Goal: Submit feedback/report problem

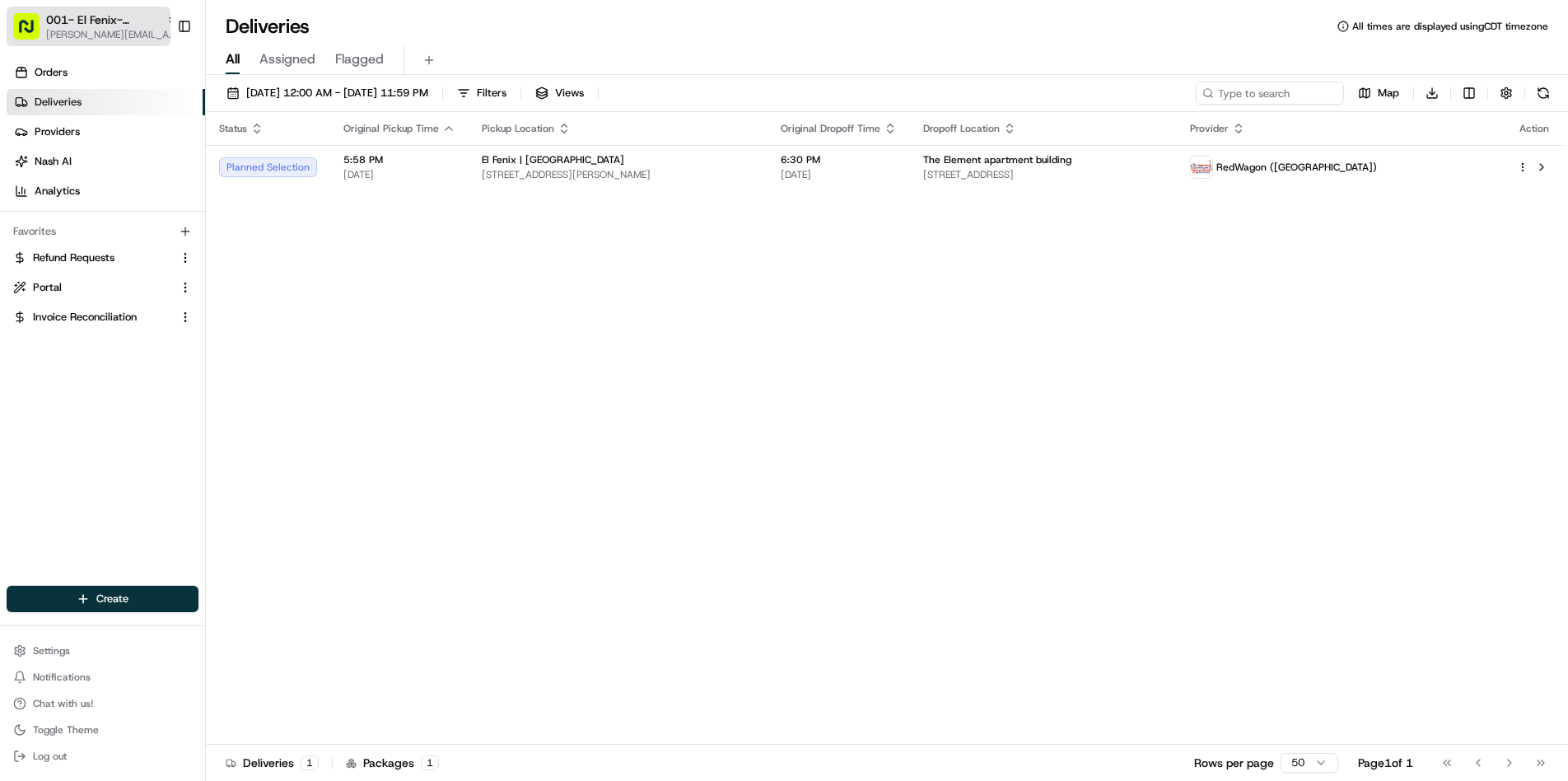
click at [101, 30] on span "[PERSON_NAME][EMAIL_ADDRESS][DOMAIN_NAME]" at bounding box center [111, 35] width 132 height 13
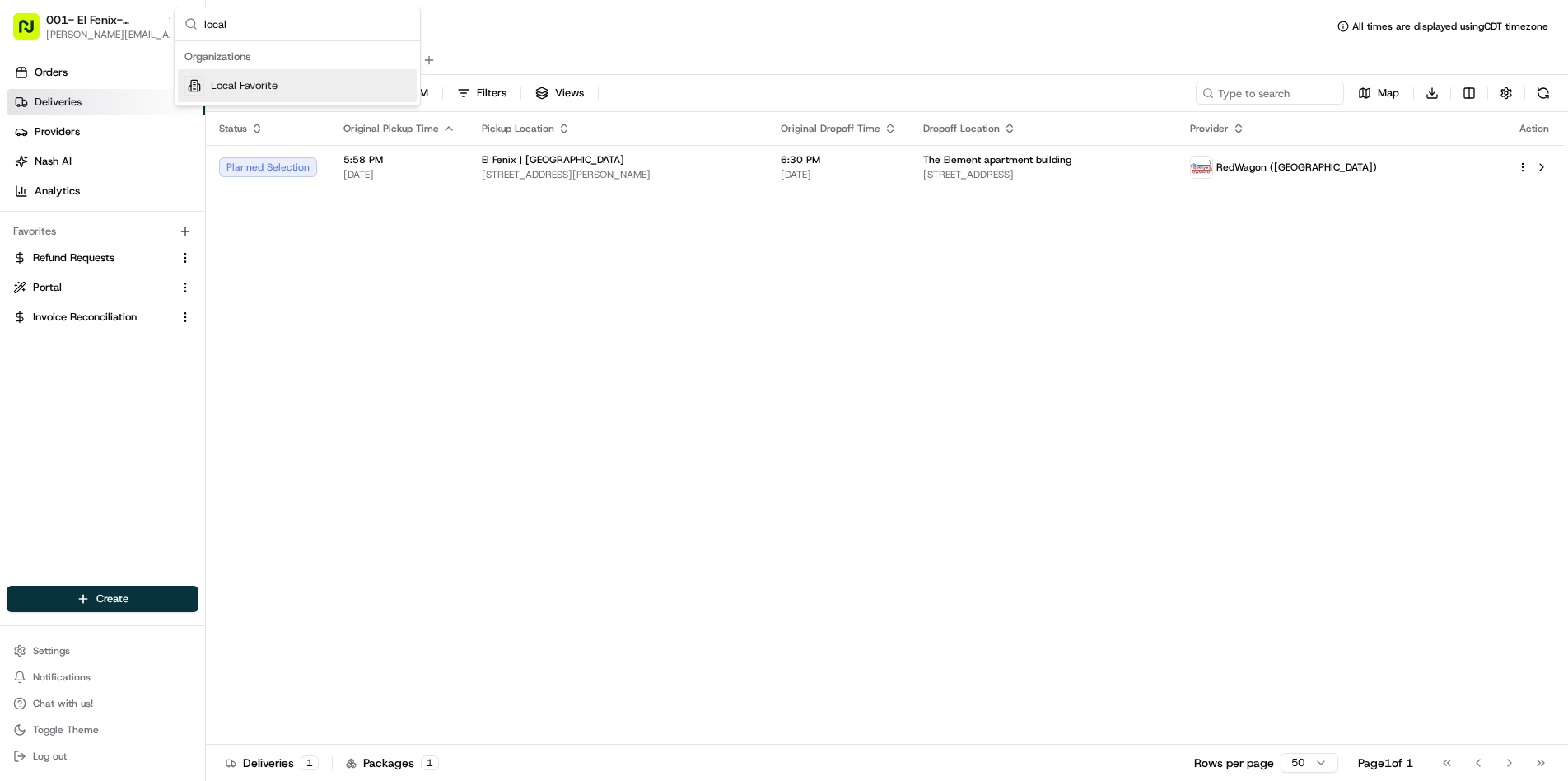
type input "local"
click at [251, 78] on span "Local Favorite" at bounding box center [244, 86] width 66 height 15
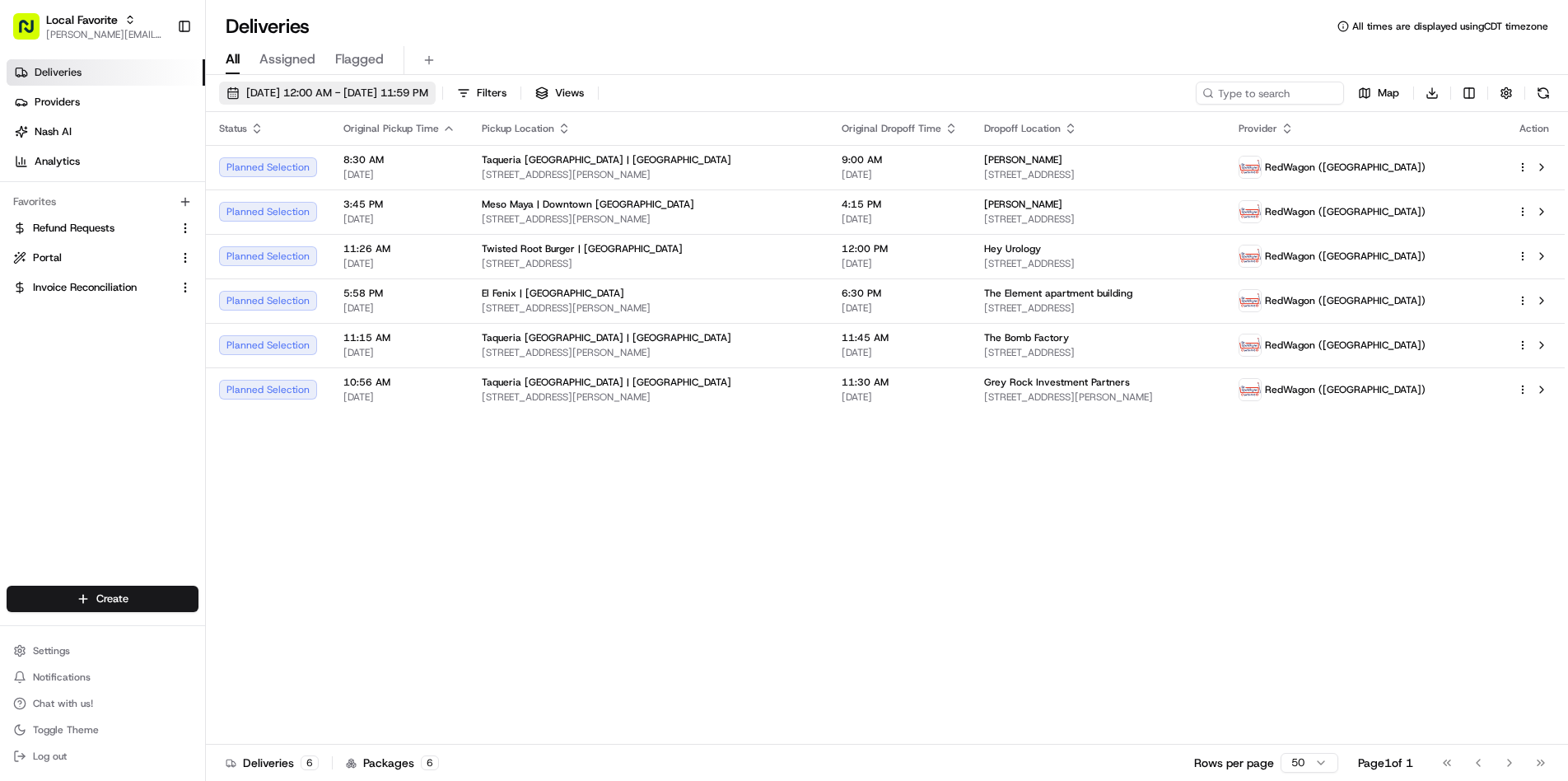
click at [387, 94] on span "09/01/2025 12:00 AM - 09/30/2025 11:59 PM" at bounding box center [337, 93] width 182 height 15
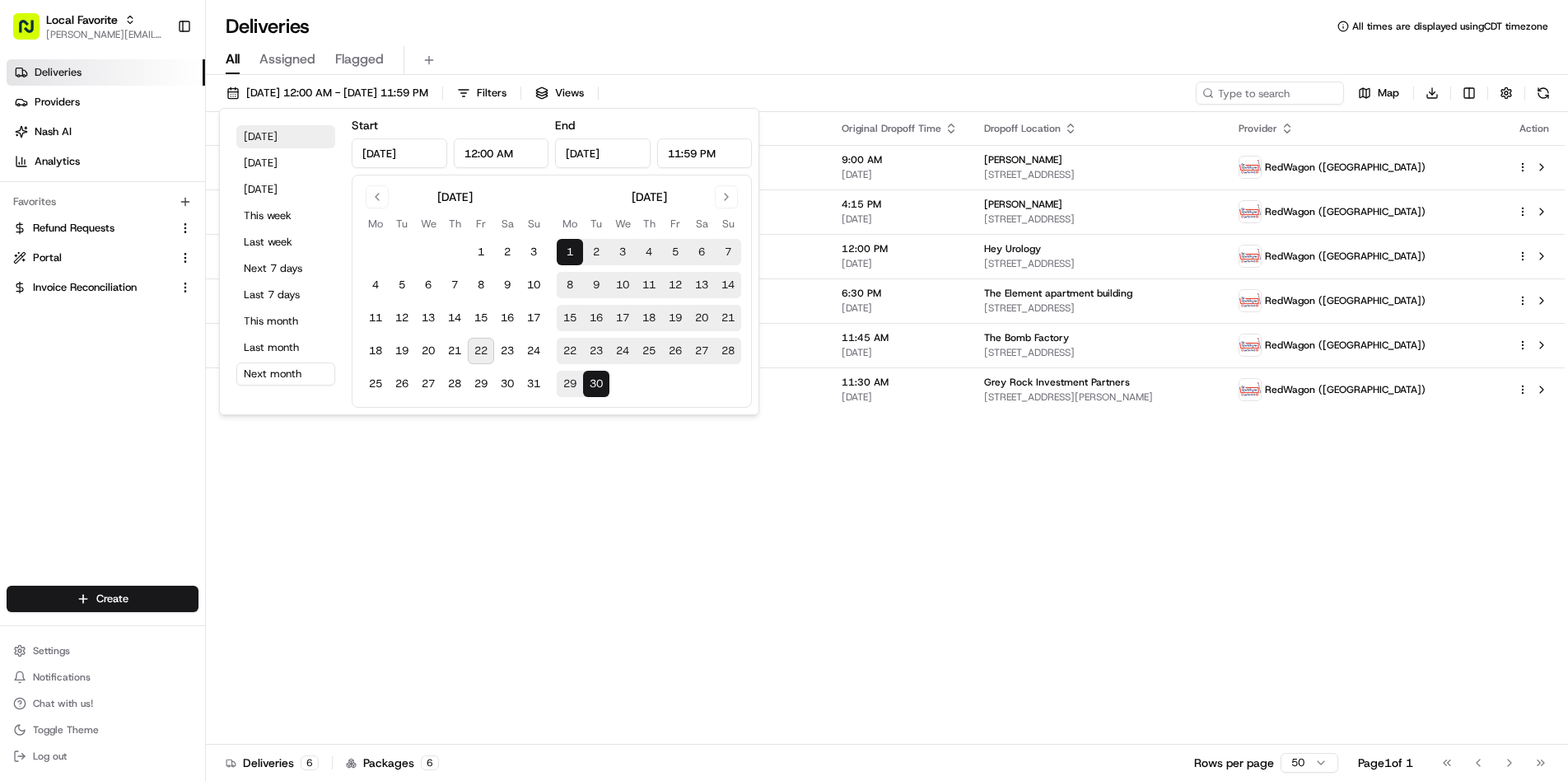
click at [263, 135] on button "Today" at bounding box center [286, 136] width 99 height 23
type input "Aug 22, 2025"
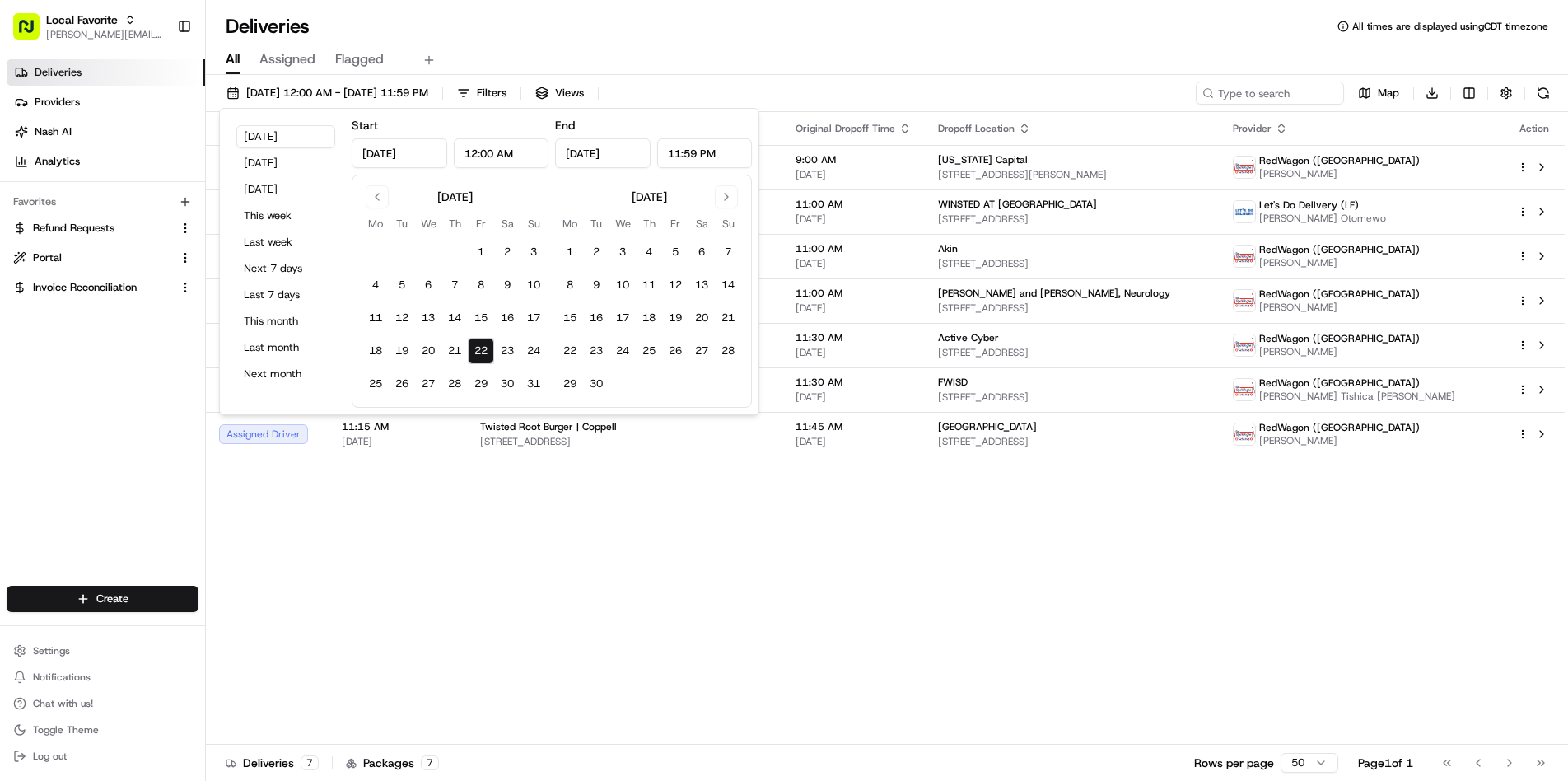
click at [663, 44] on div "All Assigned Flagged" at bounding box center [887, 57] width 1362 height 36
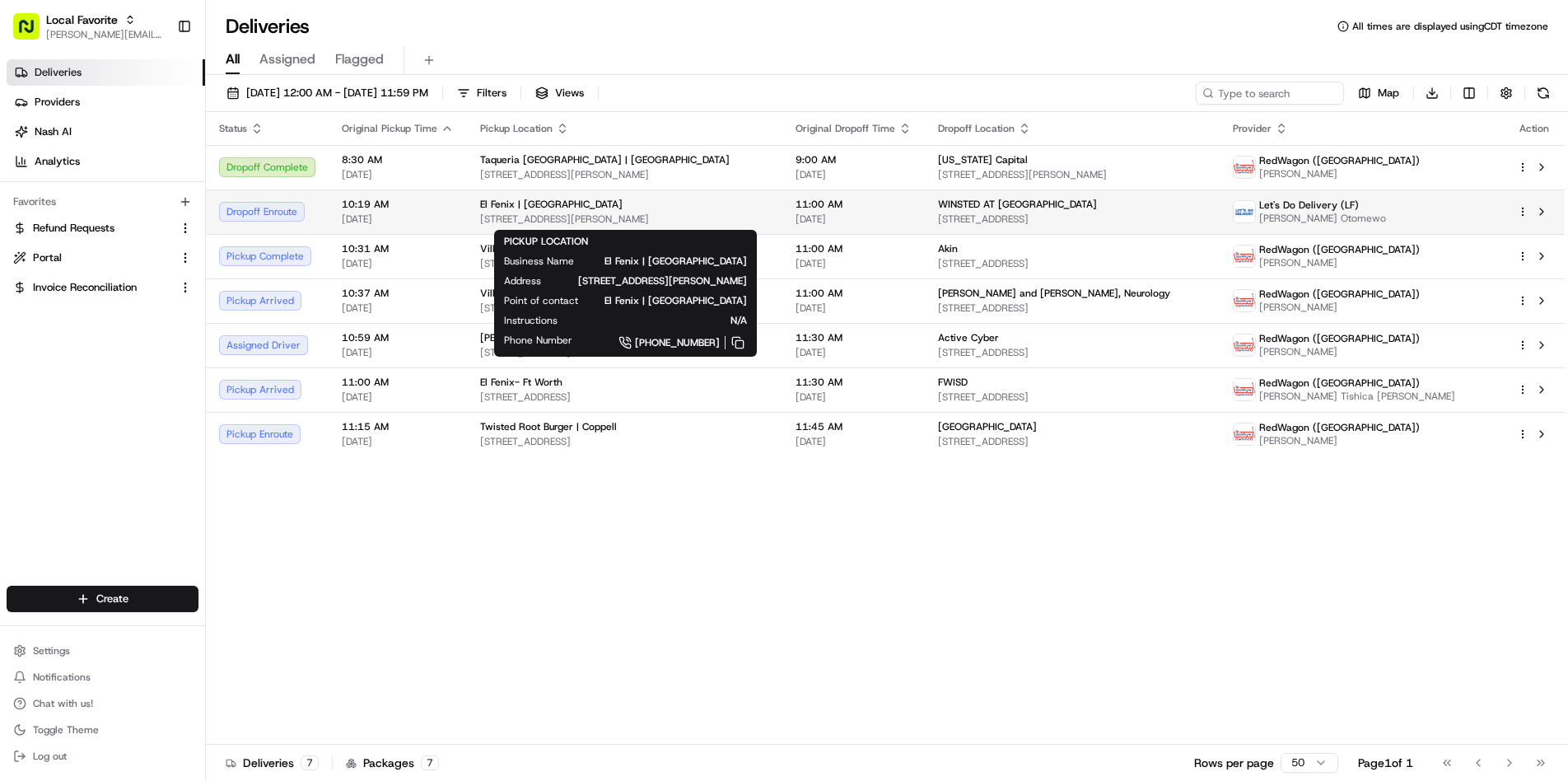
click at [633, 211] on div "El Fenix | [GEOGRAPHIC_DATA]" at bounding box center [624, 205] width 289 height 13
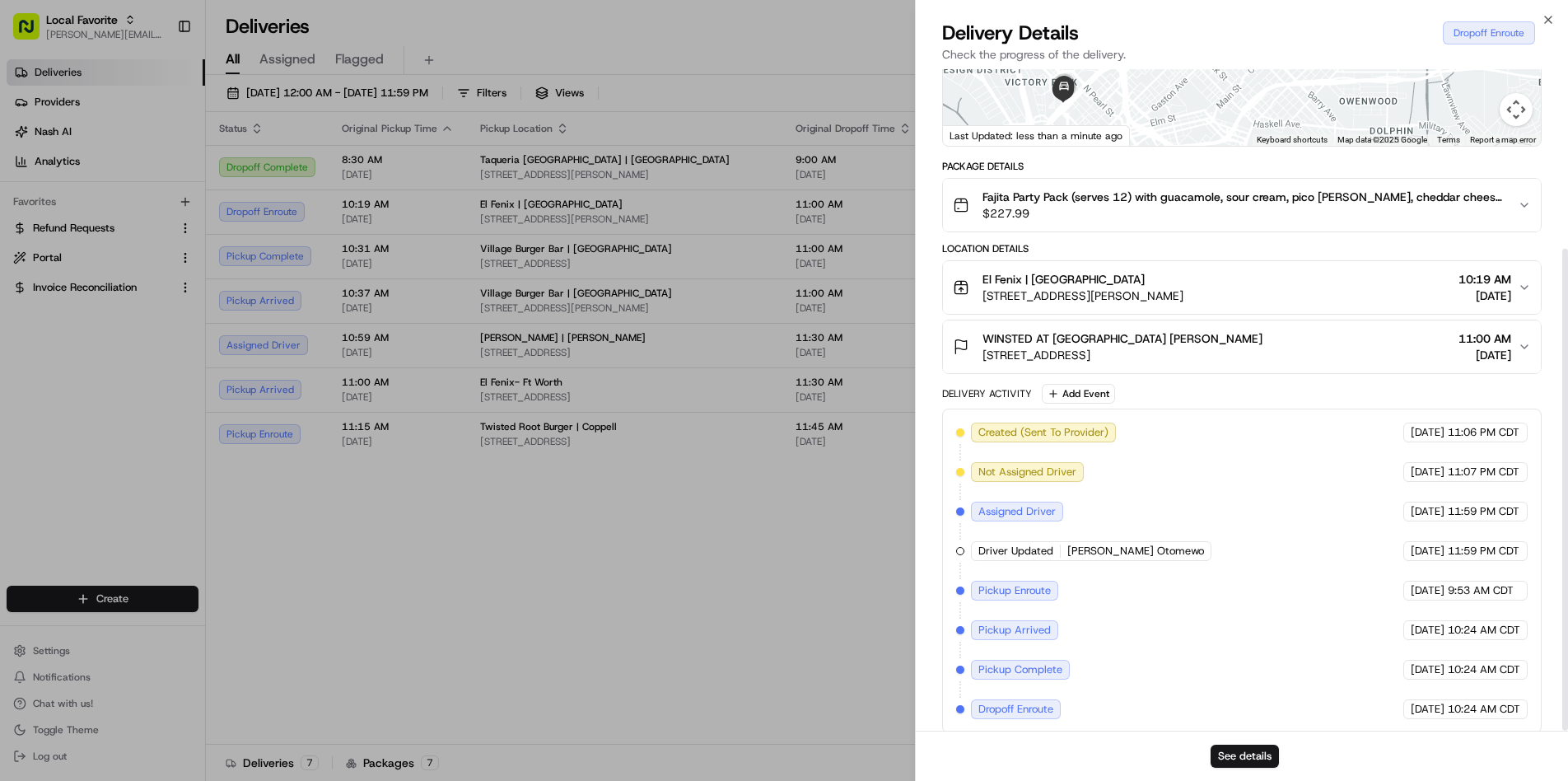
scroll to position [247, 0]
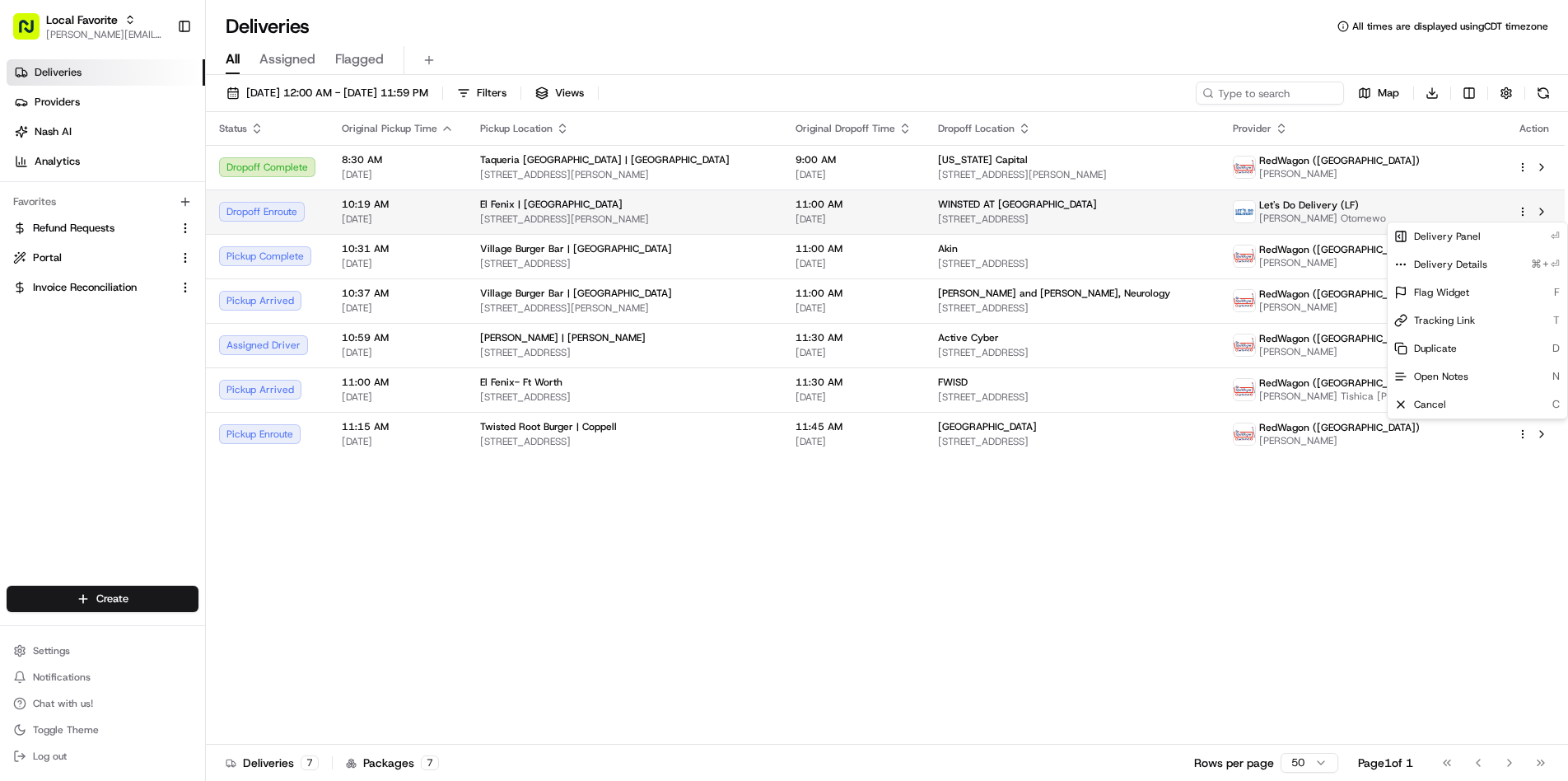
click at [1524, 212] on html "Local Favorite rachel@localfavorite.com Toggle Sidebar Deliveries Providers Nas…" at bounding box center [784, 390] width 1568 height 781
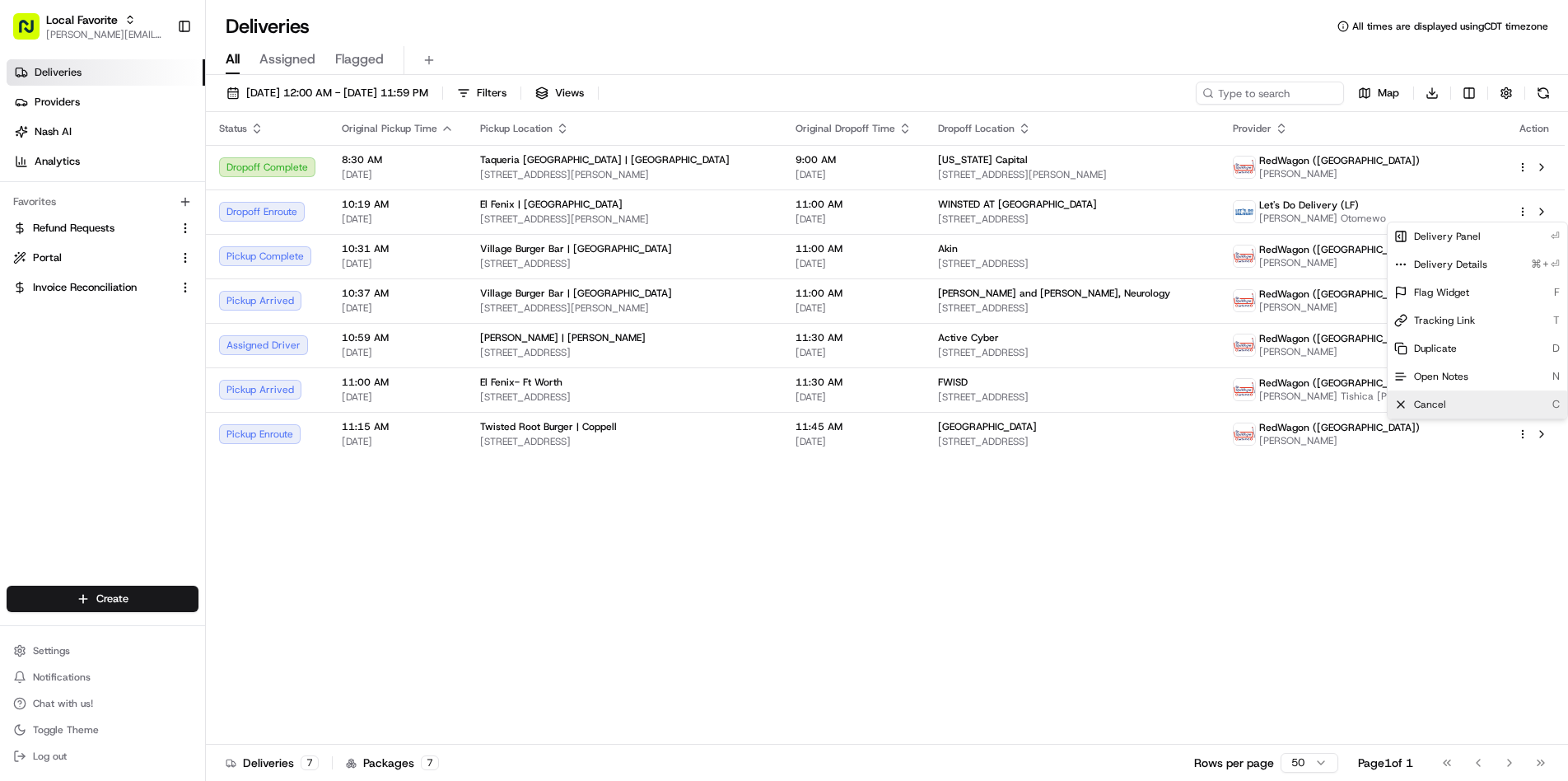
click at [1448, 403] on div "Cancel C" at bounding box center [1477, 405] width 179 height 28
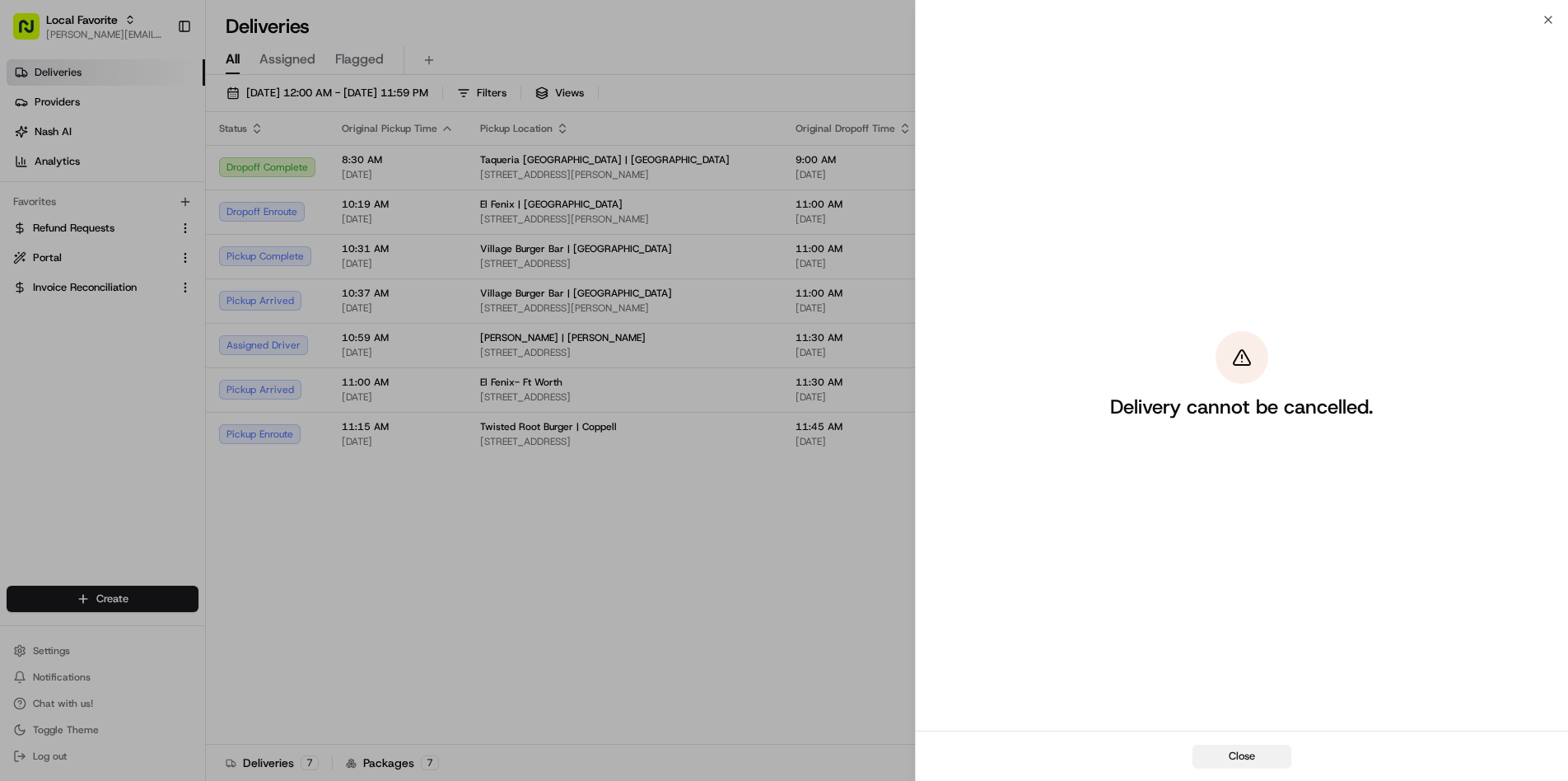
click at [1244, 760] on button "Close" at bounding box center [1242, 756] width 99 height 23
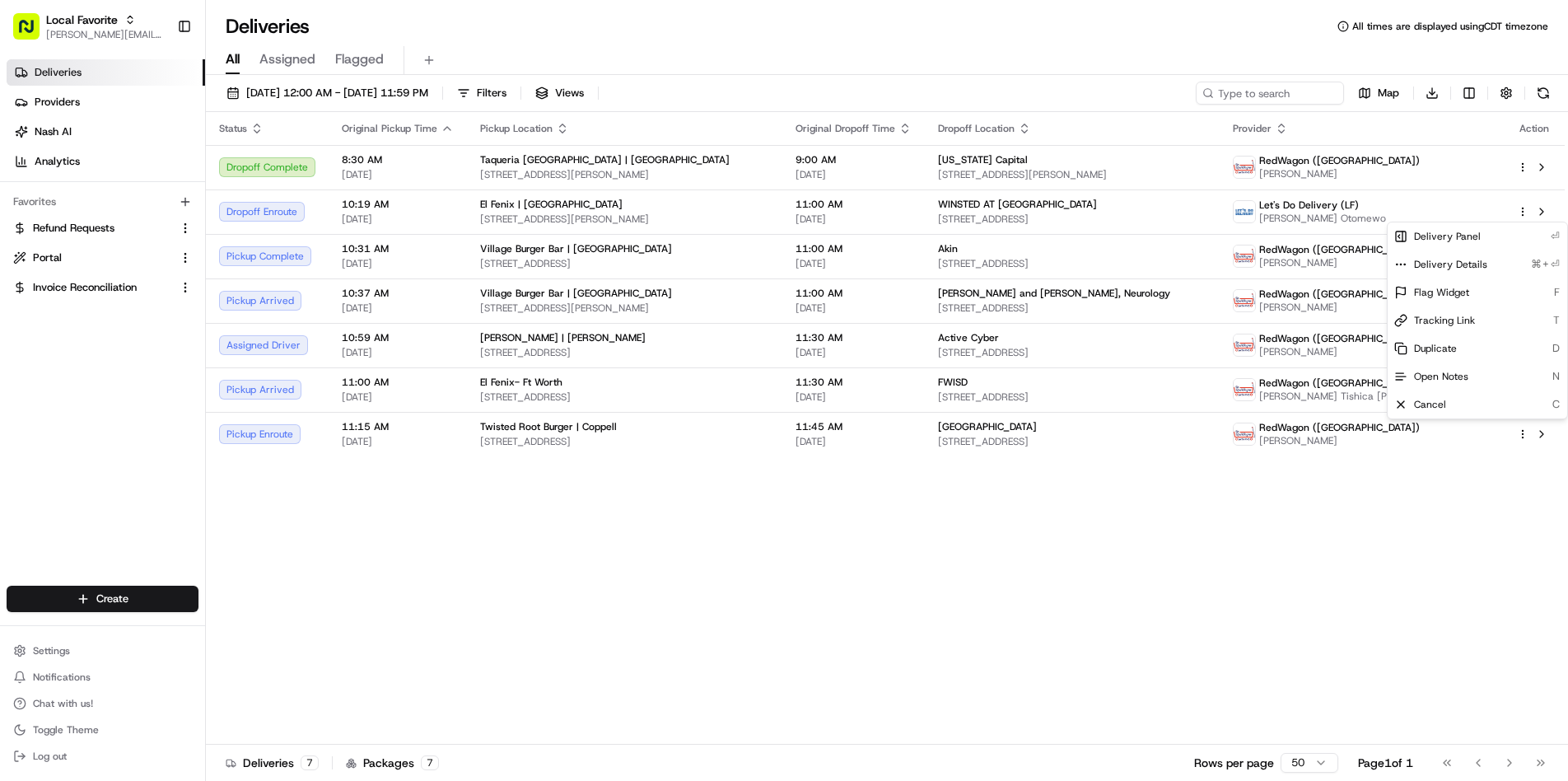
click at [1101, 663] on div "Status Original Pickup Time Pickup Location Original Dropoff Time Dropoff Locat…" at bounding box center [885, 428] width 1359 height 632
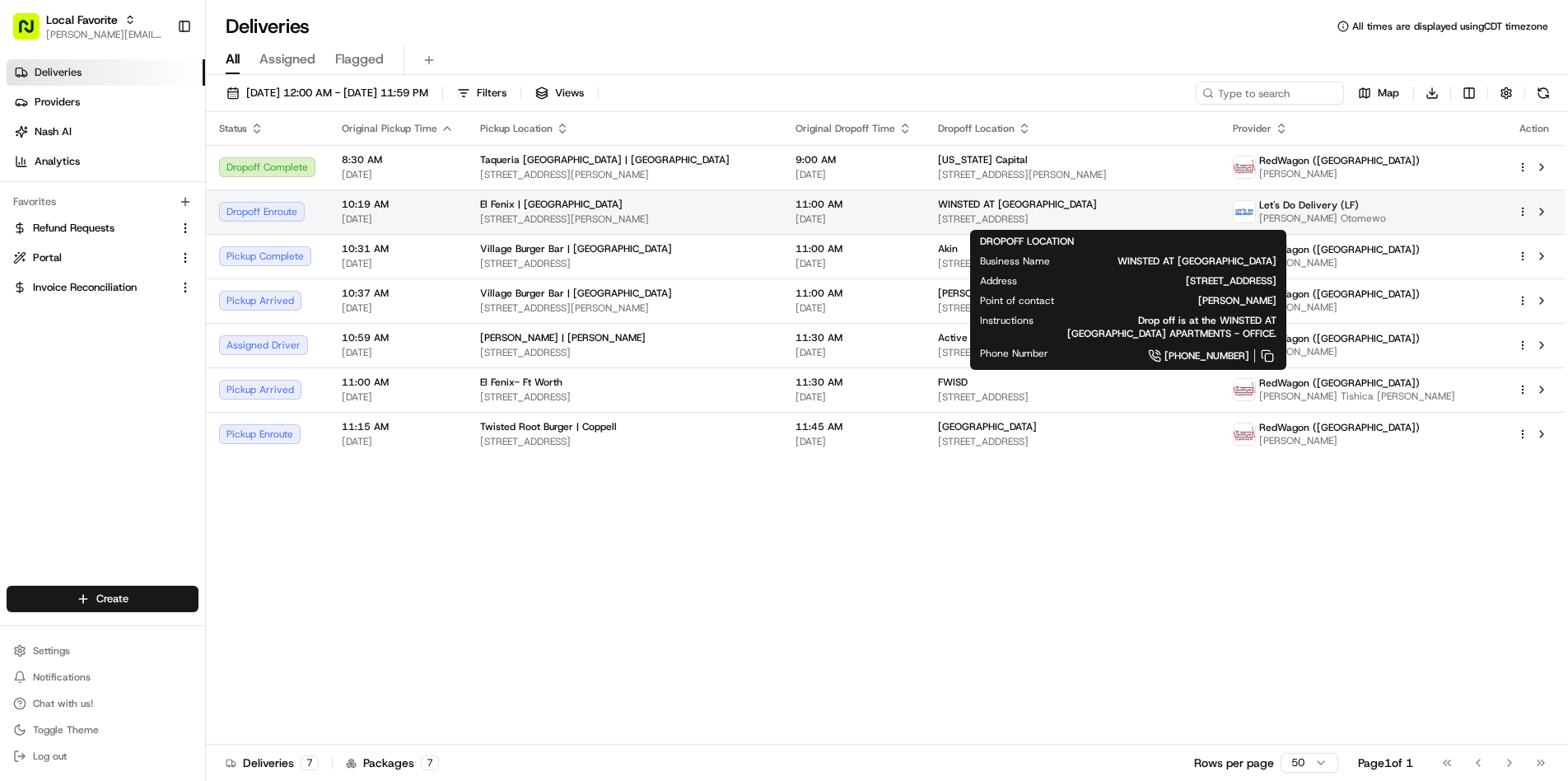
click at [1192, 219] on span "[STREET_ADDRESS]" at bounding box center [1073, 219] width 269 height 13
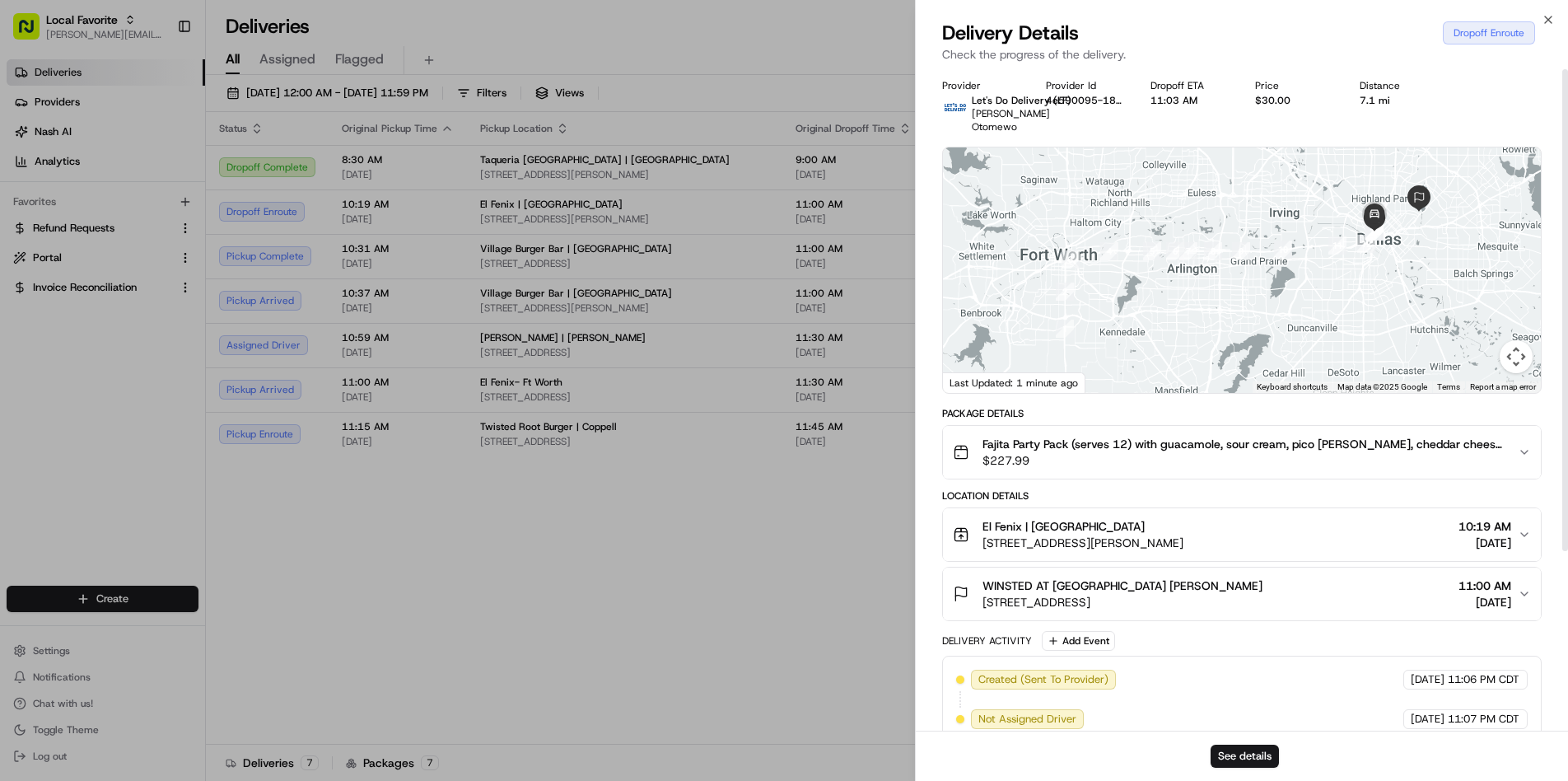
scroll to position [0, 0]
click at [1551, 22] on icon "button" at bounding box center [1547, 20] width 7 height 7
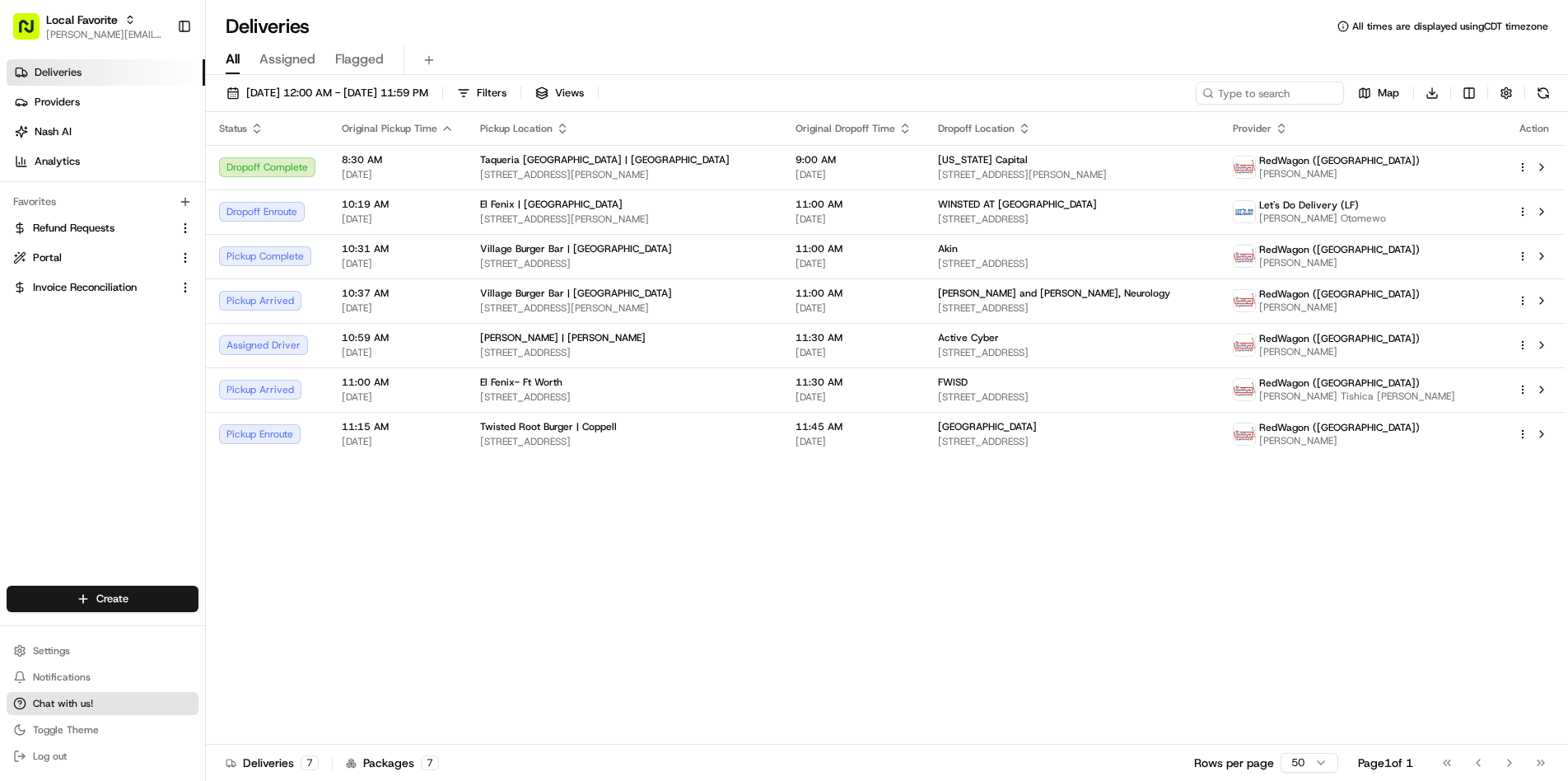
click at [78, 709] on span "Chat with us!" at bounding box center [63, 703] width 60 height 13
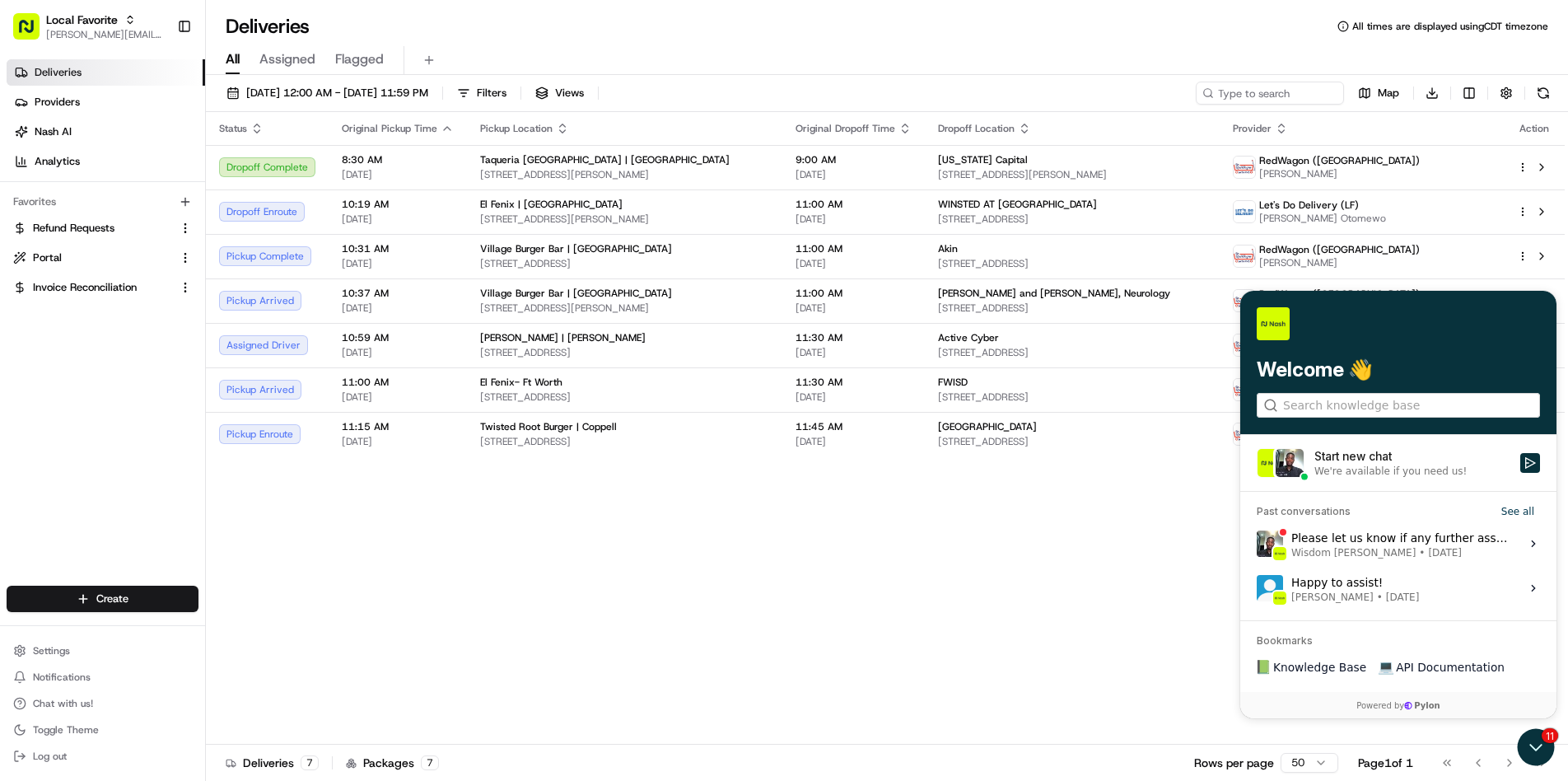
click at [609, 637] on div "Status Original Pickup Time Pickup Location Original Dropoff Time Dropoff Locat…" at bounding box center [885, 428] width 1359 height 632
click at [95, 700] on button "Chat with us!" at bounding box center [102, 703] width 192 height 23
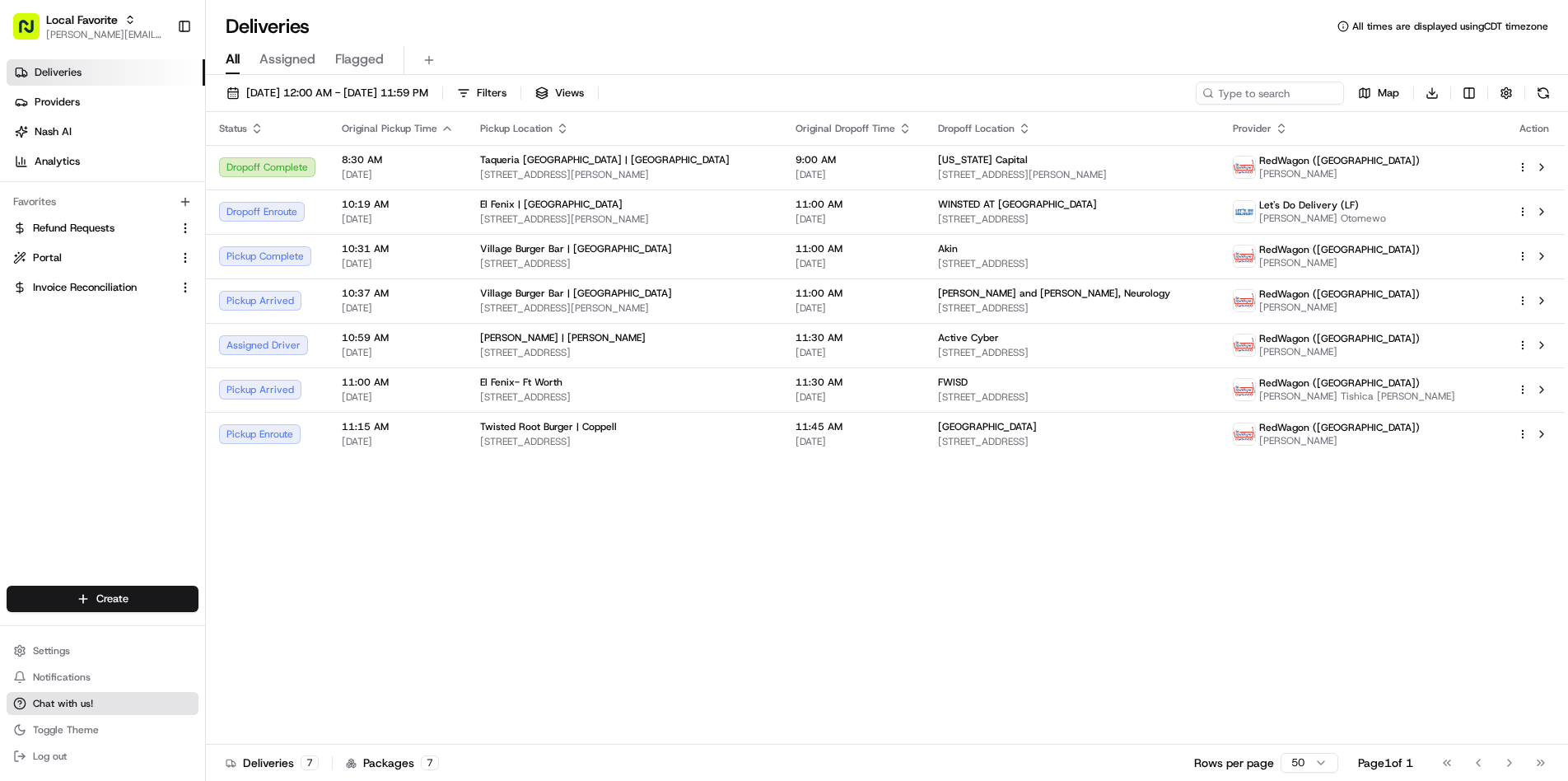
click at [95, 700] on button "Chat with us!" at bounding box center [102, 703] width 192 height 23
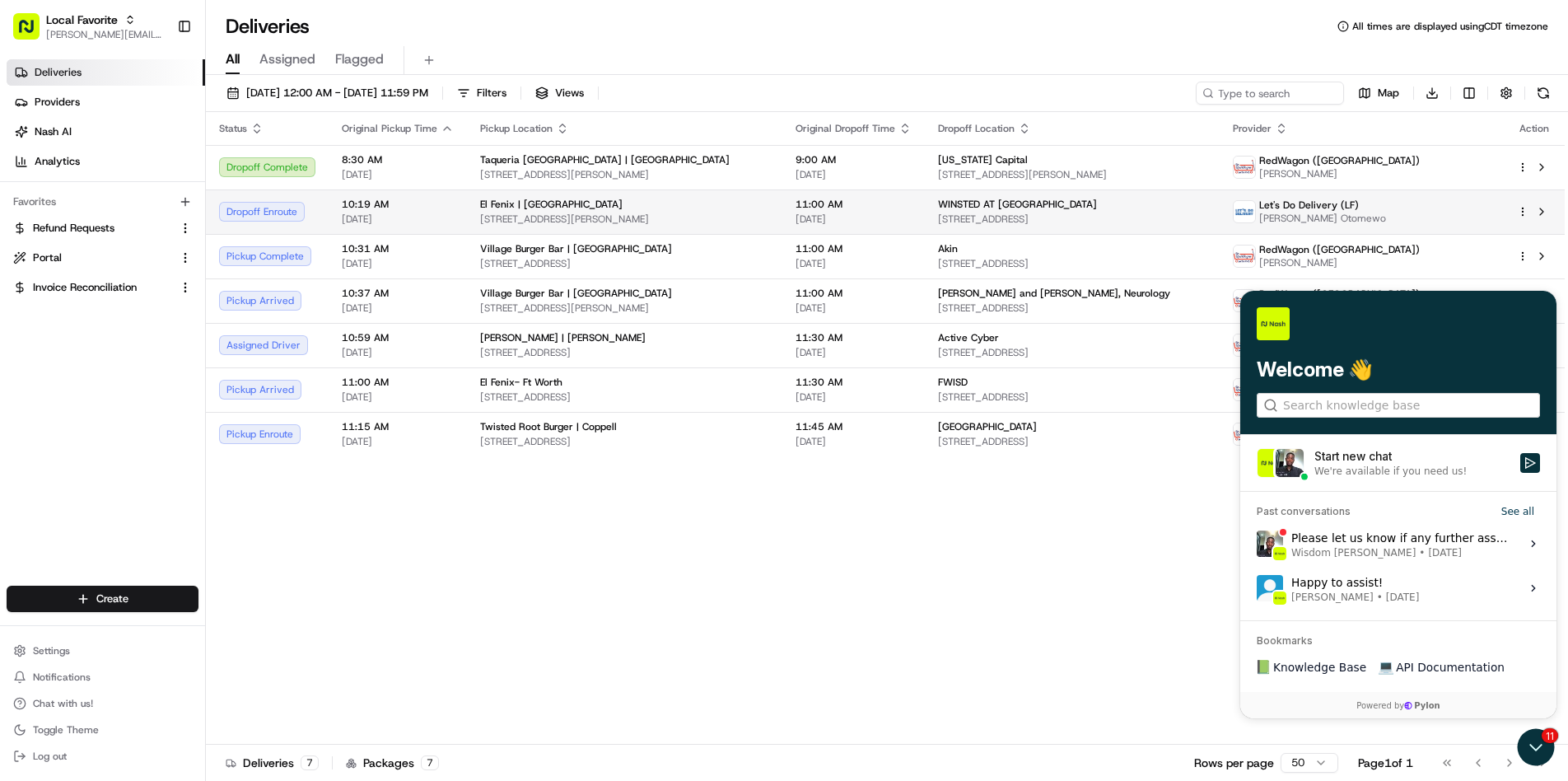
click at [1207, 206] on div "WINSTED AT WHITE ROCK APARTMENTS" at bounding box center [1073, 205] width 269 height 13
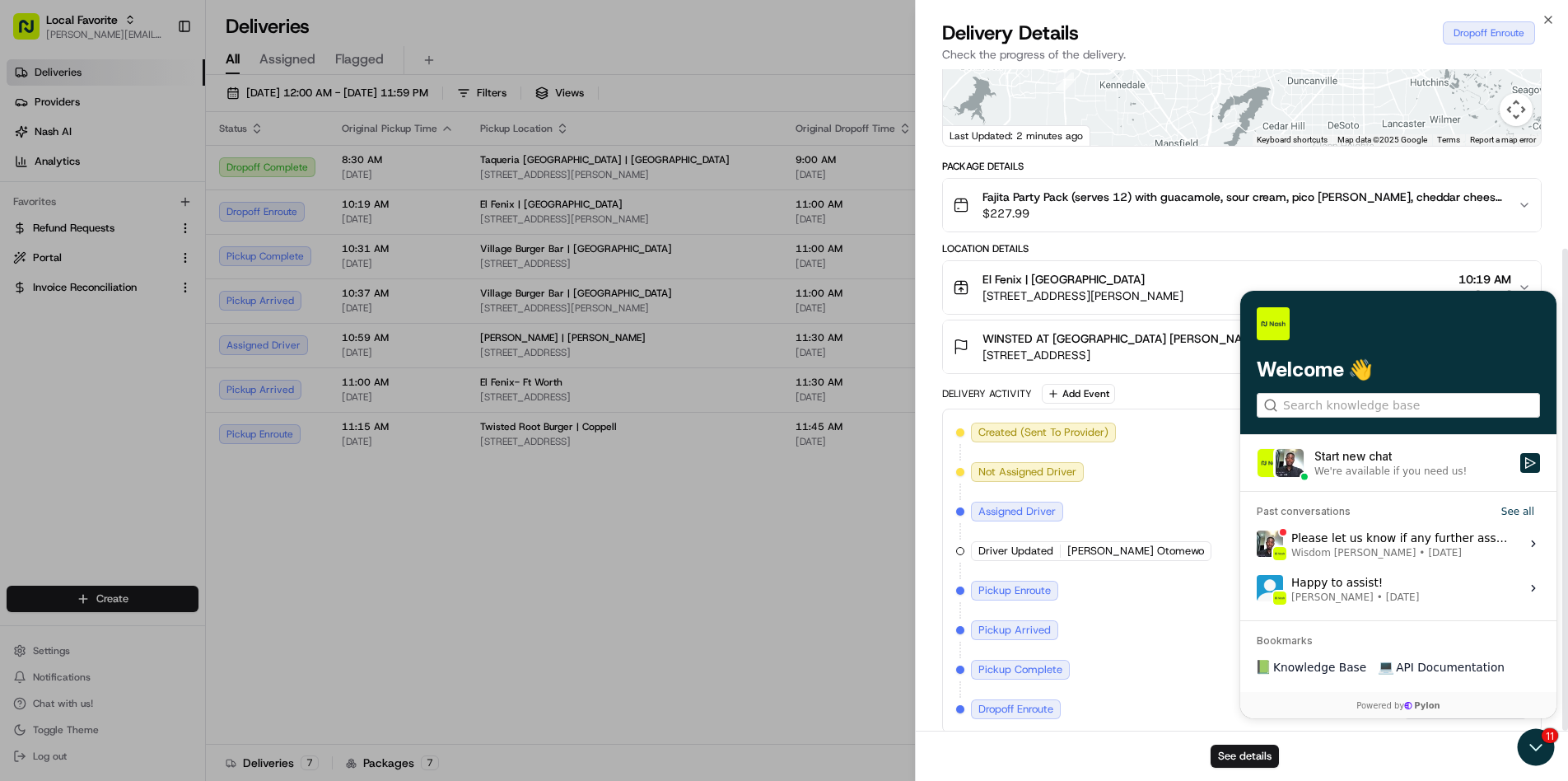
scroll to position [247, 0]
click at [1532, 743] on div "See details" at bounding box center [1242, 756] width 652 height 50
click at [1538, 748] on div "See details" at bounding box center [1242, 756] width 652 height 50
click at [1528, 748] on div "See details" at bounding box center [1242, 756] width 652 height 50
click at [1144, 674] on div "Created (Sent To Provider) Let's Do Delivery (LF) 08/21/2025 11:06 PM CDT Not A…" at bounding box center [1242, 571] width 572 height 296
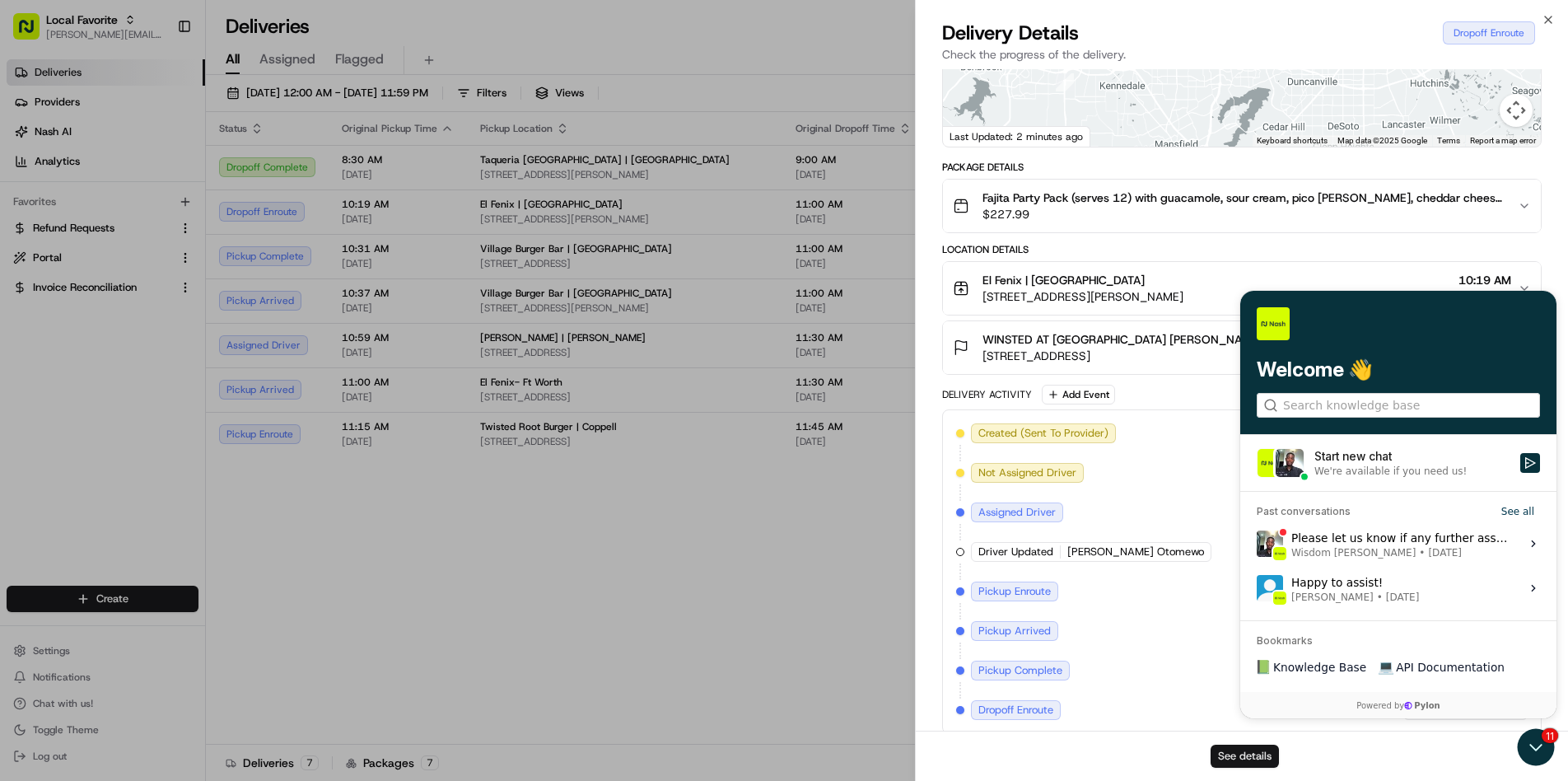
click at [1249, 753] on button "See details" at bounding box center [1245, 756] width 68 height 23
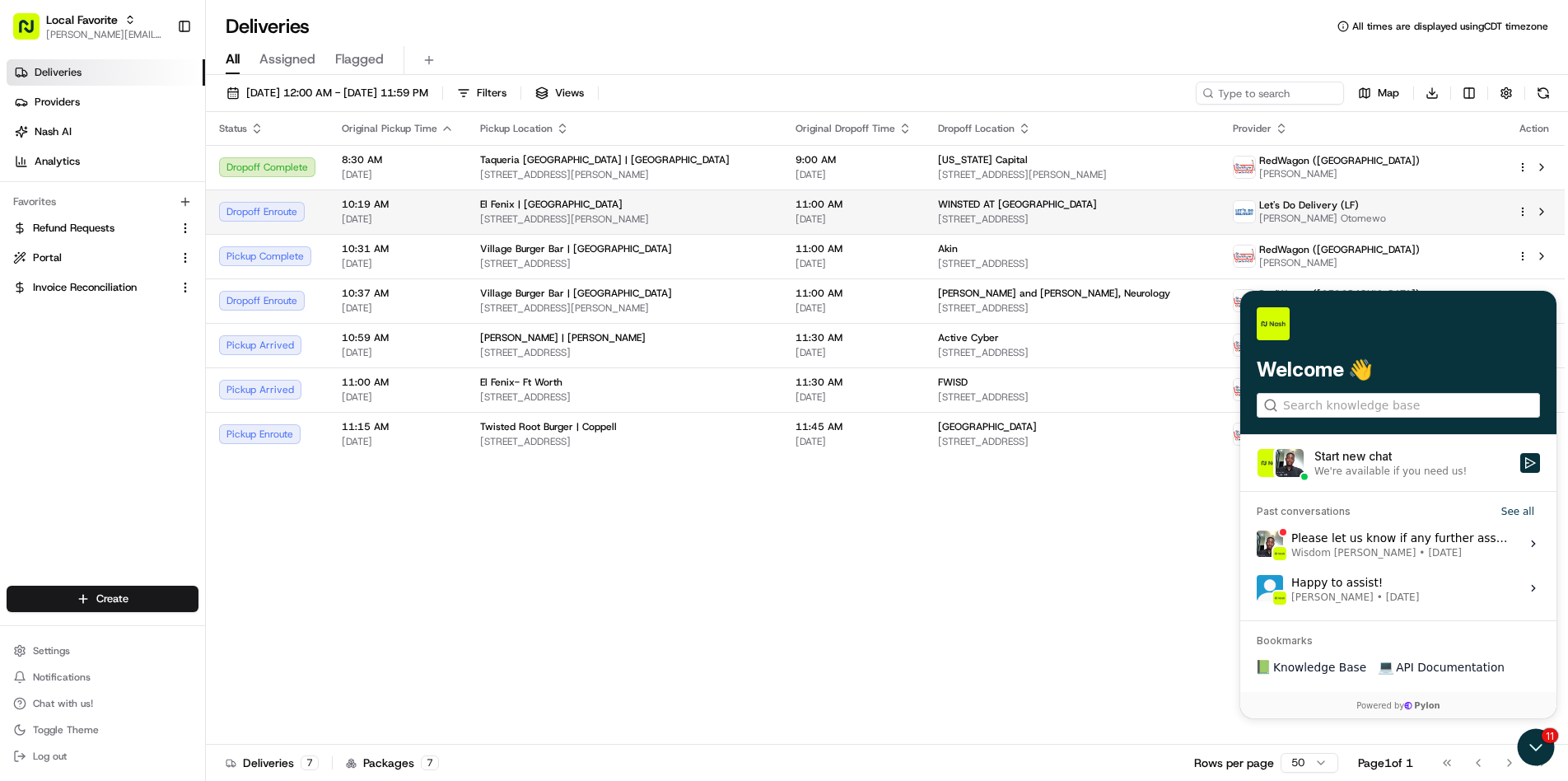
click at [912, 215] on span "[DATE]" at bounding box center [853, 219] width 116 height 13
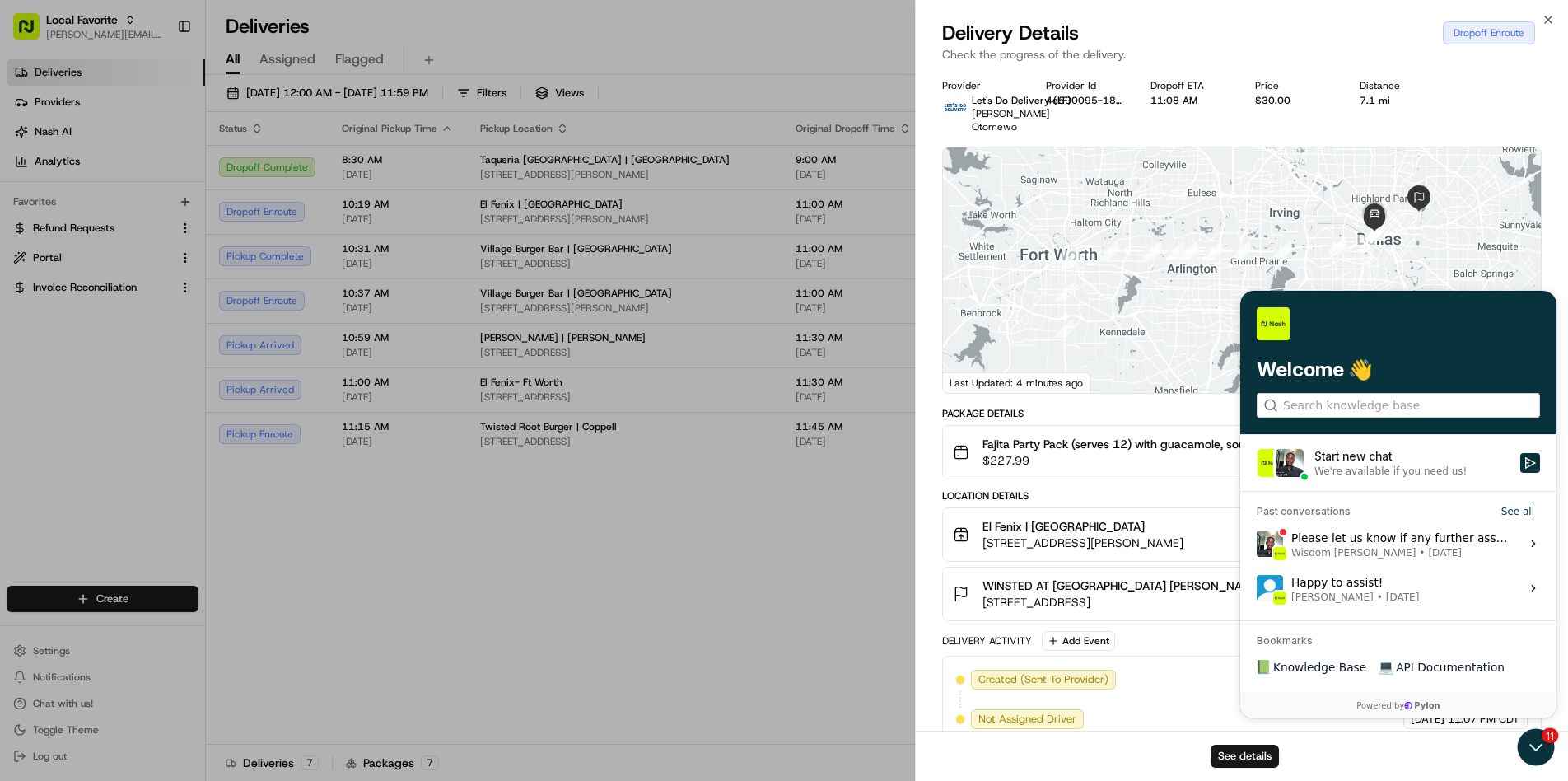
click at [1416, 319] on div at bounding box center [1242, 270] width 598 height 246
click at [1528, 745] on div "See details" at bounding box center [1242, 756] width 652 height 50
click at [1545, 746] on div "See details" at bounding box center [1242, 756] width 652 height 50
click at [1087, 742] on div "See details" at bounding box center [1242, 756] width 652 height 50
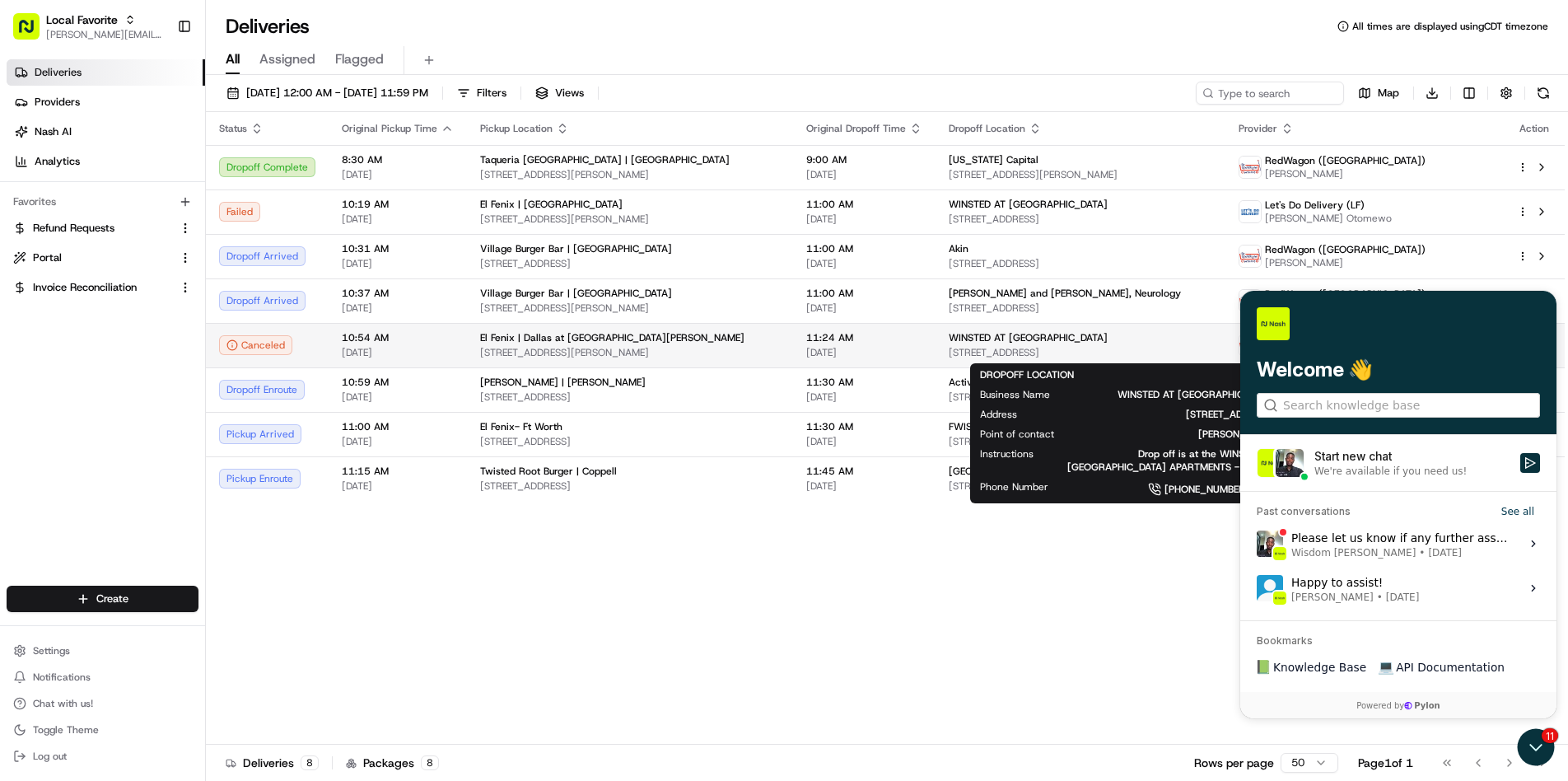
click at [922, 348] on span "[DATE]" at bounding box center [864, 352] width 116 height 13
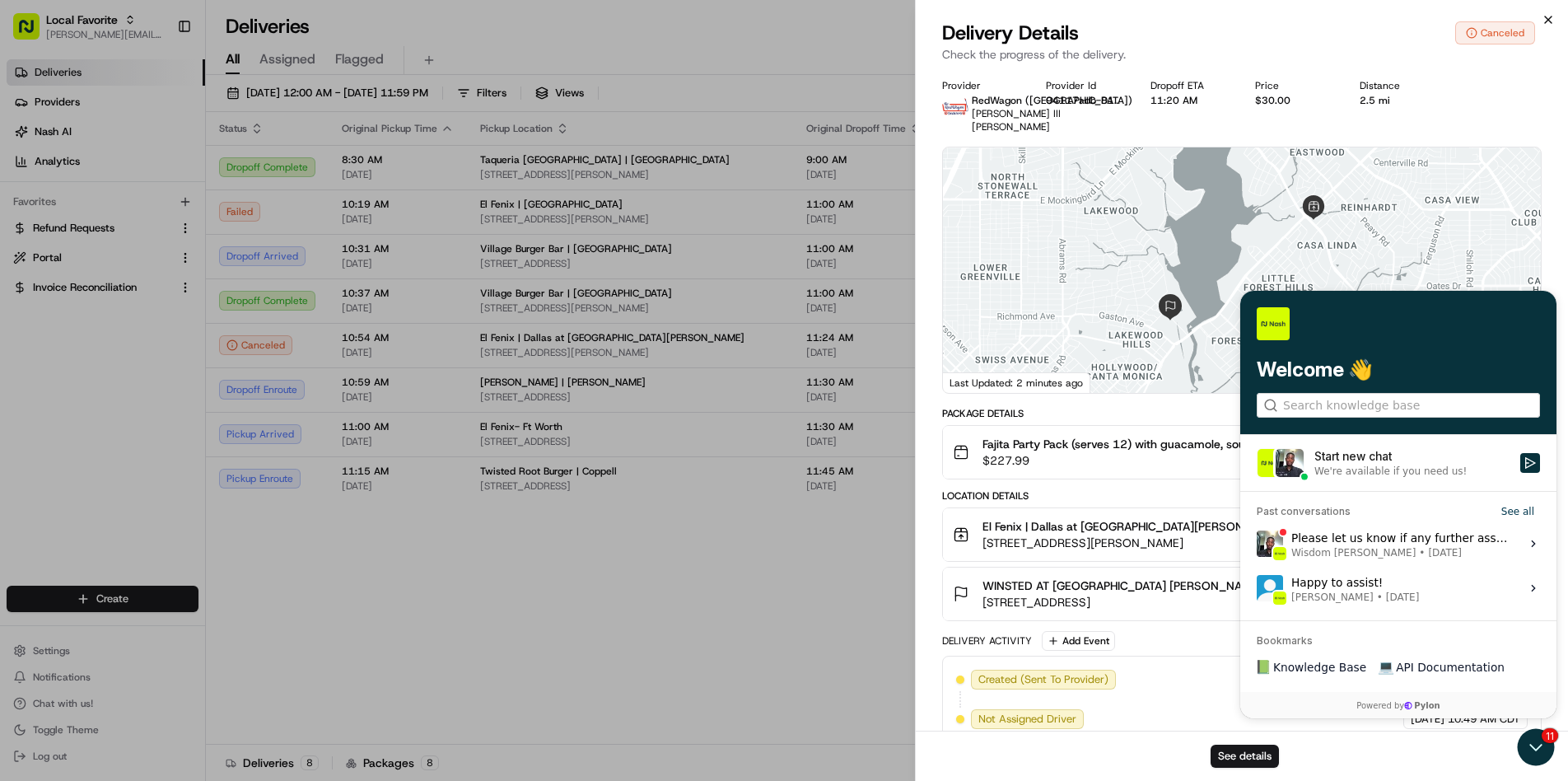
click at [1551, 19] on icon "button" at bounding box center [1548, 20] width 13 height 13
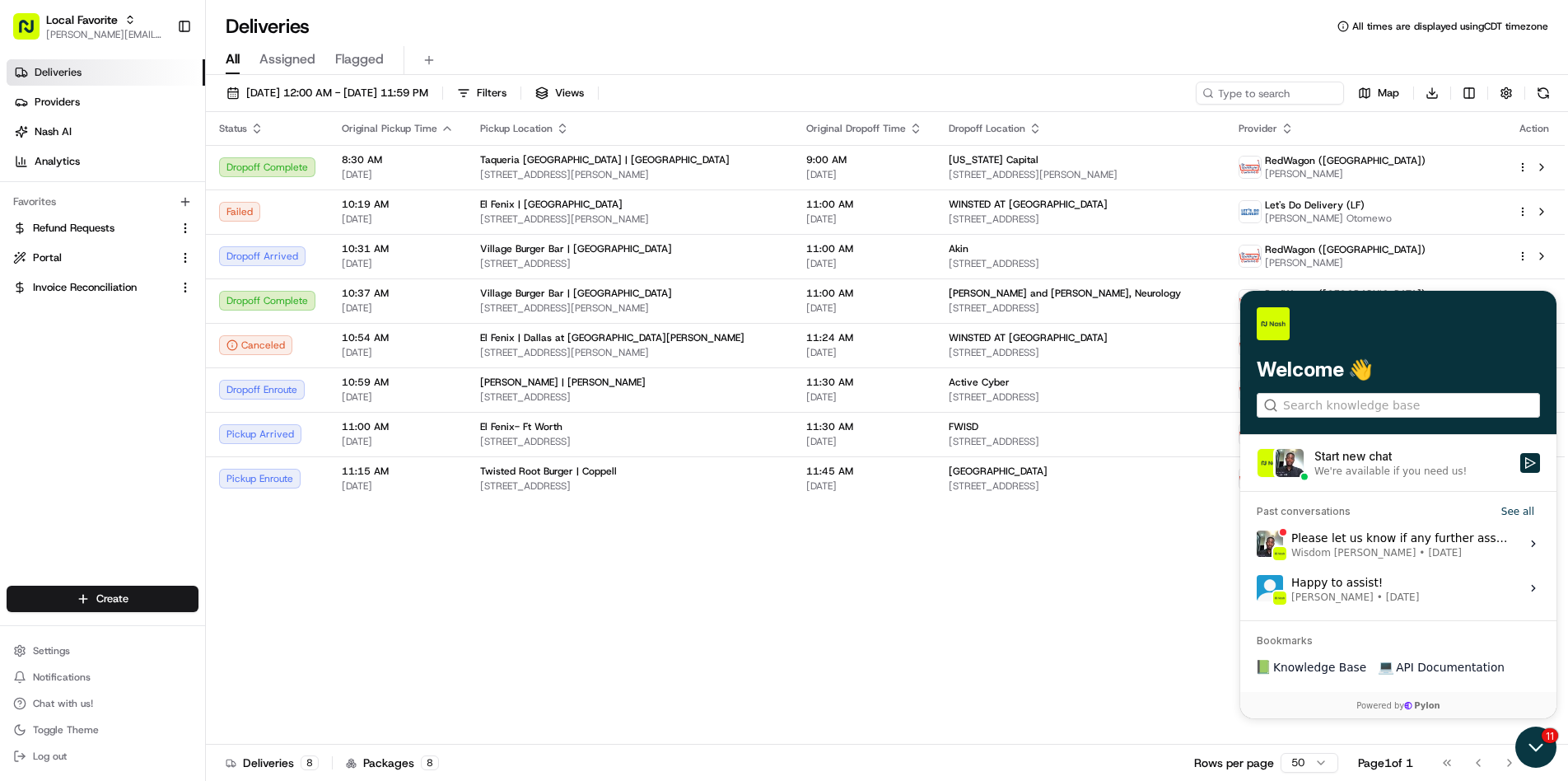
click at [1538, 743] on icon "Open customer support" at bounding box center [1536, 746] width 41 height 41
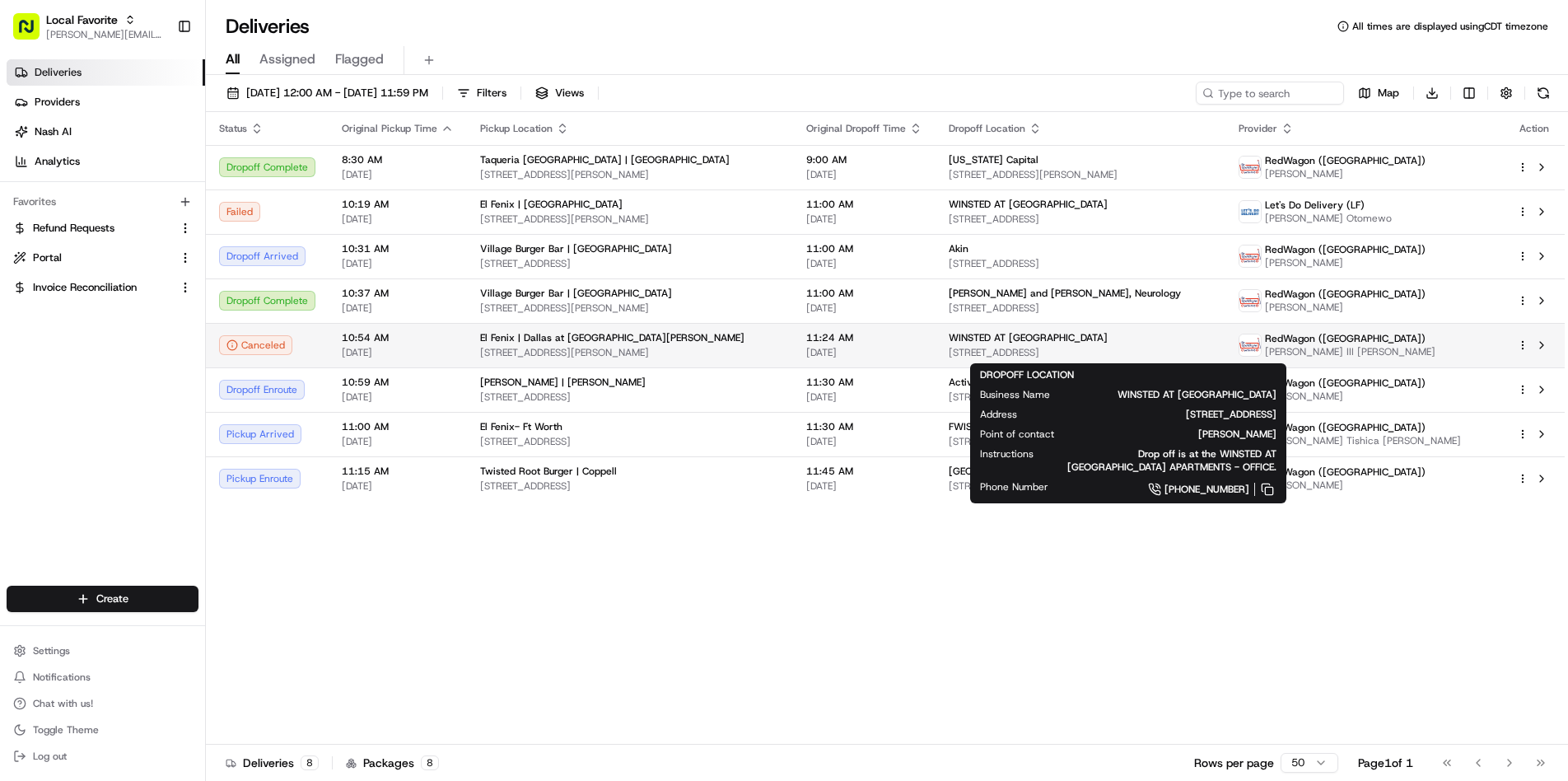
click at [1107, 342] on span "WINSTED AT WHITE ROCK APARTMENTS" at bounding box center [1028, 337] width 159 height 13
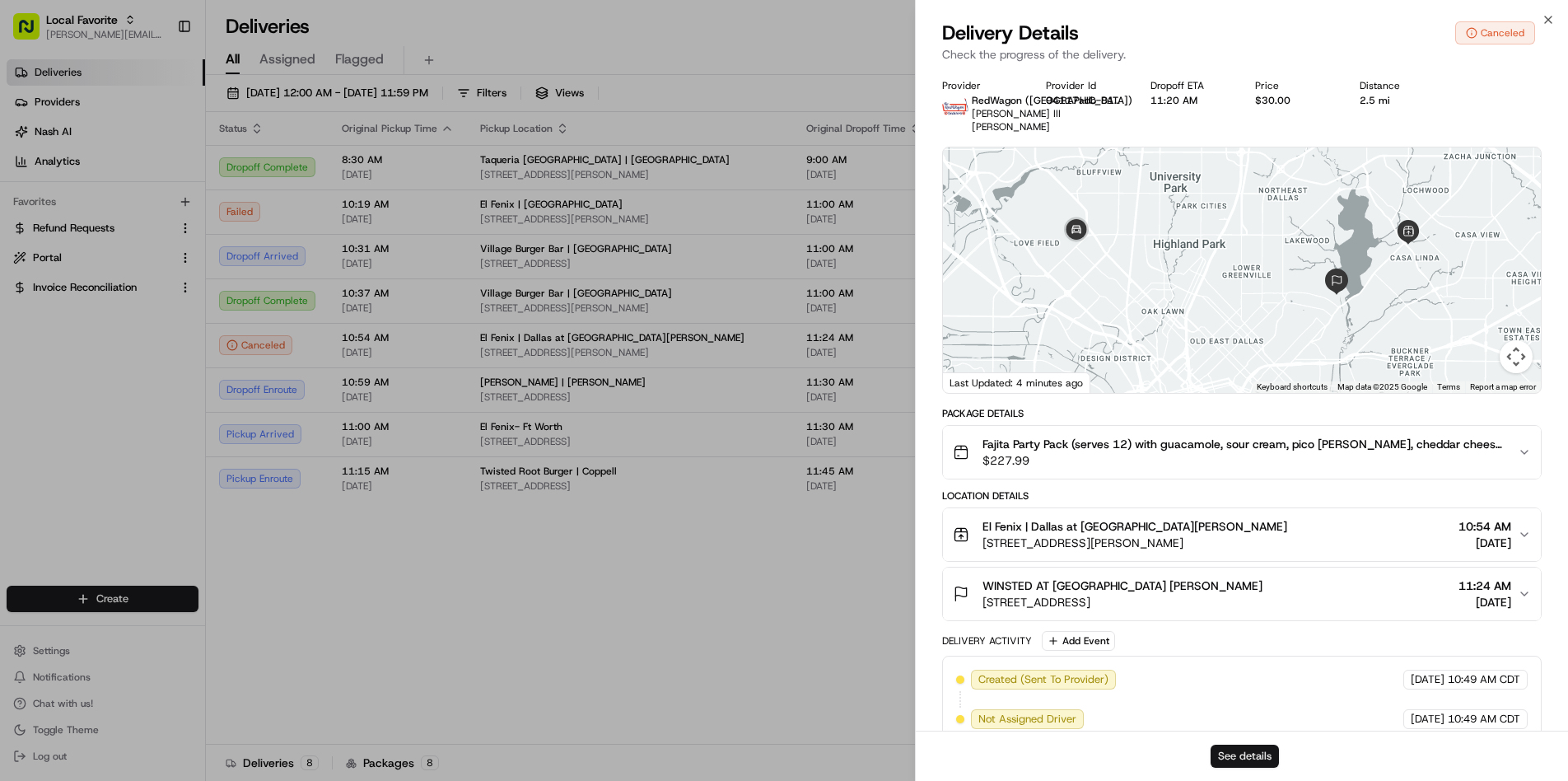
click at [1233, 762] on button "See details" at bounding box center [1245, 756] width 68 height 23
click at [1236, 756] on button "See details" at bounding box center [1245, 756] width 68 height 23
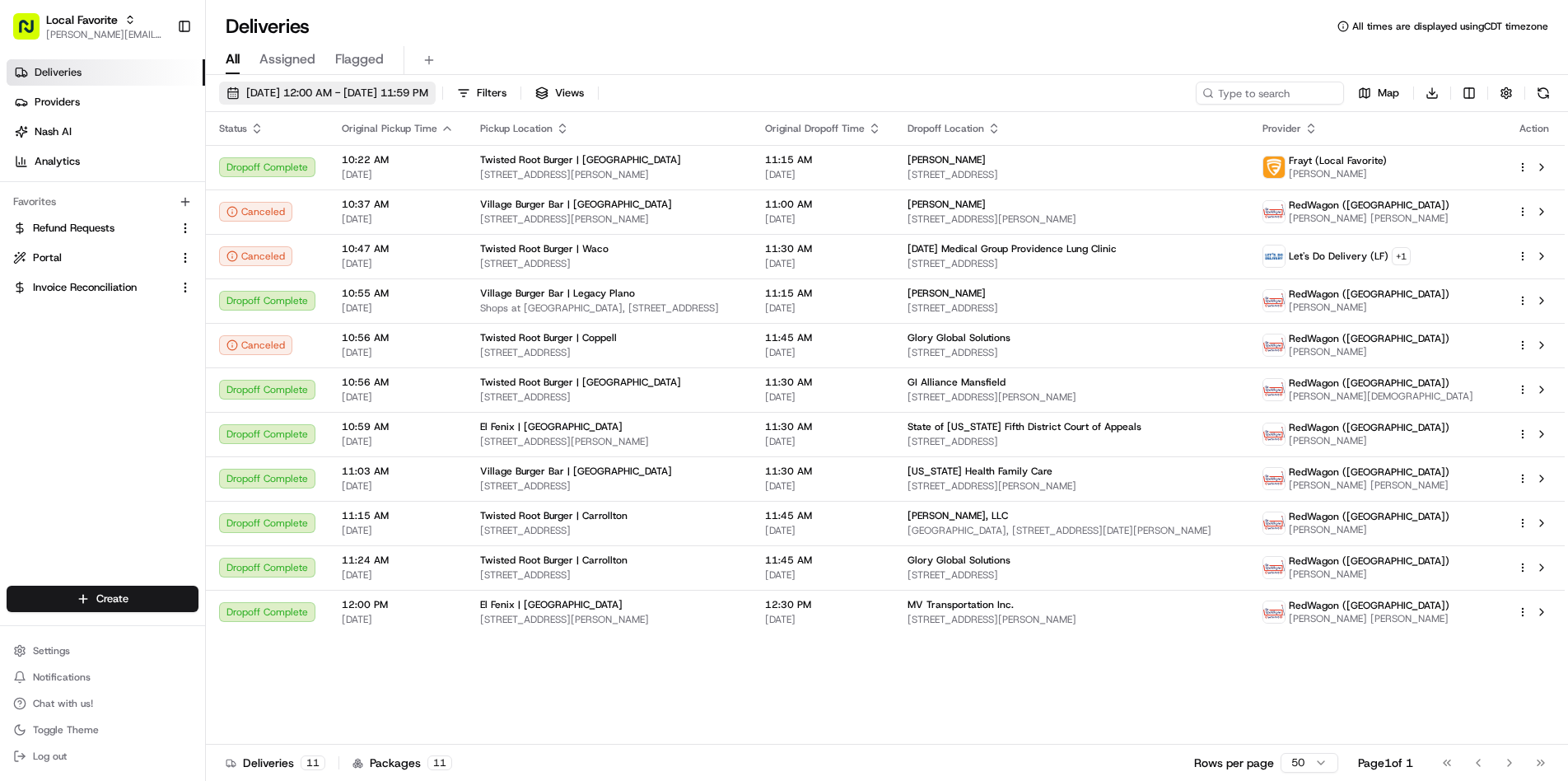
click at [329, 95] on span "08/21/2025 12:00 AM - 08/21/2025 11:59 PM" at bounding box center [337, 93] width 182 height 15
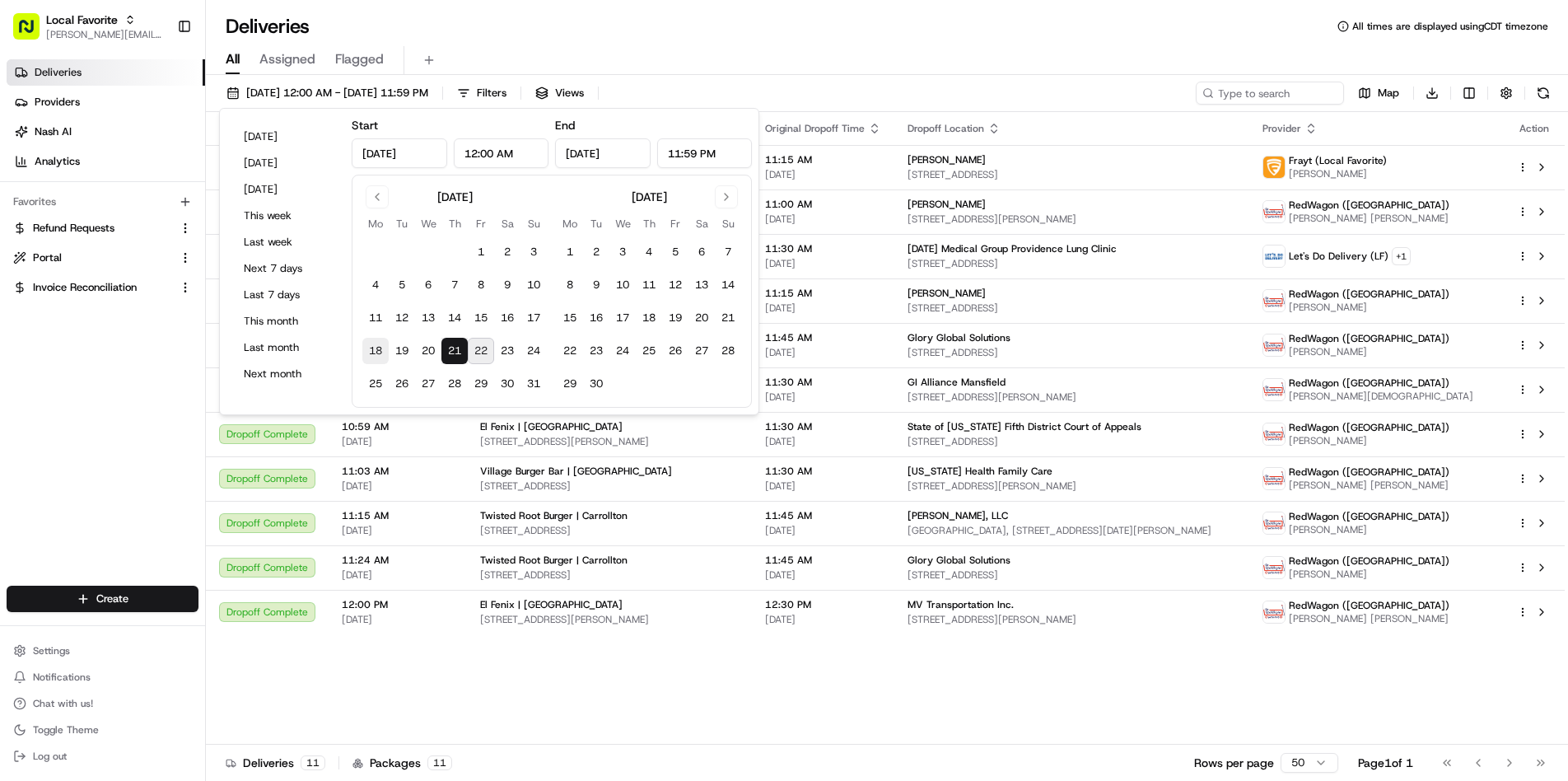
click at [381, 348] on button "18" at bounding box center [376, 350] width 26 height 26
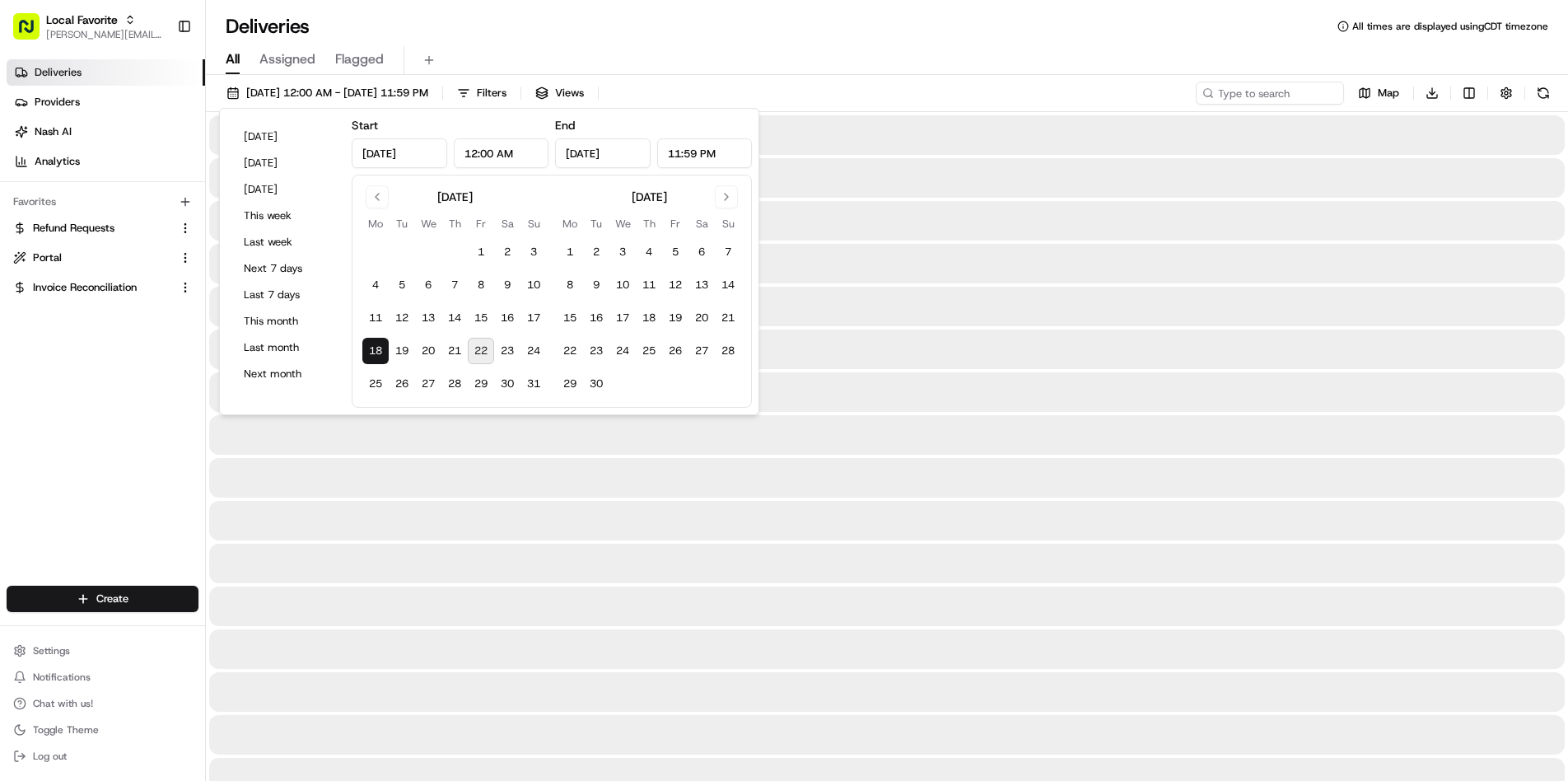
type input "Aug 18, 2025"
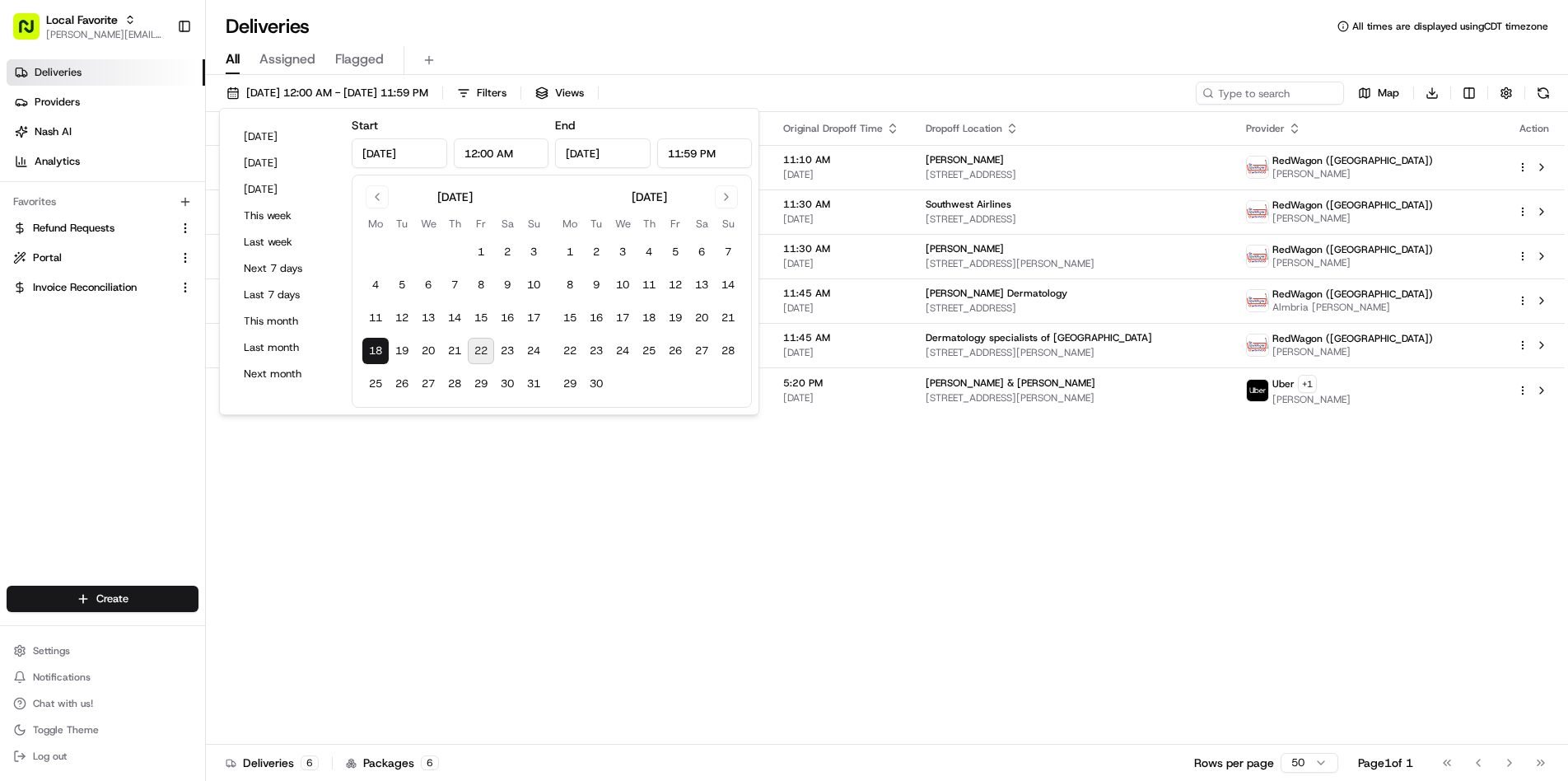
click at [578, 43] on div "All Assigned Flagged" at bounding box center [887, 57] width 1362 height 36
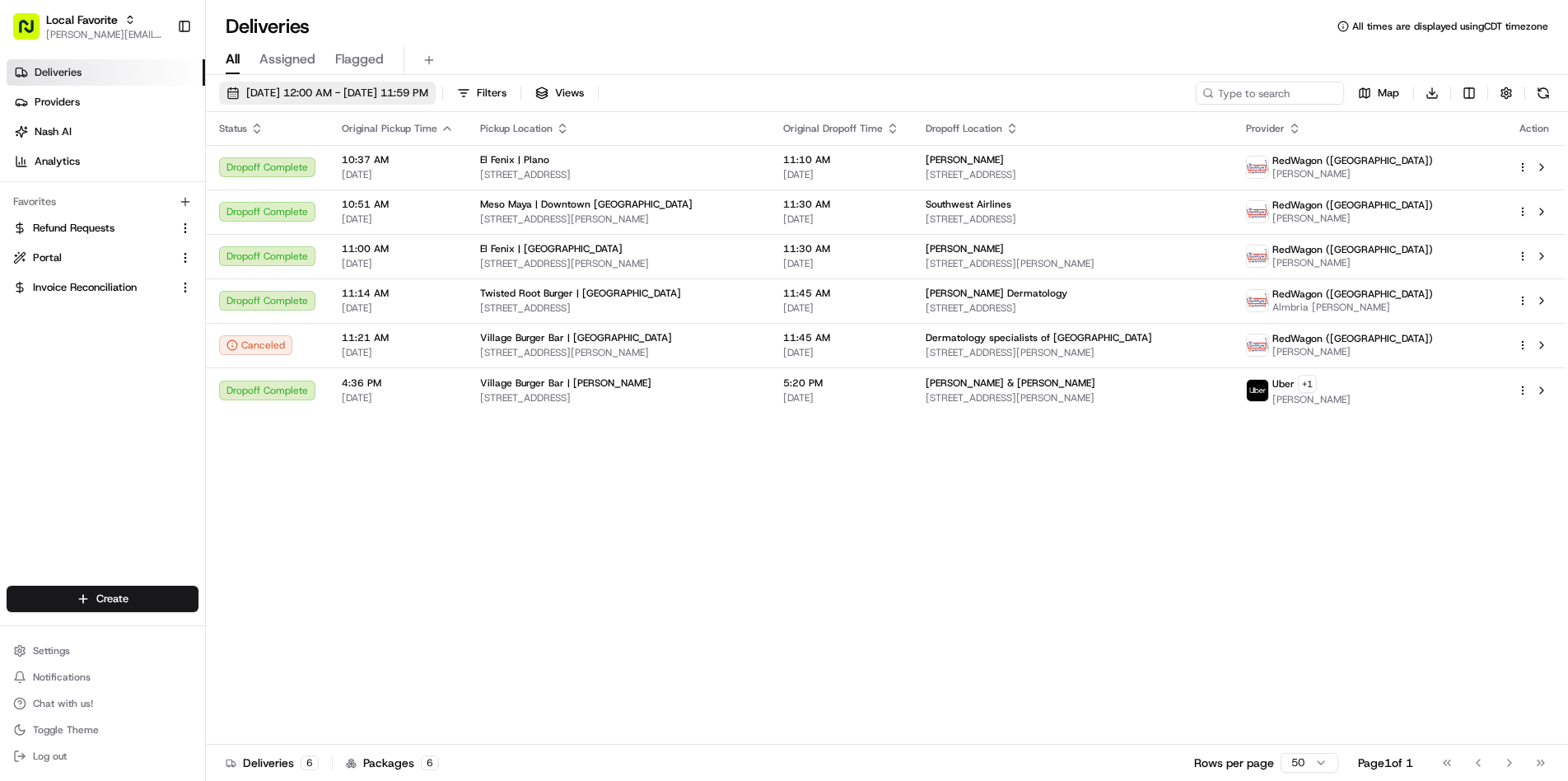
click at [371, 91] on span "08/18/2025 12:00 AM - 08/18/2025 11:59 PM" at bounding box center [337, 93] width 182 height 15
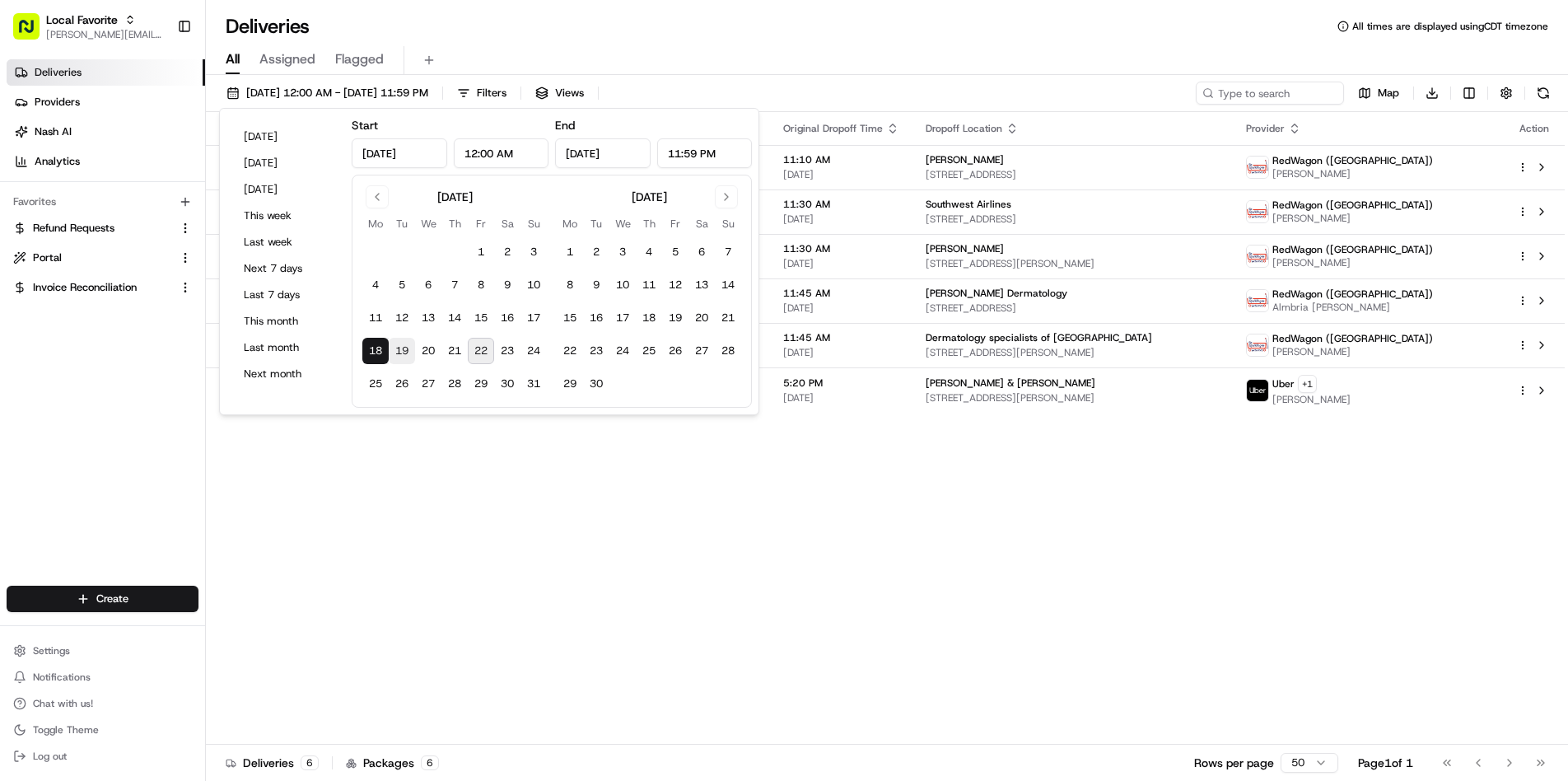
click at [406, 348] on button "19" at bounding box center [402, 350] width 26 height 26
type input "Aug 19, 2025"
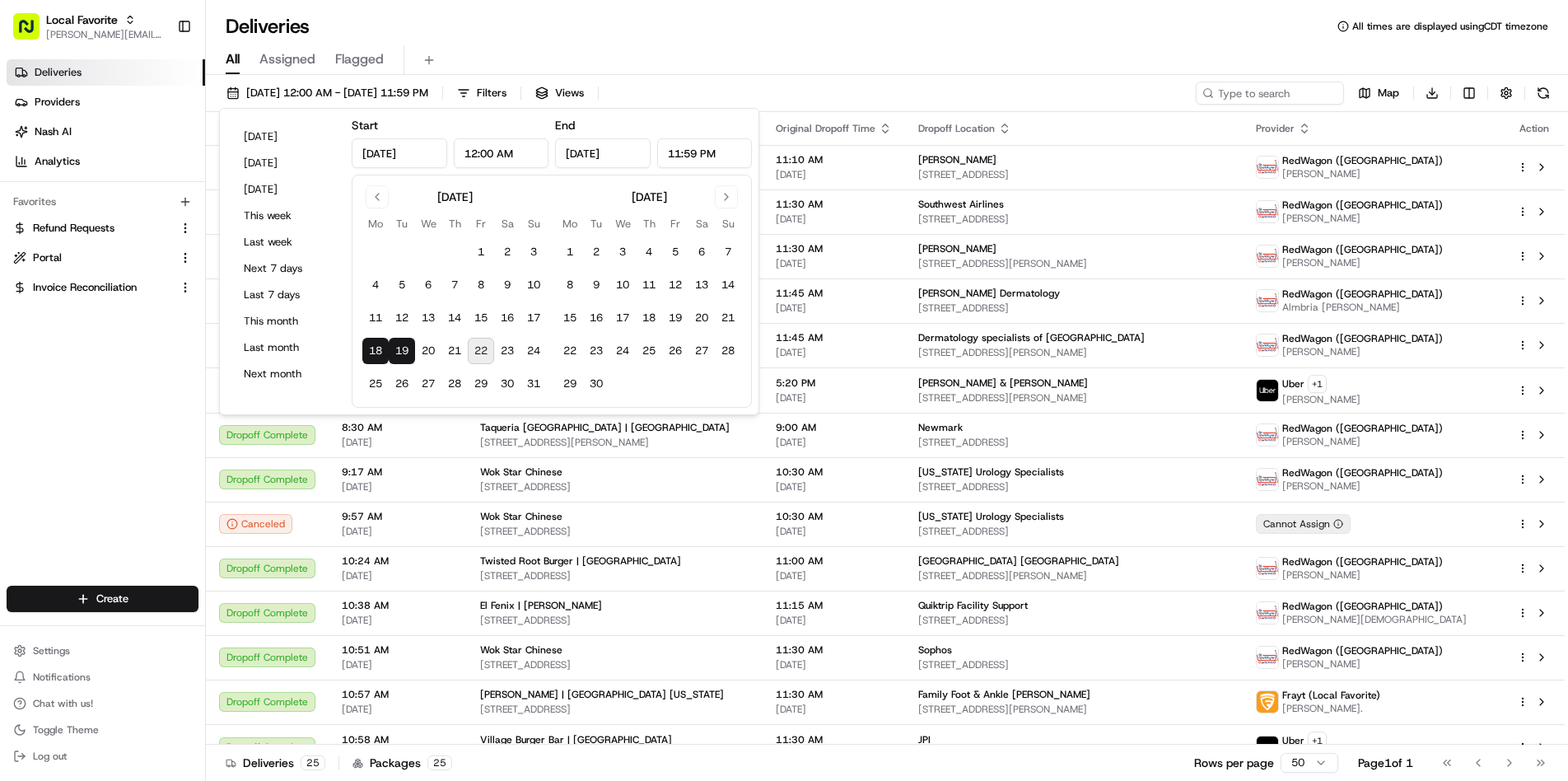
click at [665, 50] on div "All Assigned Flagged" at bounding box center [887, 60] width 1362 height 29
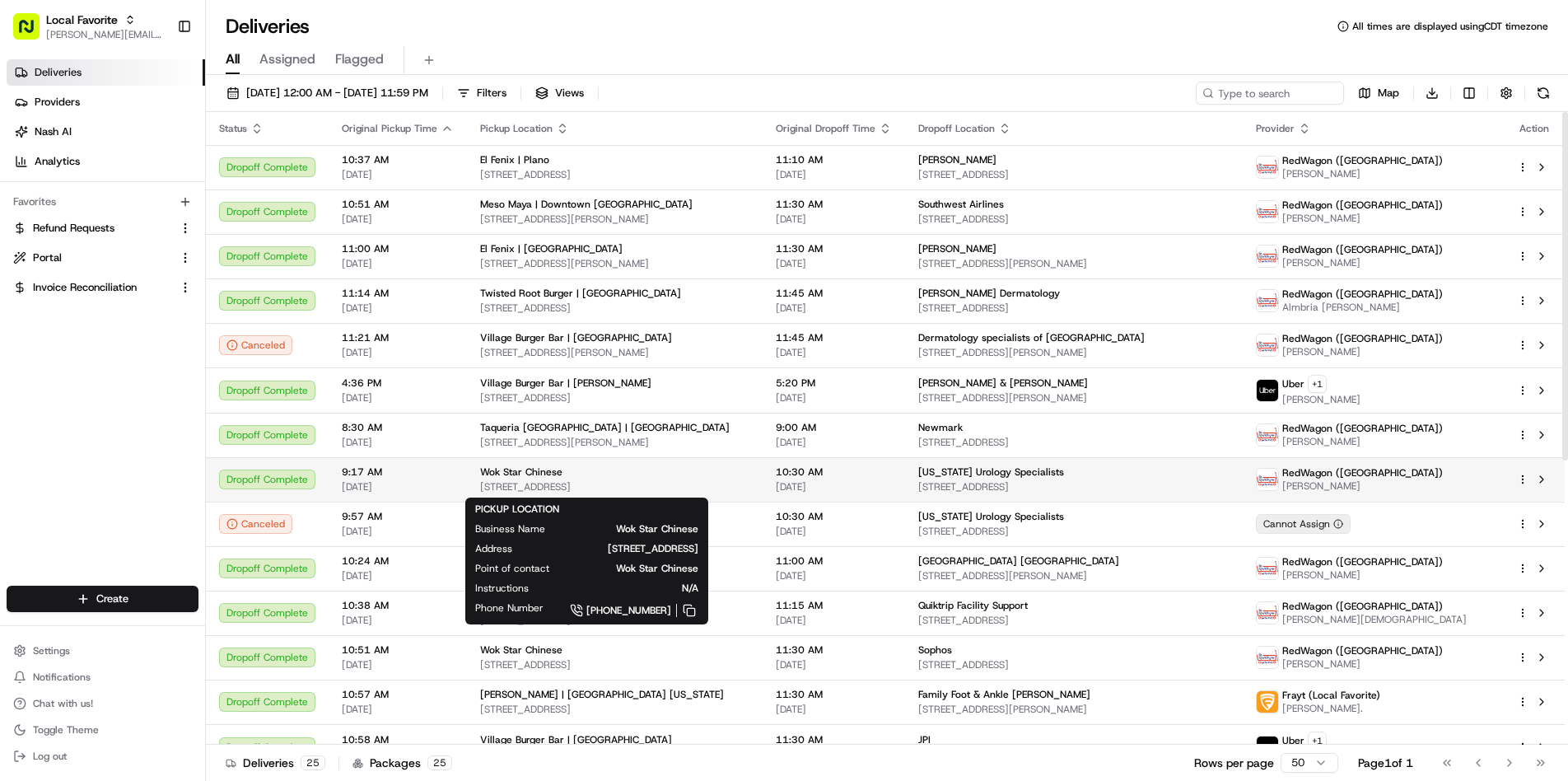
click at [587, 469] on div "Wok Star Chinese" at bounding box center [615, 472] width 269 height 13
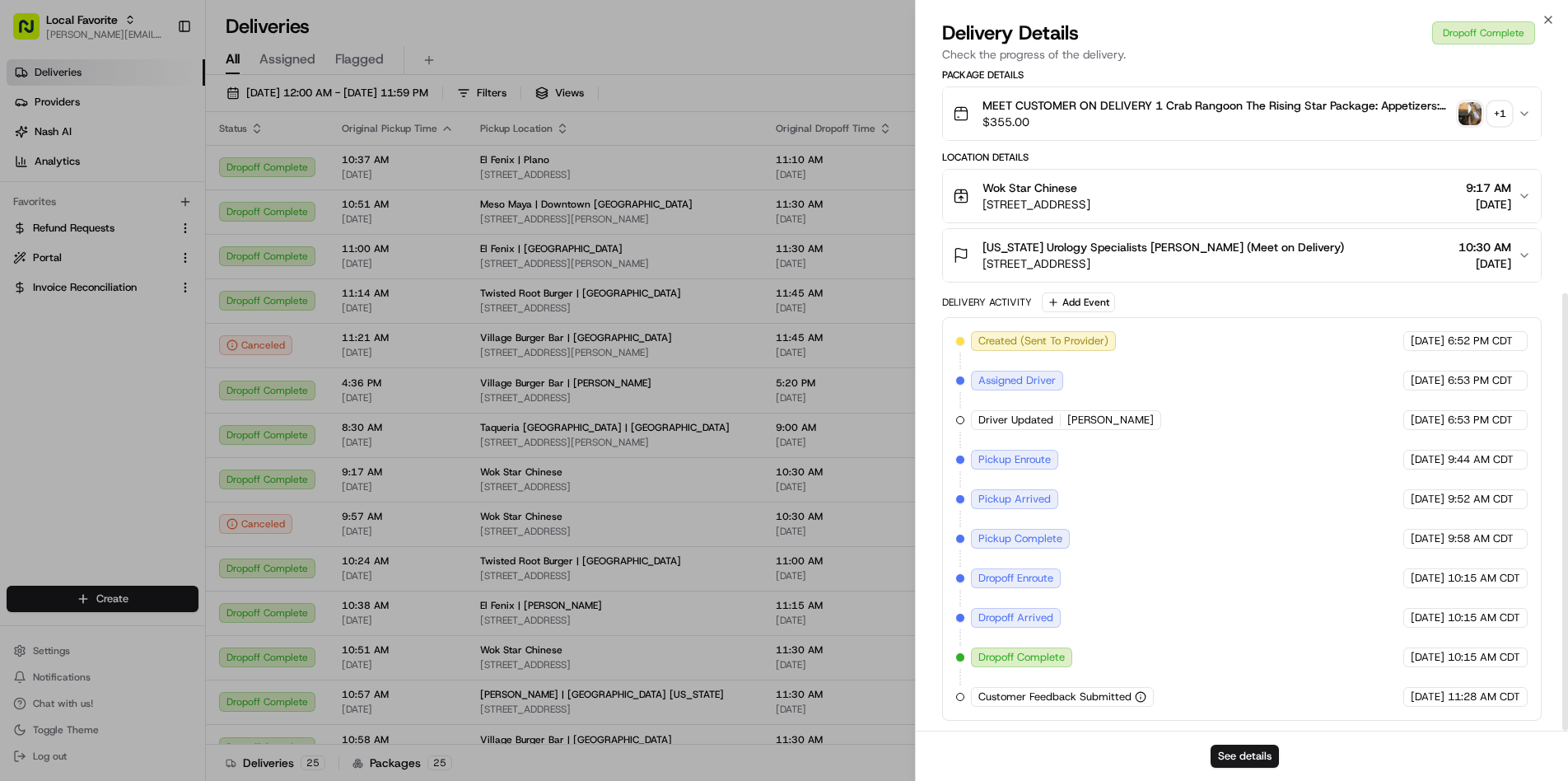
scroll to position [338, 0]
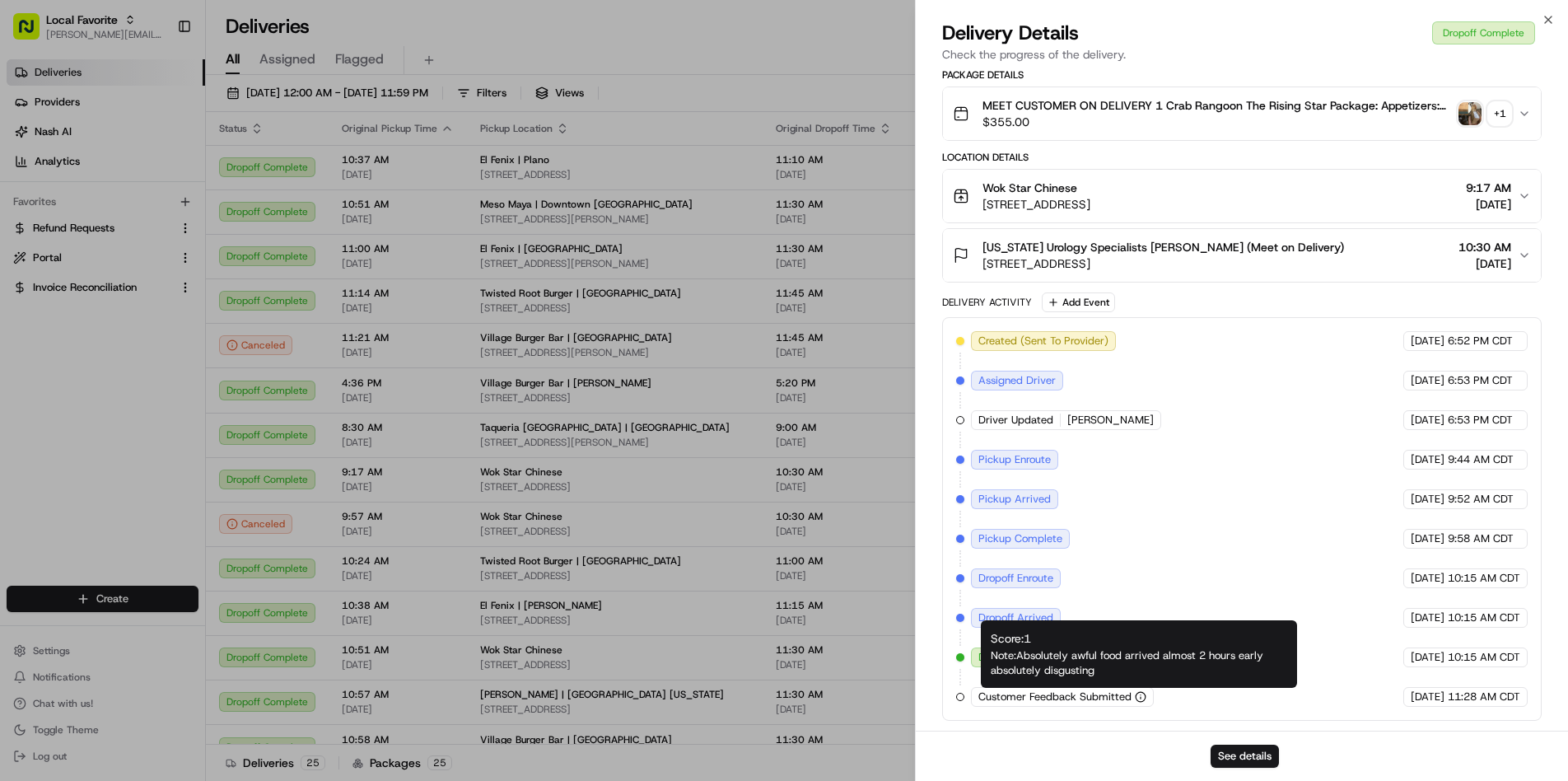
click at [1135, 697] on icon "button" at bounding box center [1141, 696] width 11 height 11
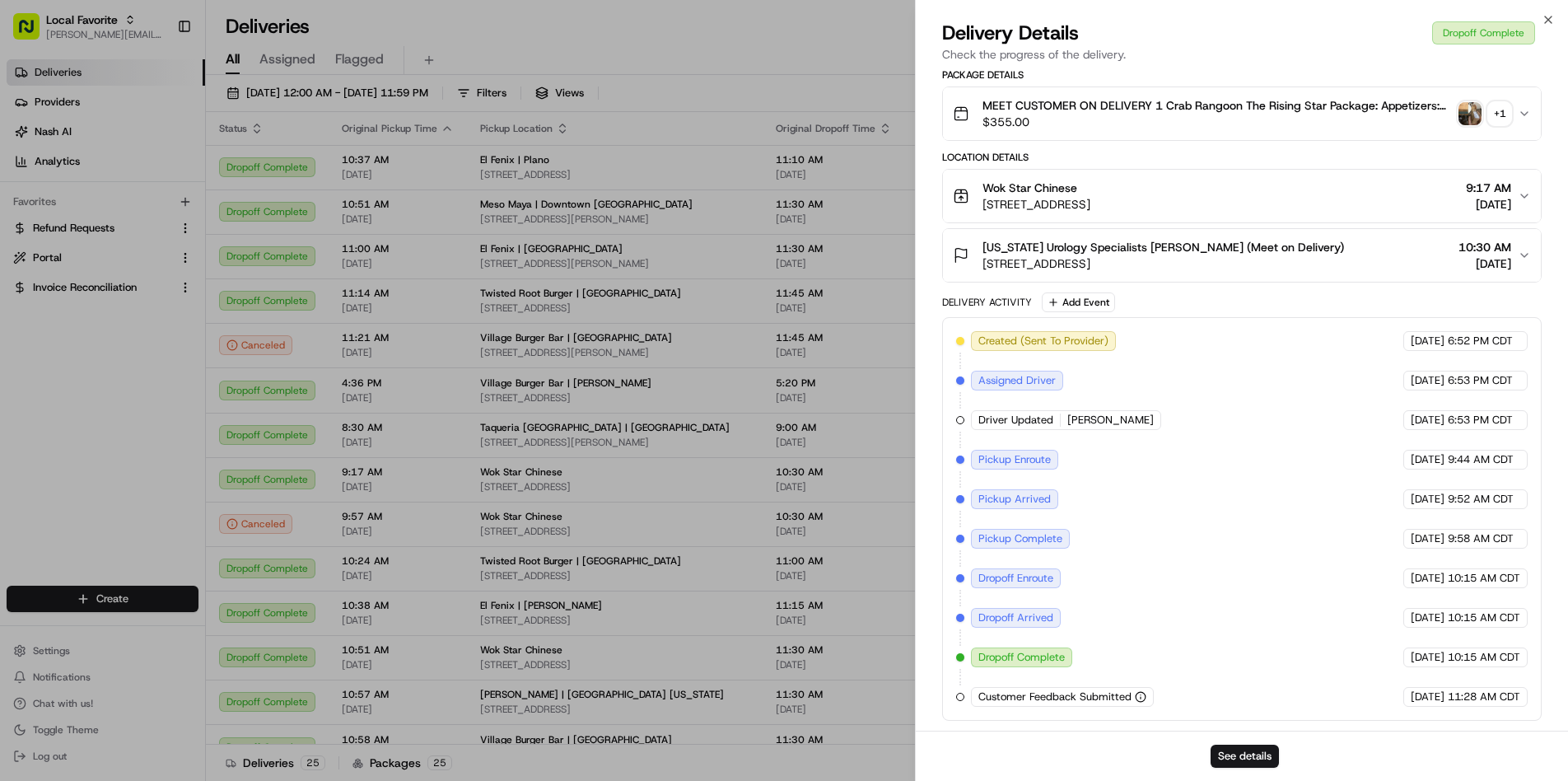
click at [1141, 698] on icon "button" at bounding box center [1141, 696] width 11 height 11
click at [1226, 757] on button "See details" at bounding box center [1245, 756] width 68 height 23
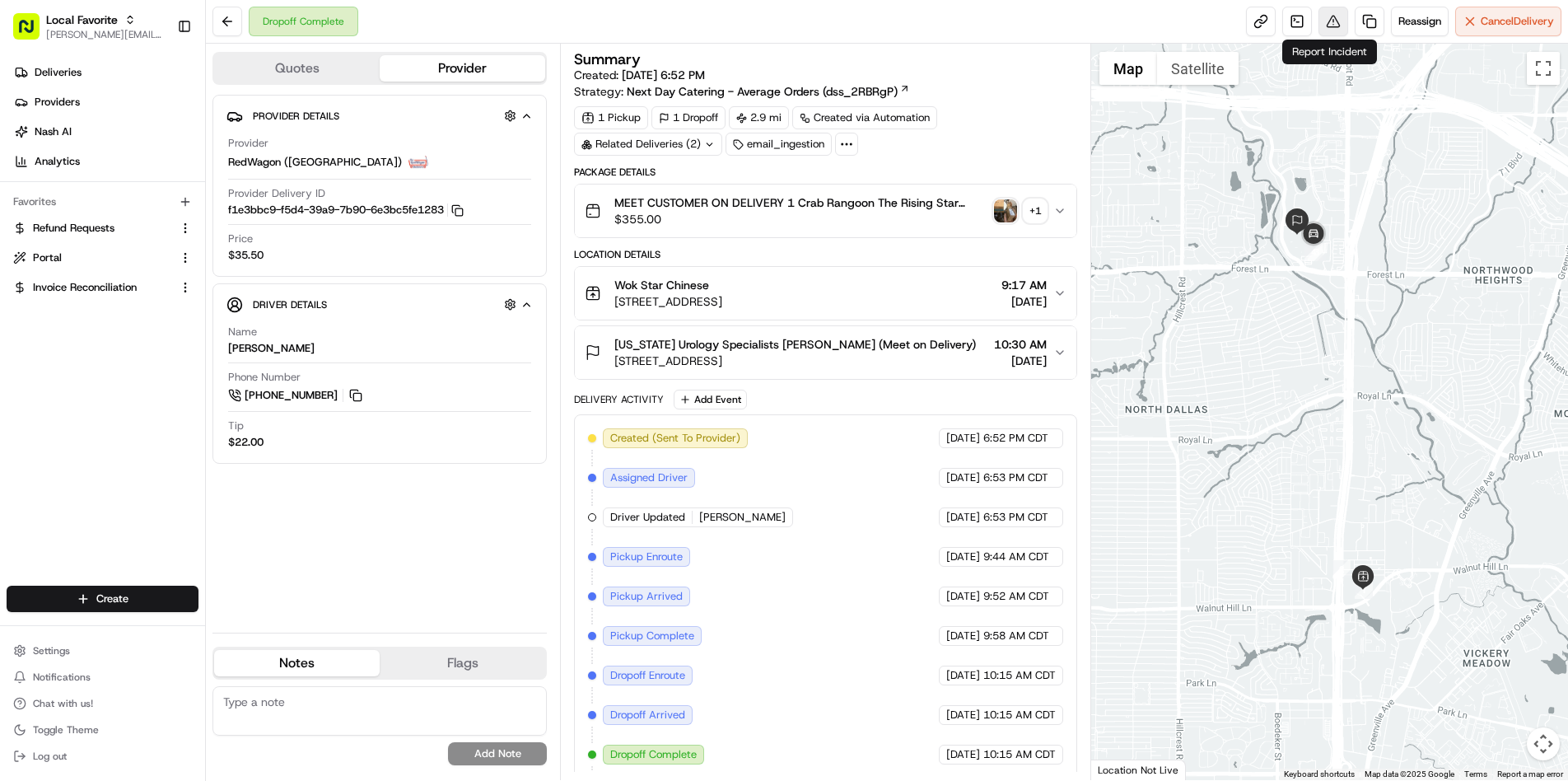
click at [1332, 24] on button at bounding box center [1333, 21] width 30 height 30
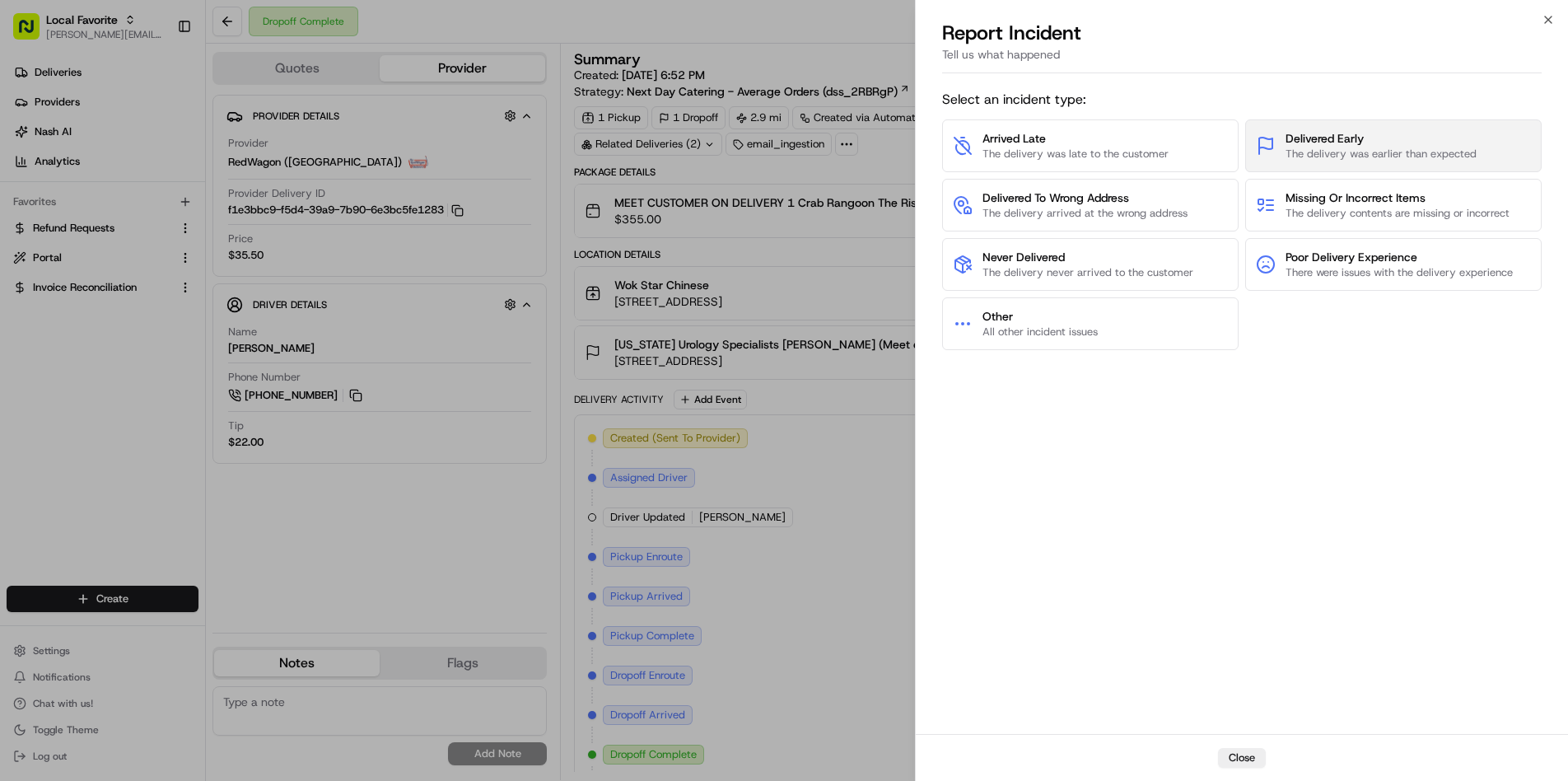
click at [1318, 144] on span "Delivered Early" at bounding box center [1381, 138] width 191 height 17
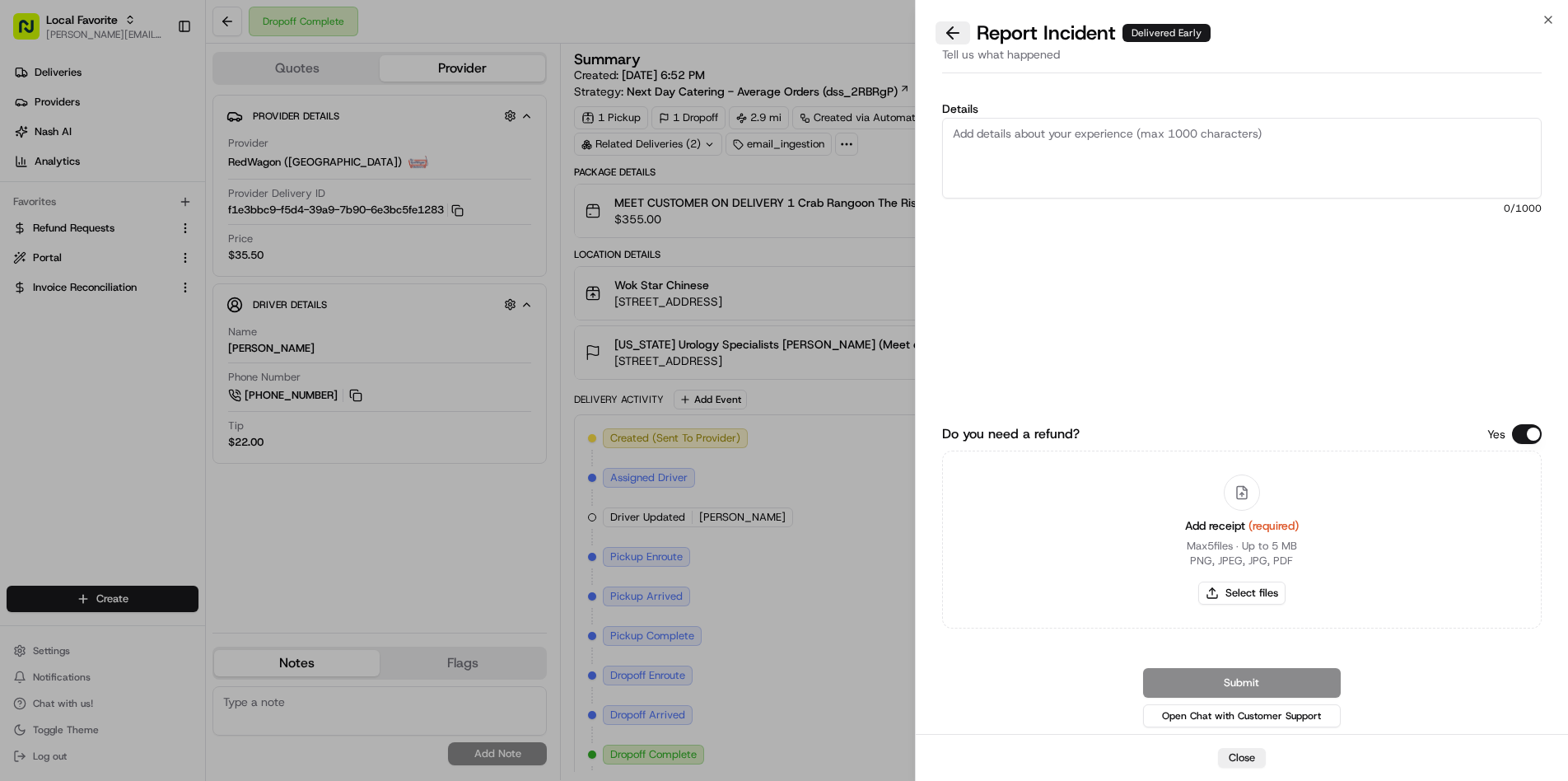
click at [949, 35] on button at bounding box center [952, 33] width 35 height 23
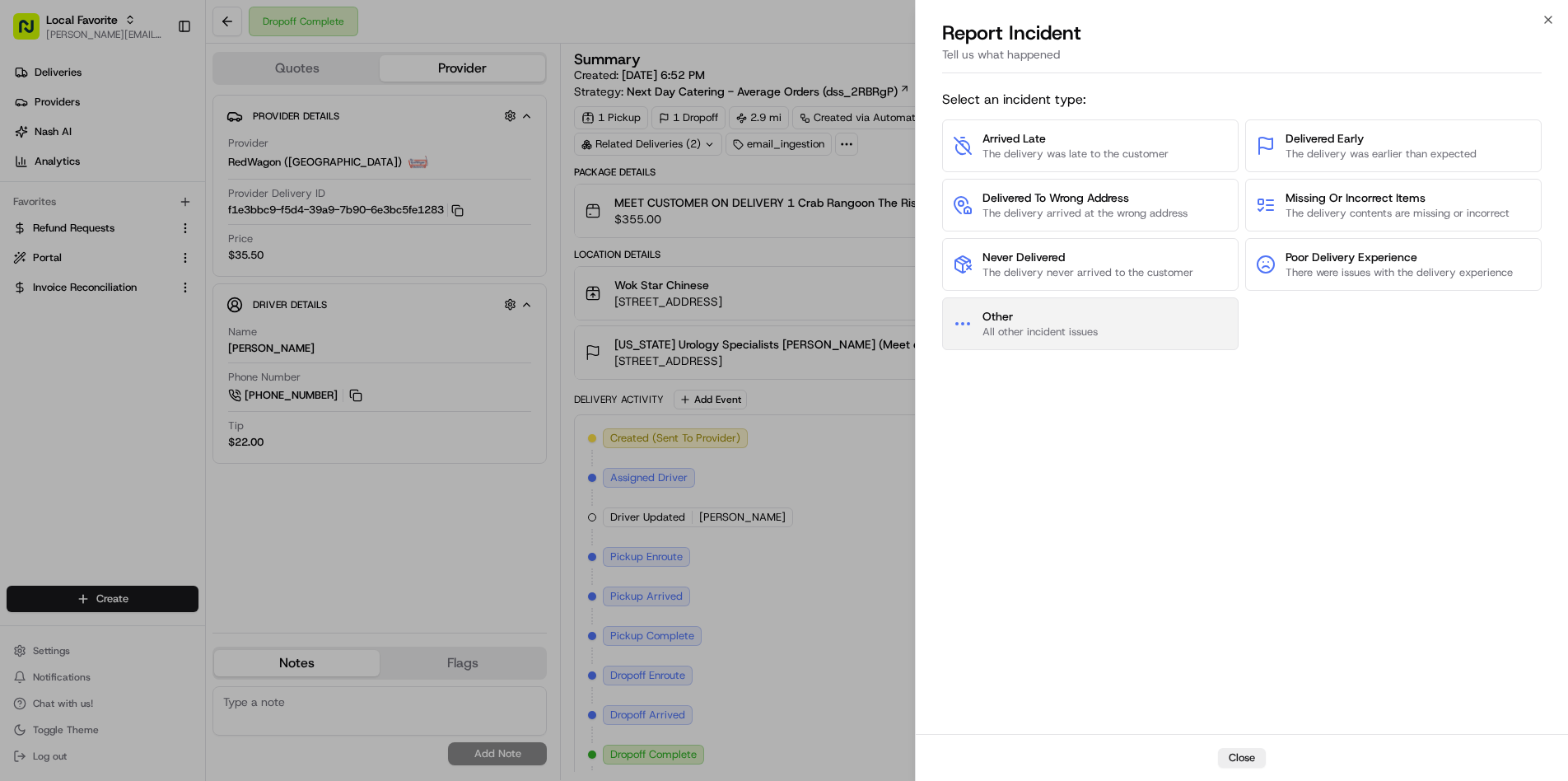
click at [1095, 316] on span "Other" at bounding box center [1040, 317] width 115 height 17
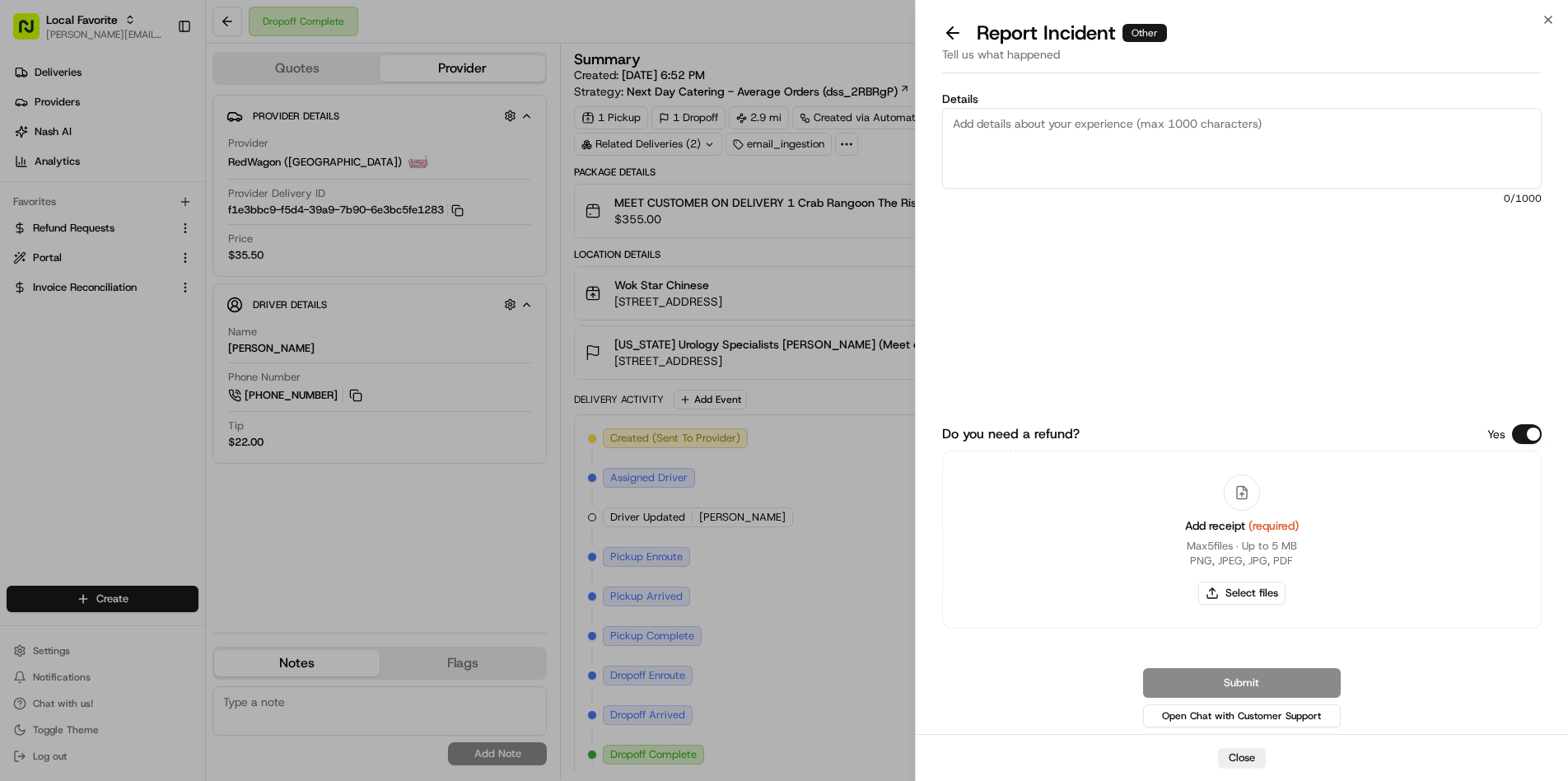
click at [1133, 143] on textarea "Details" at bounding box center [1242, 148] width 600 height 80
click at [1400, 125] on textarea "This order was one of our first with the new ingest system, and the settings ha…" at bounding box center [1242, 148] width 600 height 80
click at [1042, 140] on textarea "This order was one of our first with the new ingest system, and the settings ha…" at bounding box center [1242, 148] width 600 height 80
click at [1207, 140] on textarea "This order was one of our first with the new ingest system, and the settings ha…" at bounding box center [1242, 148] width 600 height 80
drag, startPoint x: 1443, startPoint y: 143, endPoint x: 1317, endPoint y: 135, distance: 126.3
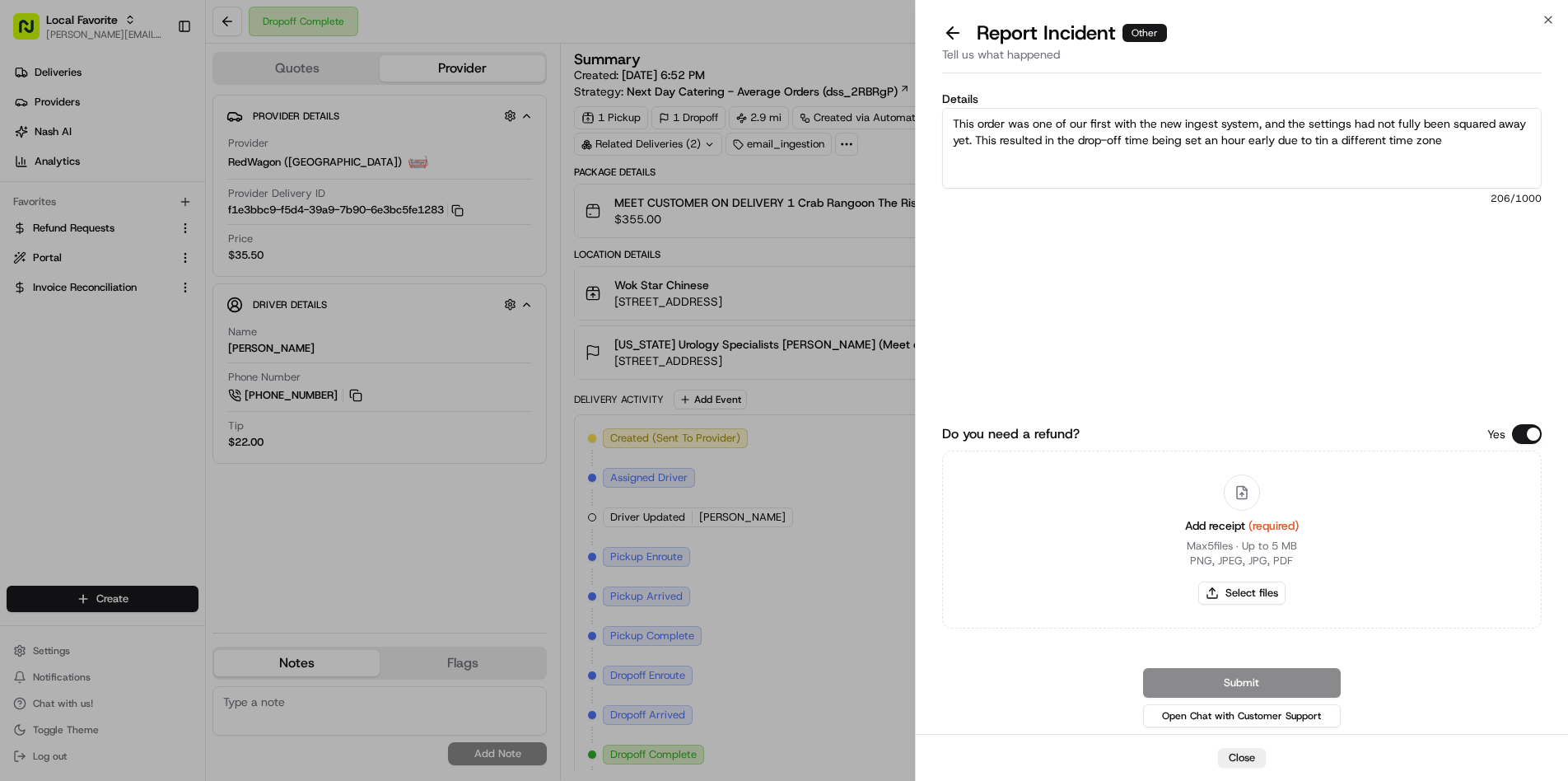
click at [1317, 135] on textarea "This order was one of our first with the new ingest system, and the settings ha…" at bounding box center [1242, 148] width 600 height 80
drag, startPoint x: 1443, startPoint y: 141, endPoint x: 1073, endPoint y: 82, distance: 374.7
click at [1073, 82] on div "Details This order was one of our first with the new ingest system, and the set…" at bounding box center [1242, 406] width 652 height 654
click at [1149, 163] on textarea "This order was one of our first with the new ingest system, and the settings ha…" at bounding box center [1242, 148] width 600 height 80
click at [1385, 174] on textarea "This order was one of our first with the new ingest system, and the settings ha…" at bounding box center [1242, 148] width 600 height 80
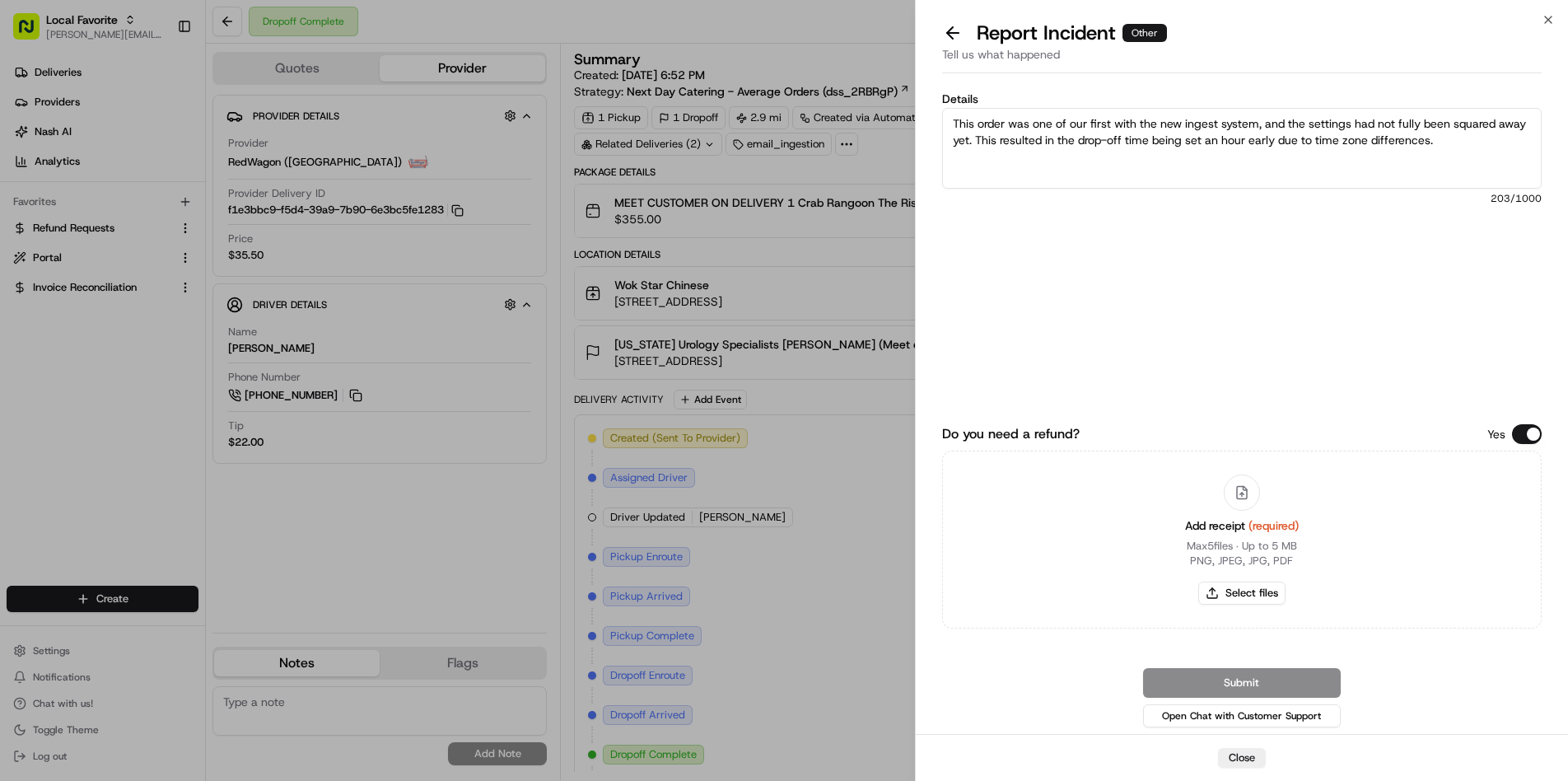
click at [1462, 149] on textarea "This order was one of our first with the new ingest system, and the settings ha…" at bounding box center [1242, 148] width 600 height 80
click at [1460, 151] on textarea "This order was one of our first with the new ingest system, and the settings ha…" at bounding box center [1242, 148] width 600 height 80
drag, startPoint x: 1127, startPoint y: 117, endPoint x: 1129, endPoint y: 182, distance: 65.0
click at [1129, 182] on textarea "This order was one of our first with the new ingest system, and the settings ha…" at bounding box center [1242, 148] width 600 height 80
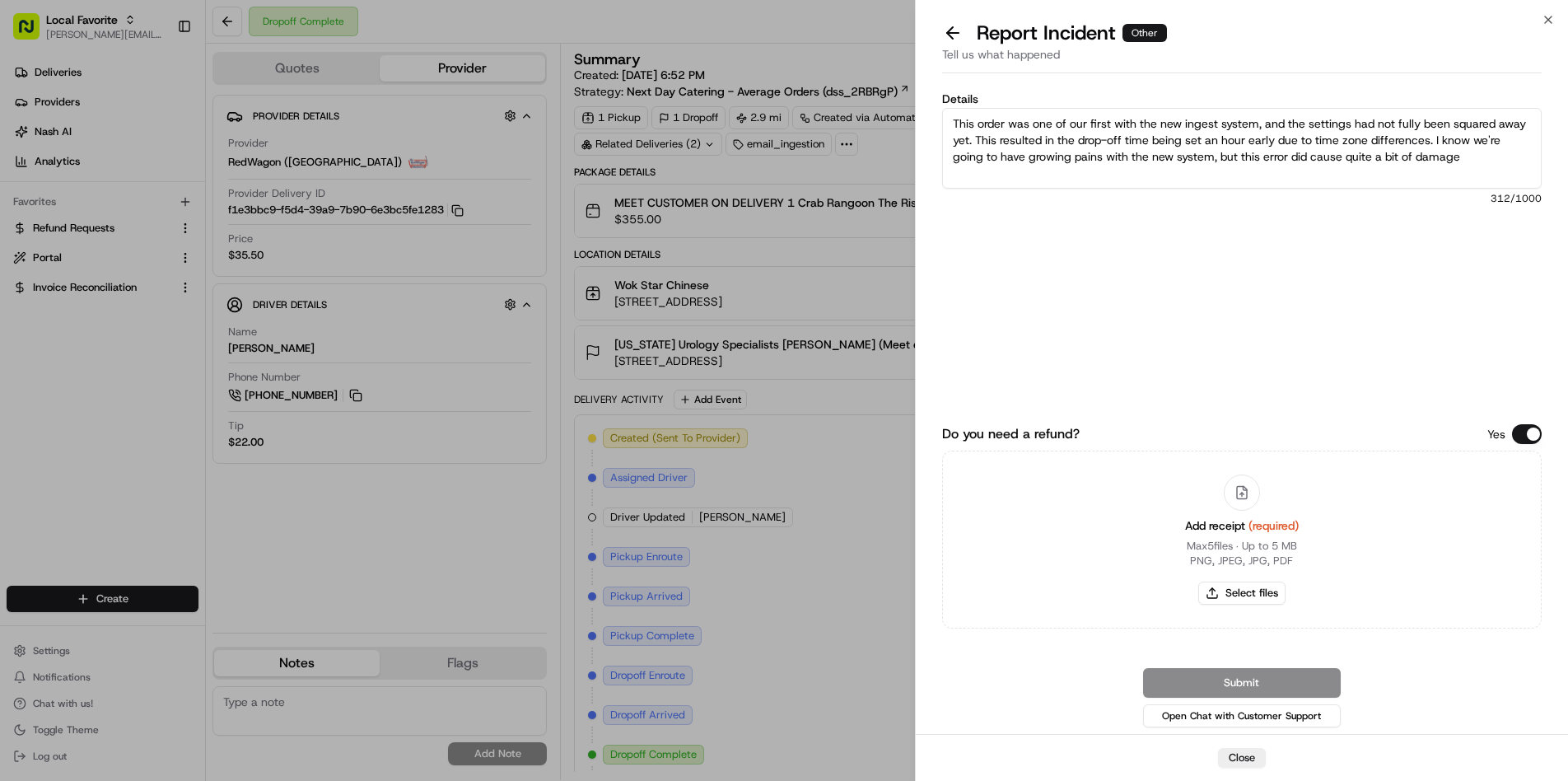
drag, startPoint x: 1290, startPoint y: 126, endPoint x: 1290, endPoint y: 174, distance: 48.0
click at [1290, 174] on textarea "This order was one of our first with the new ingest system, and the settings ha…" at bounding box center [1242, 148] width 600 height 80
click at [1434, 139] on textarea "This order was one of our first with the new ingest system, and the settings ha…" at bounding box center [1242, 148] width 600 height 80
click at [1383, 178] on textarea "This order was one of our first with the new ingest system, and the settings ha…" at bounding box center [1242, 148] width 600 height 80
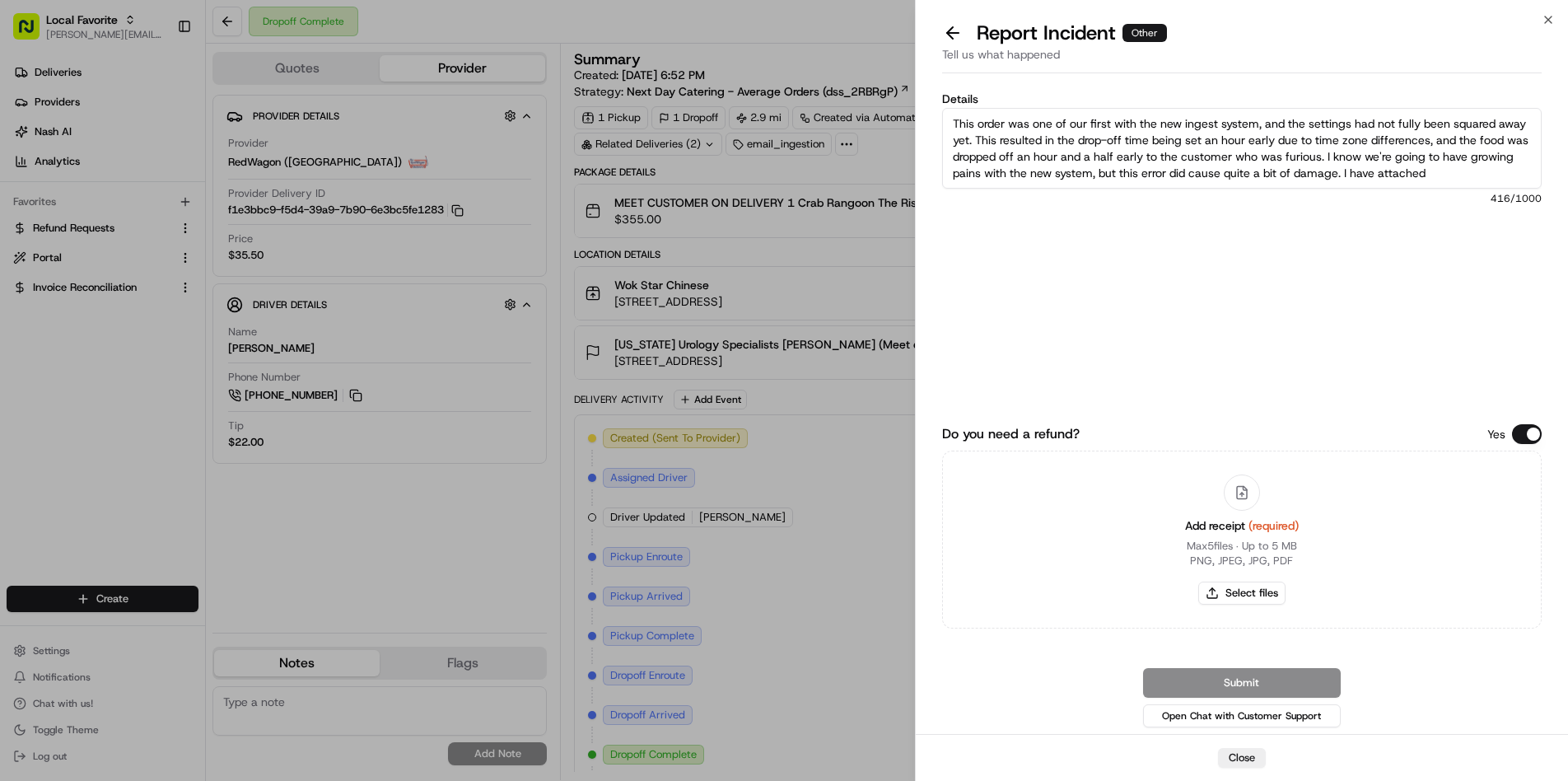
click at [1336, 172] on textarea "This order was one of our first with the new ingest system, and the settings ha…" at bounding box center [1242, 148] width 600 height 80
click at [1271, 176] on textarea "This order was one of our first with the new ingest system, and the settings ha…" at bounding box center [1242, 148] width 600 height 80
click at [1201, 178] on textarea "This order was one of our first with the new ingest system, and the settings ha…" at bounding box center [1242, 148] width 600 height 80
drag, startPoint x: 1203, startPoint y: 181, endPoint x: 1109, endPoint y: 183, distance: 94.0
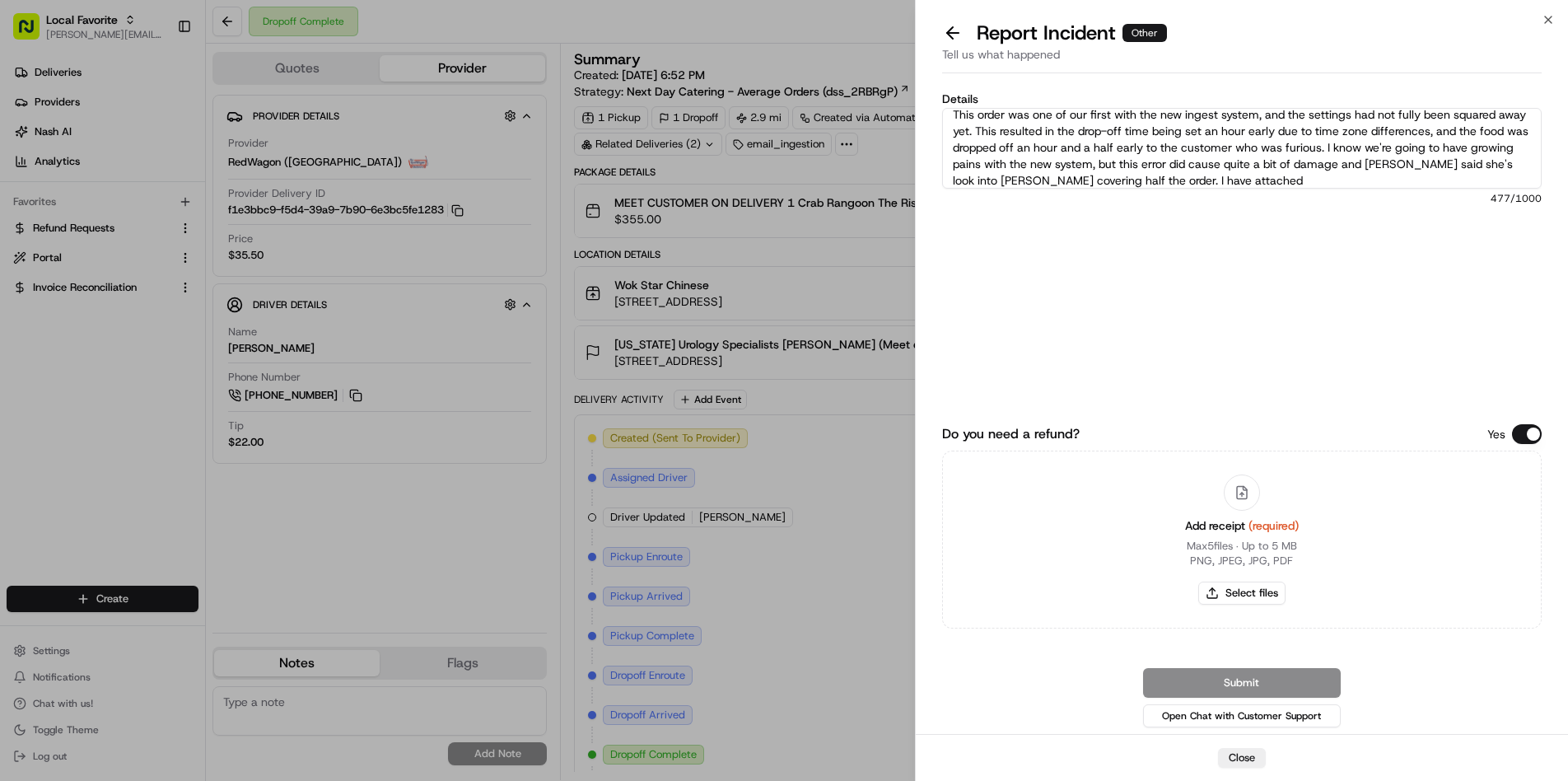
click at [1109, 183] on textarea "This order was one of our first with the new ingest system, and the settings ha…" at bounding box center [1242, 148] width 600 height 80
click at [1176, 178] on textarea "This order was one of our first with the new ingest system, and the settings ha…" at bounding box center [1242, 148] width 600 height 80
type textarea "This order was one of our first with the new ingest system, and the settings ha…"
click at [1225, 591] on button "Select files" at bounding box center [1241, 592] width 87 height 23
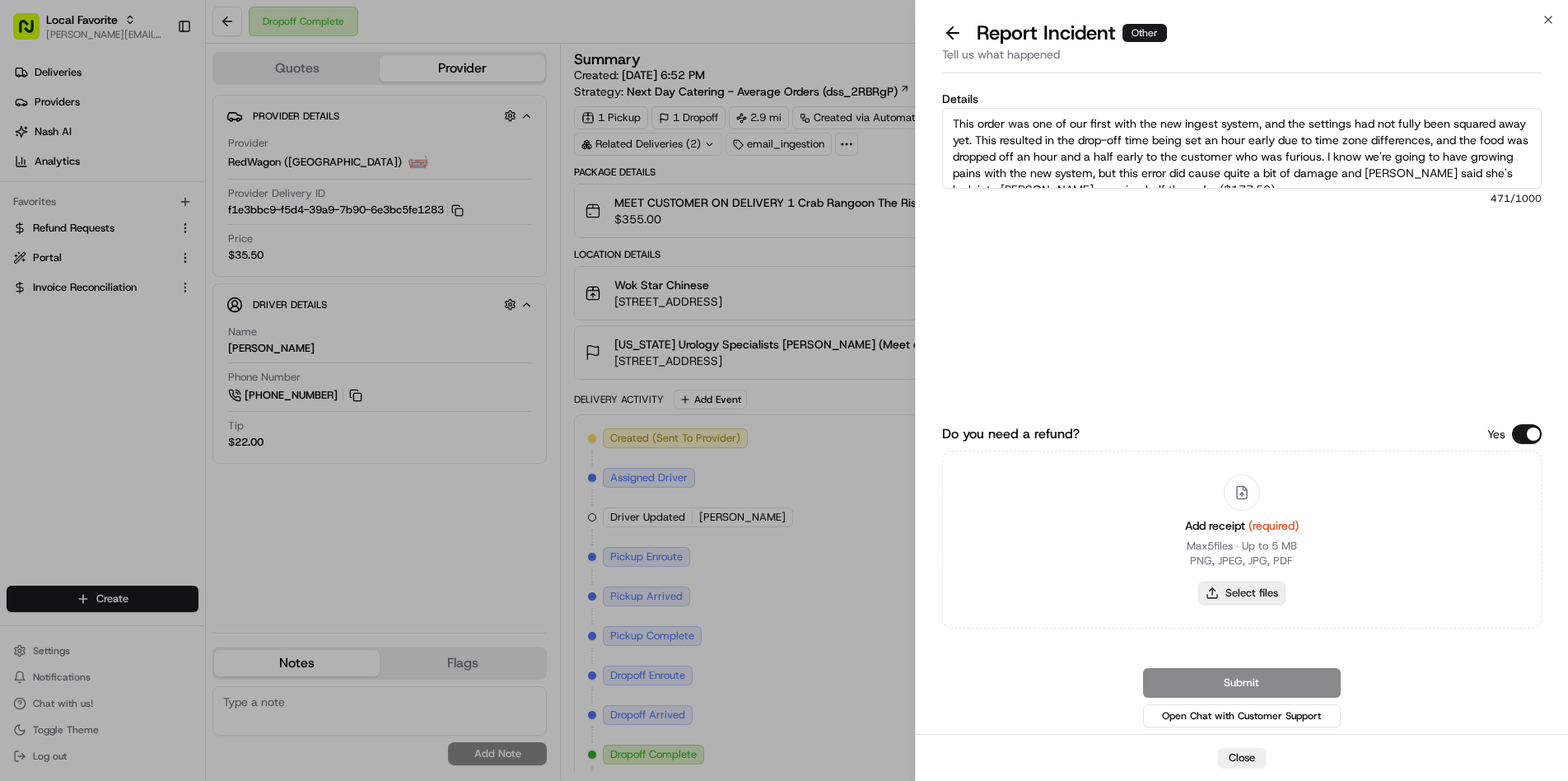
type input "C:\fakepath\Screenshot 2025-08-22 at 11.19.57 AM.png"
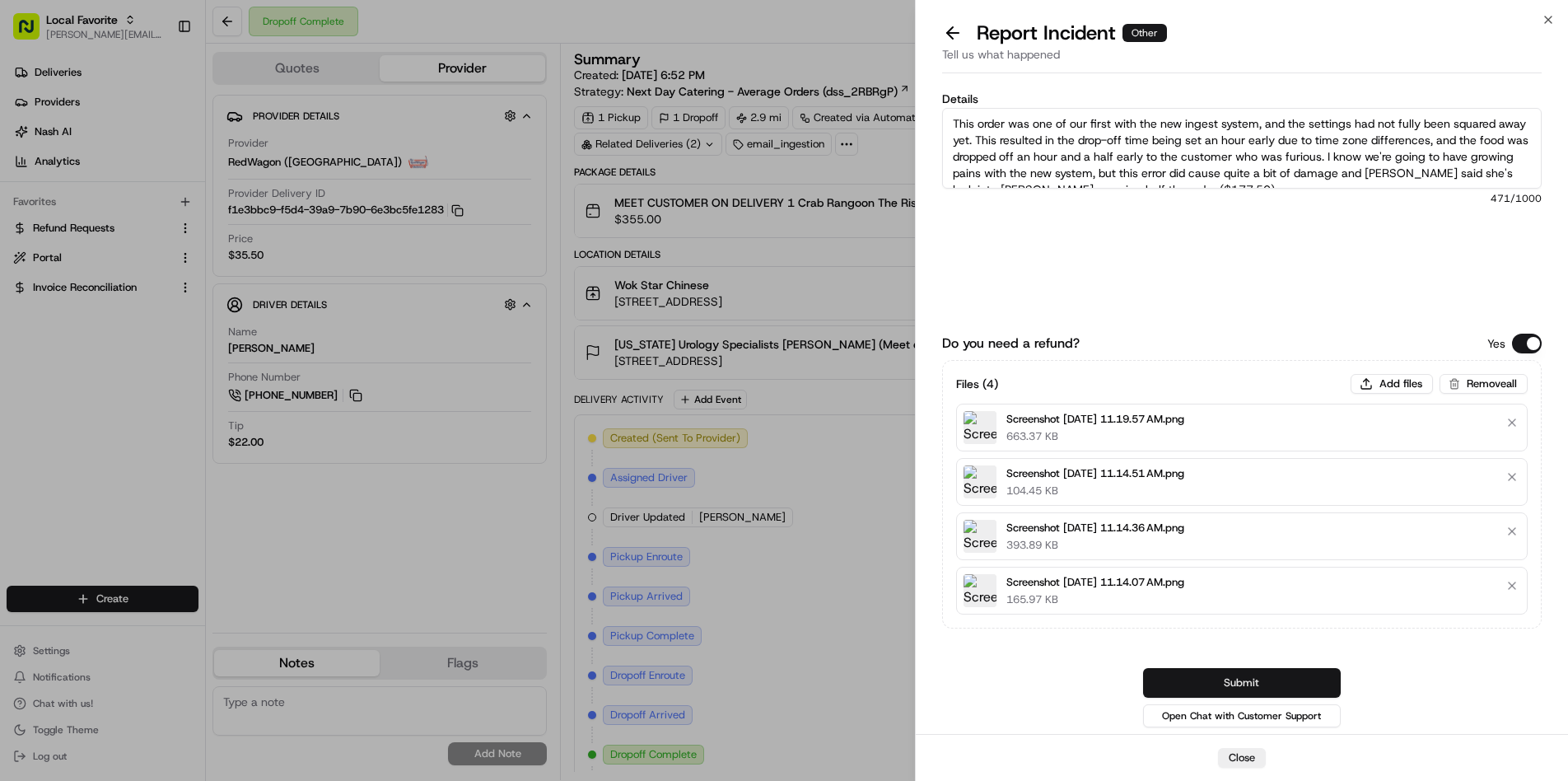
click at [1189, 680] on button "Submit" at bounding box center [1242, 683] width 198 height 30
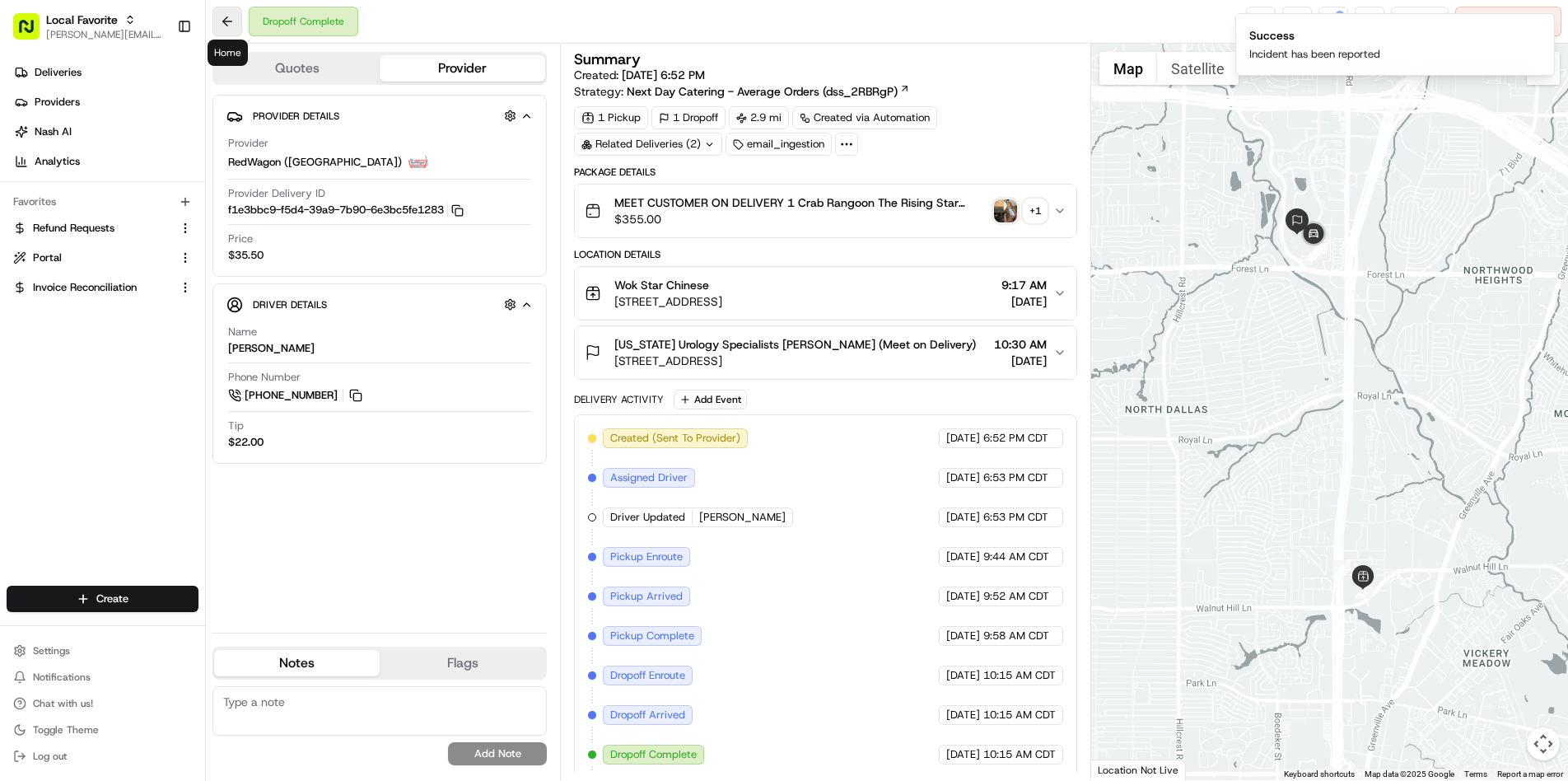
click at [225, 16] on button at bounding box center [227, 21] width 30 height 30
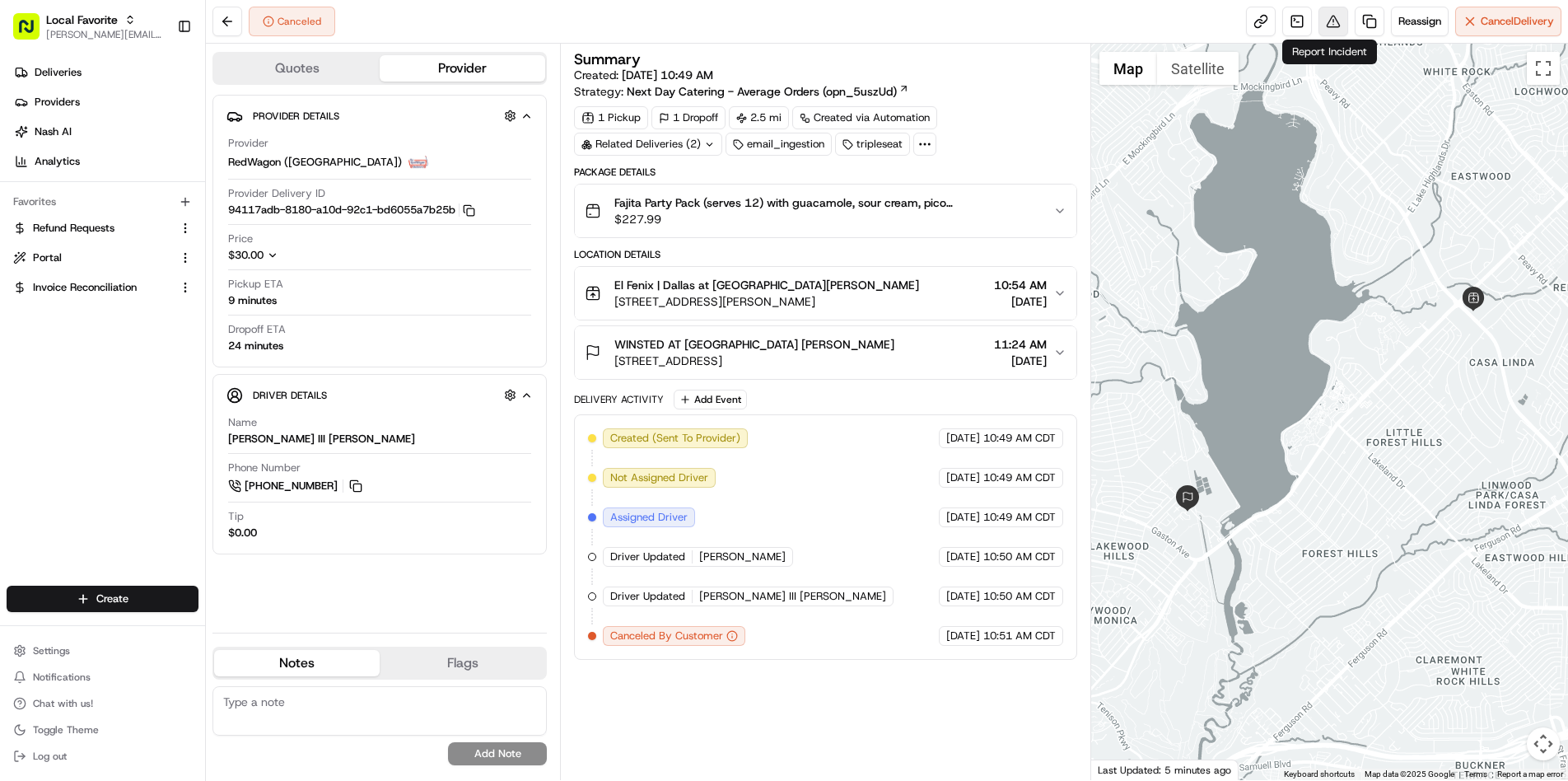
click at [1323, 29] on button at bounding box center [1333, 21] width 30 height 30
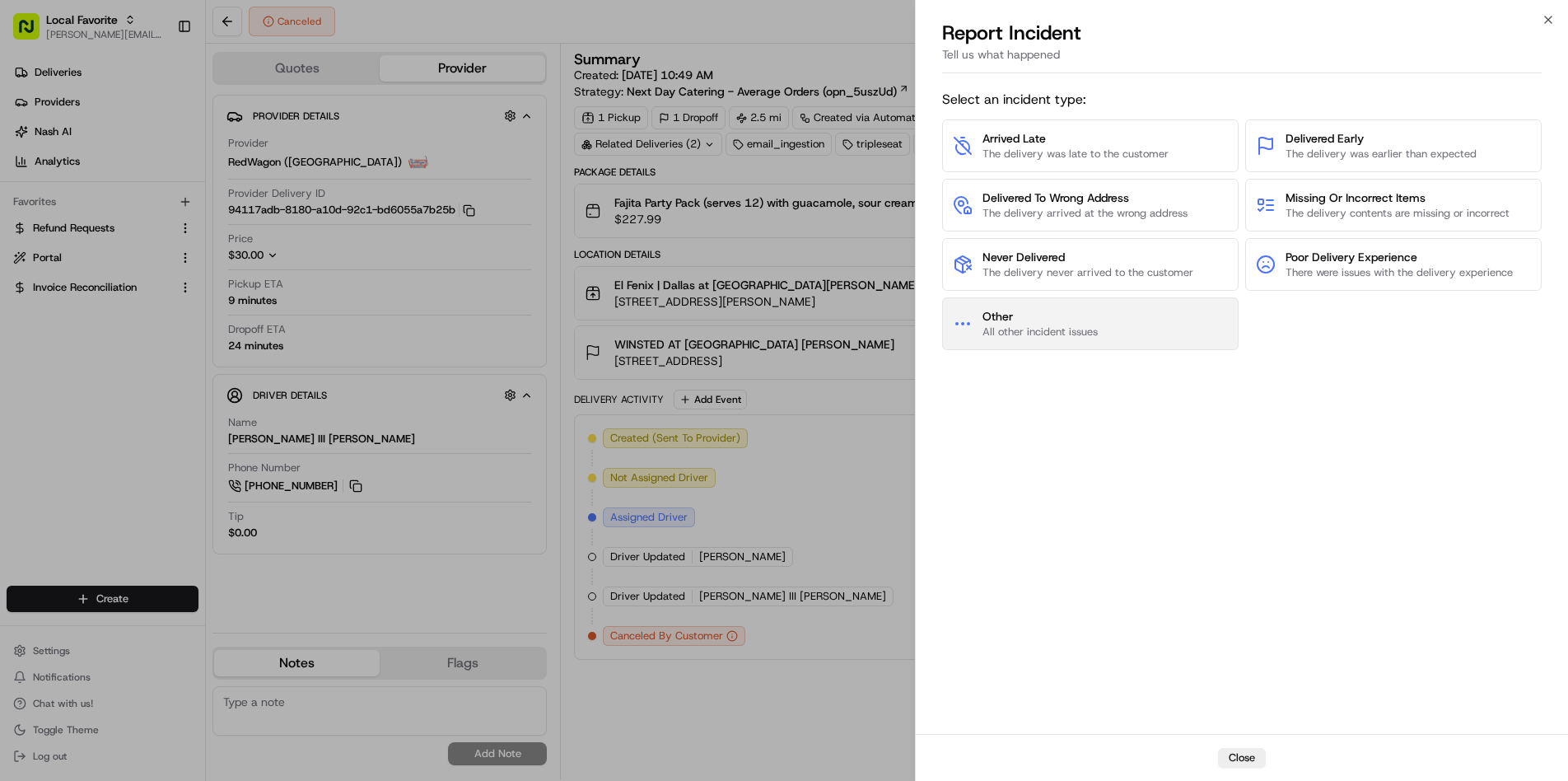
click at [1066, 330] on span "All other incident issues" at bounding box center [1040, 332] width 115 height 15
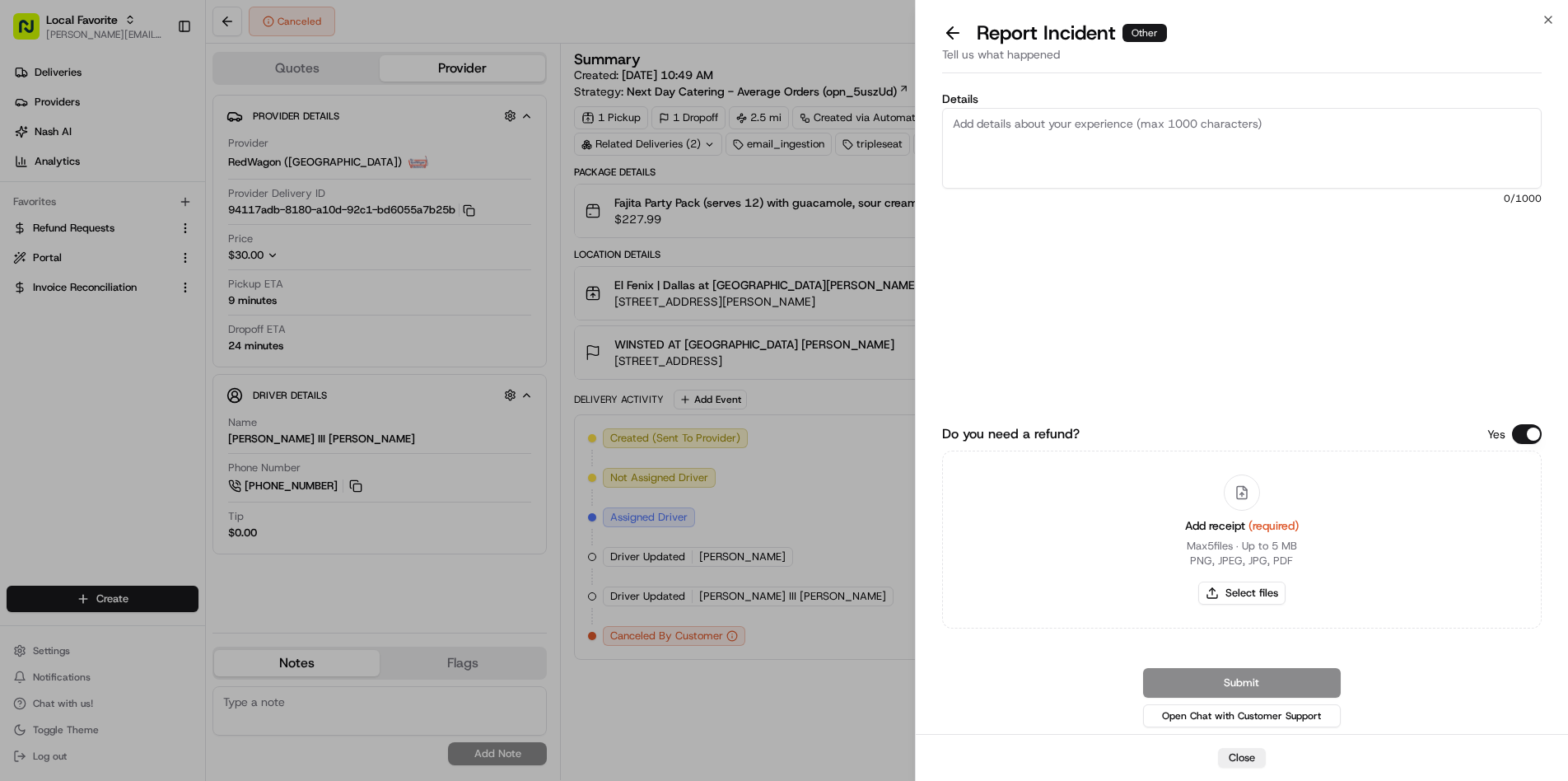
click at [1040, 121] on textarea "Details" at bounding box center [1242, 148] width 600 height 80
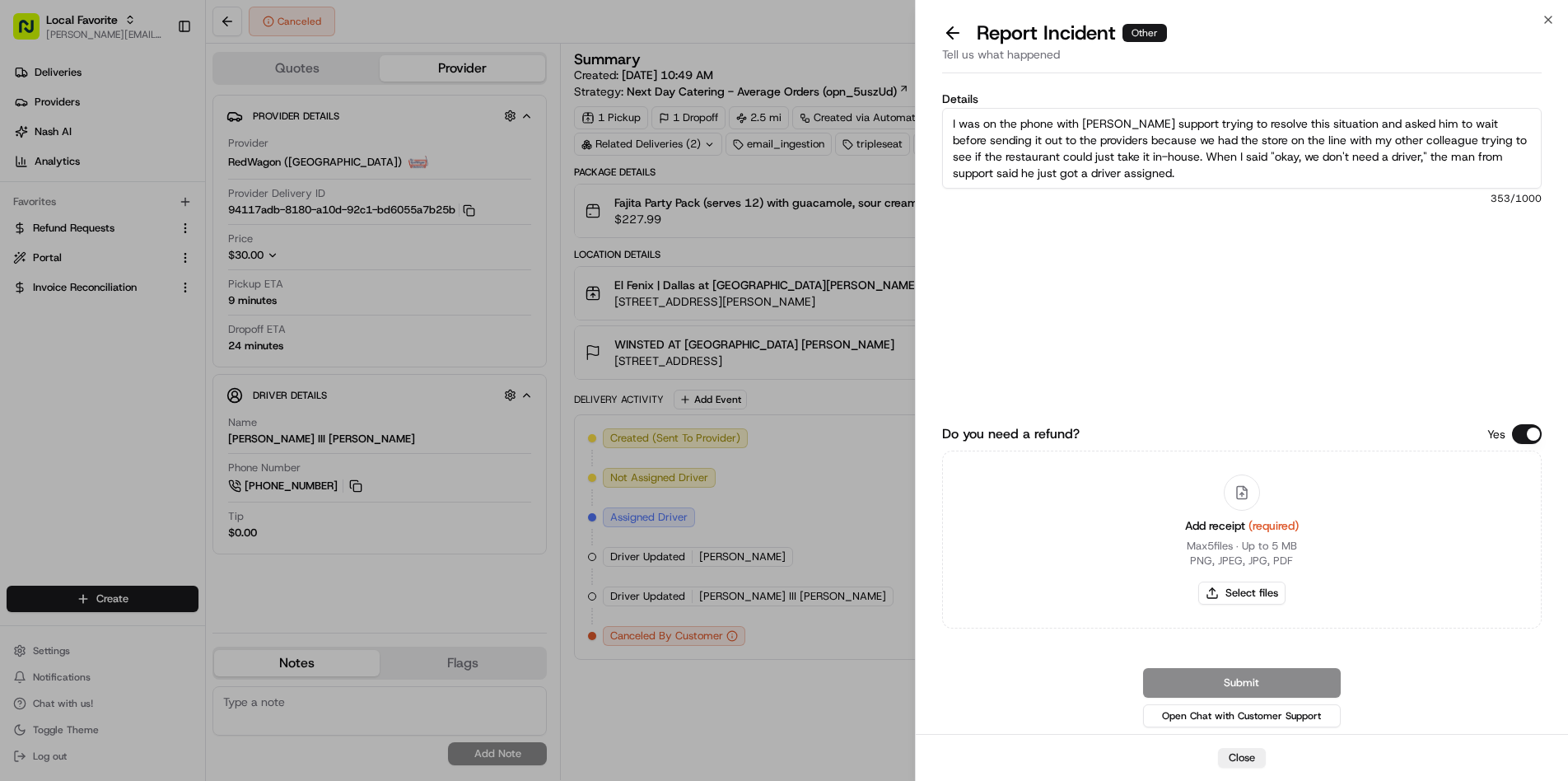
drag, startPoint x: 1349, startPoint y: 134, endPoint x: 1347, endPoint y: 178, distance: 44.0
click at [1347, 178] on textarea "I was on the phone with Nash support trying to resolve this situation and asked…" at bounding box center [1242, 148] width 600 height 80
drag, startPoint x: 1406, startPoint y: 120, endPoint x: 1392, endPoint y: 180, distance: 61.6
click at [1392, 180] on textarea "I was on the phone with Nash support trying to resolve this situation and asked…" at bounding box center [1242, 148] width 600 height 80
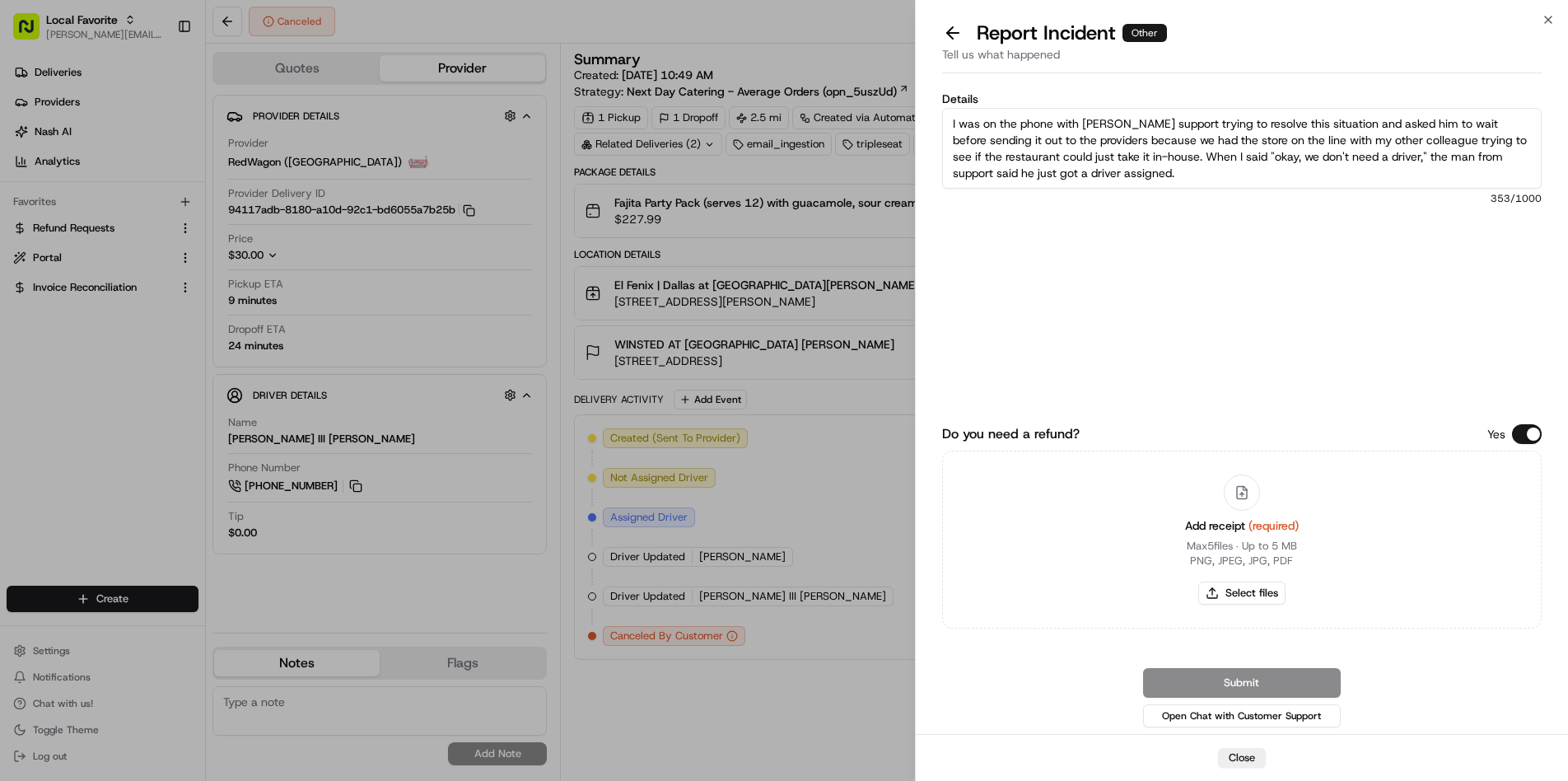
click at [1392, 178] on textarea "I was on the phone with Nash support trying to resolve this situation and asked…" at bounding box center [1242, 148] width 600 height 80
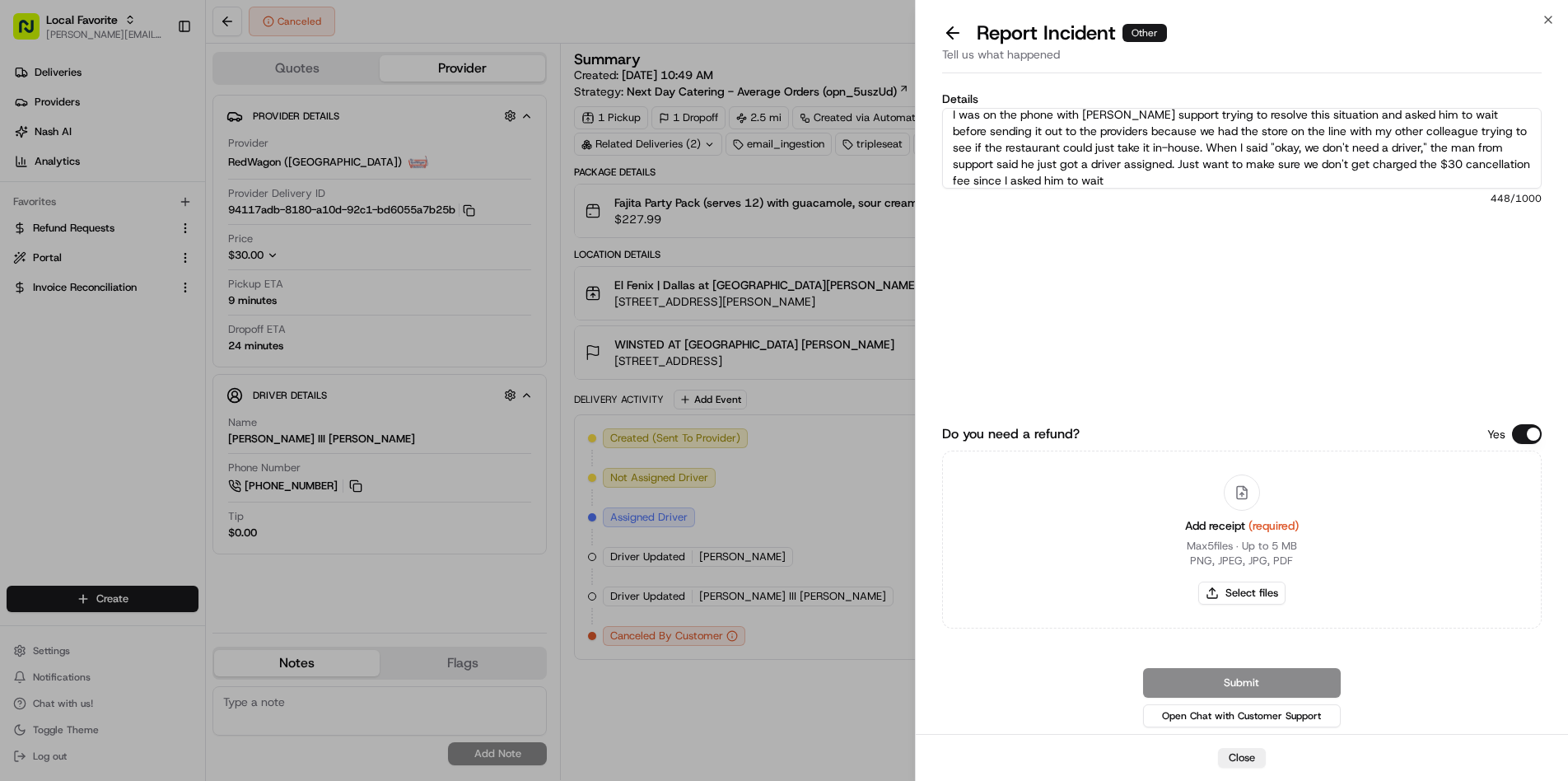
type textarea "I was on the phone with Nash support trying to resolve this situation and asked…"
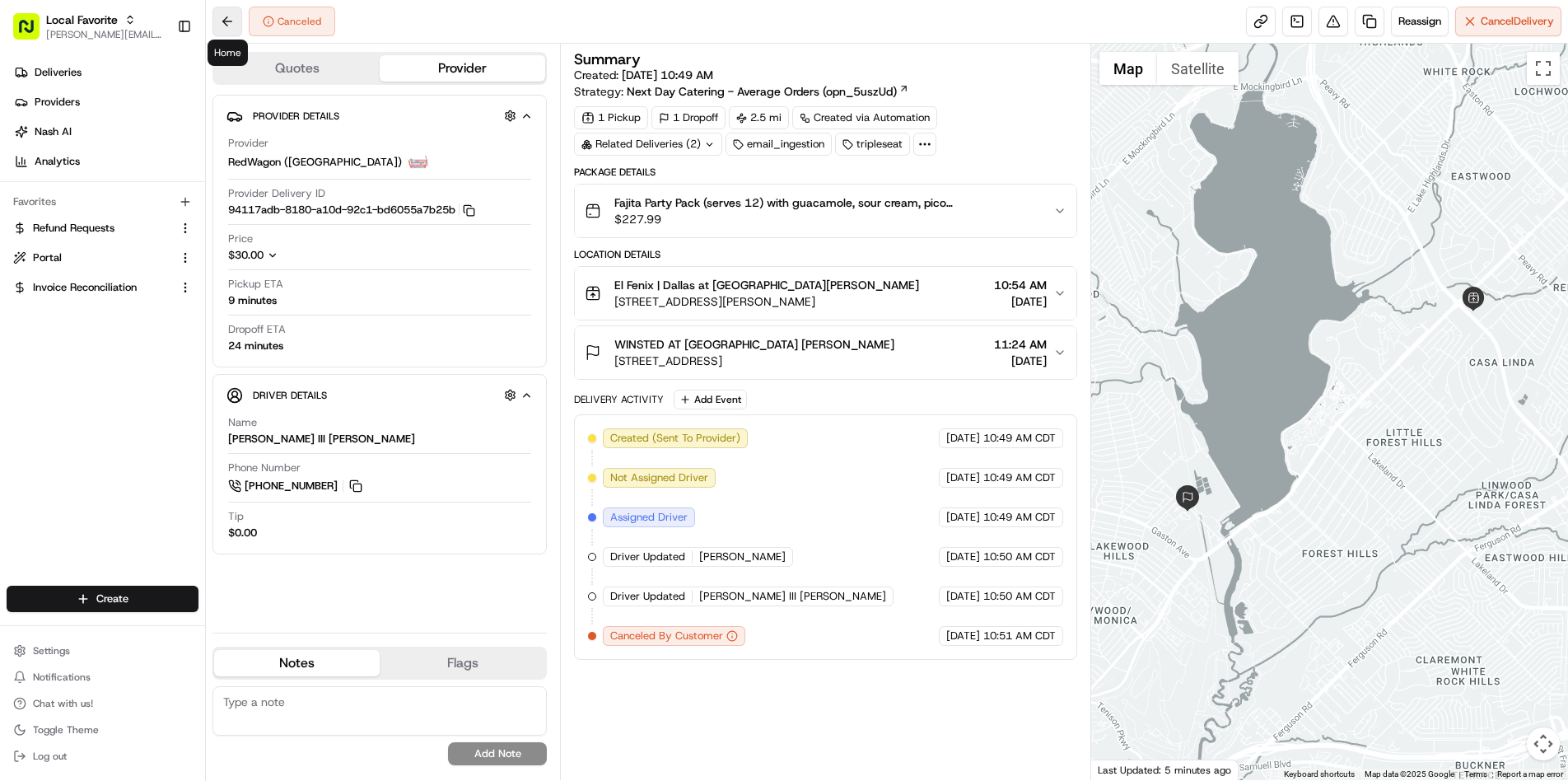
click at [224, 24] on button at bounding box center [227, 21] width 30 height 30
click at [1330, 23] on button at bounding box center [1333, 21] width 30 height 30
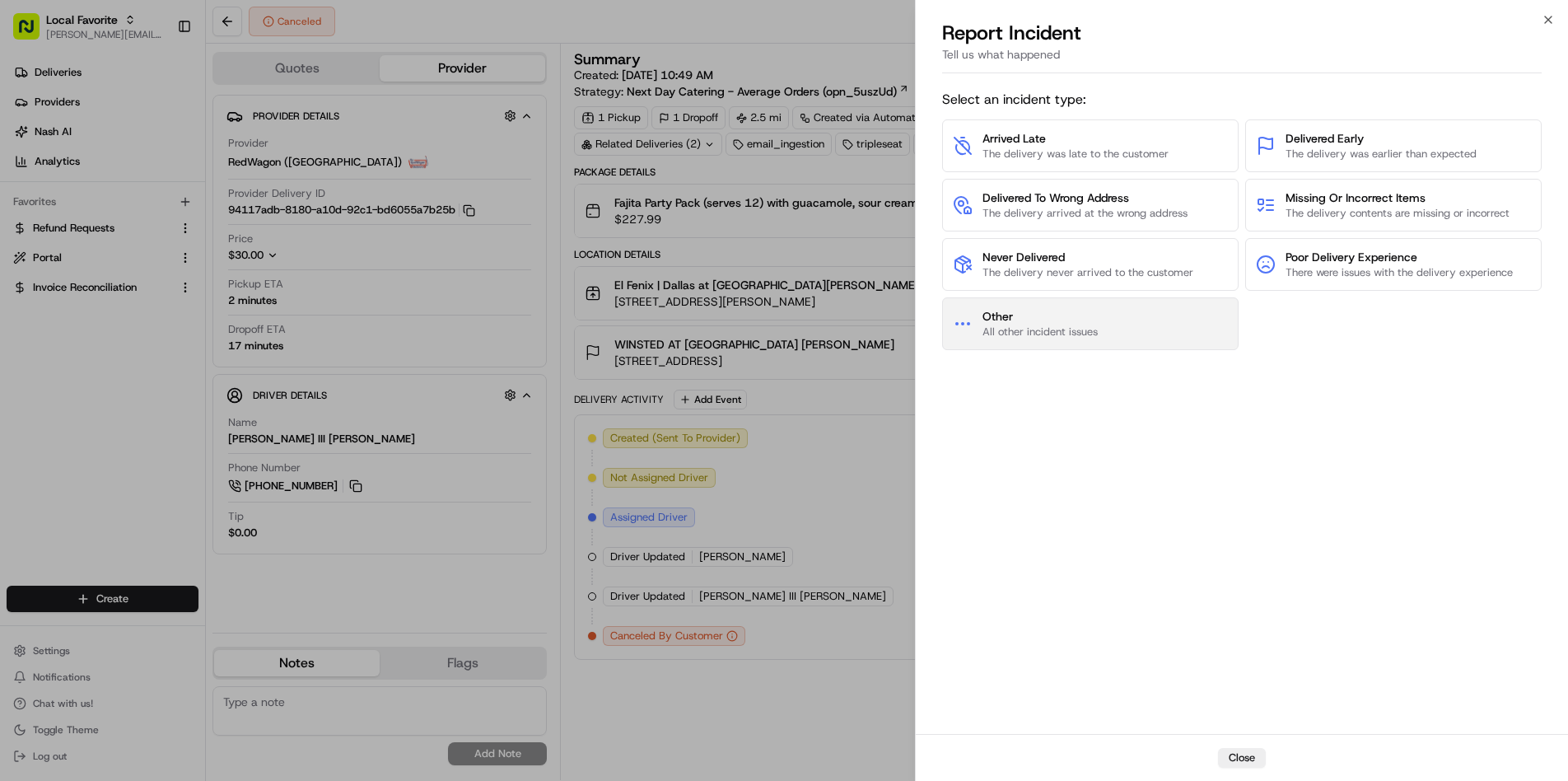
click at [1036, 319] on span "Other" at bounding box center [1040, 317] width 115 height 17
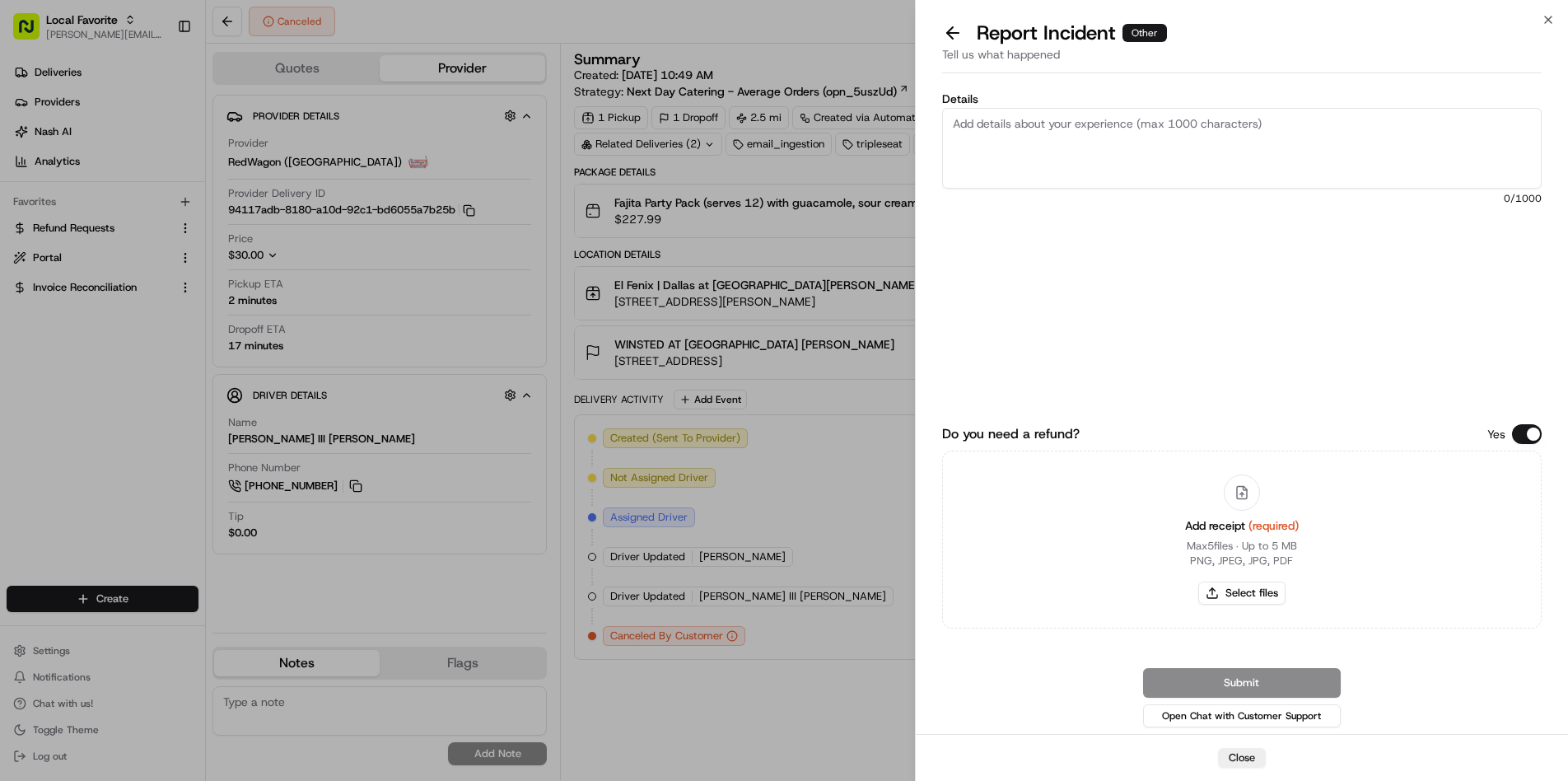
click at [1031, 172] on textarea "Details" at bounding box center [1242, 148] width 600 height 80
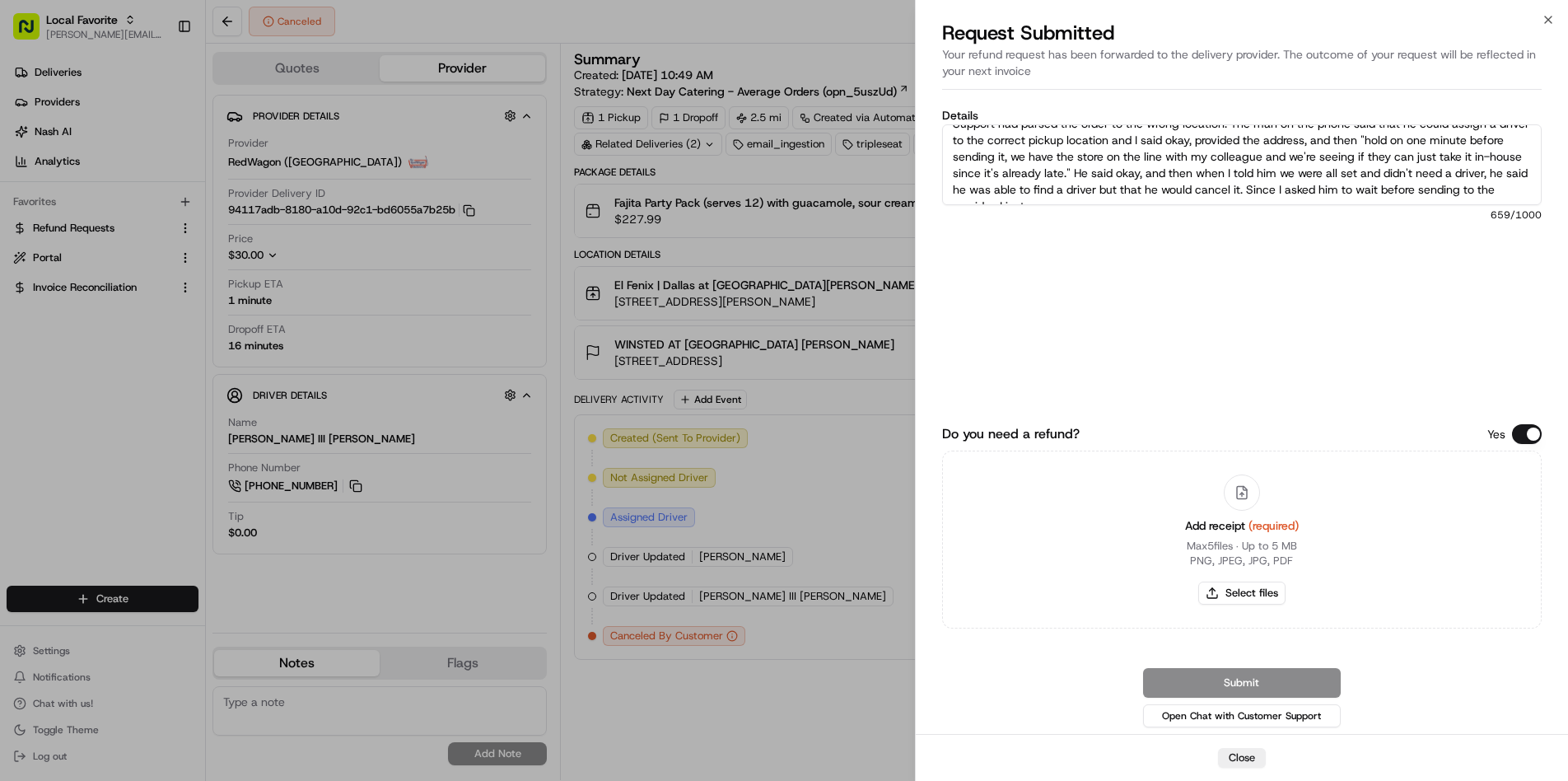
scroll to position [42, 0]
type textarea "I was on the phone with Nash Support trying to figure out our options for this …"
click at [1259, 599] on button "Select files" at bounding box center [1241, 592] width 87 height 23
type input "C:\fakepath\Screenshot 2025-08-22 at 10.59.55 AM.png"
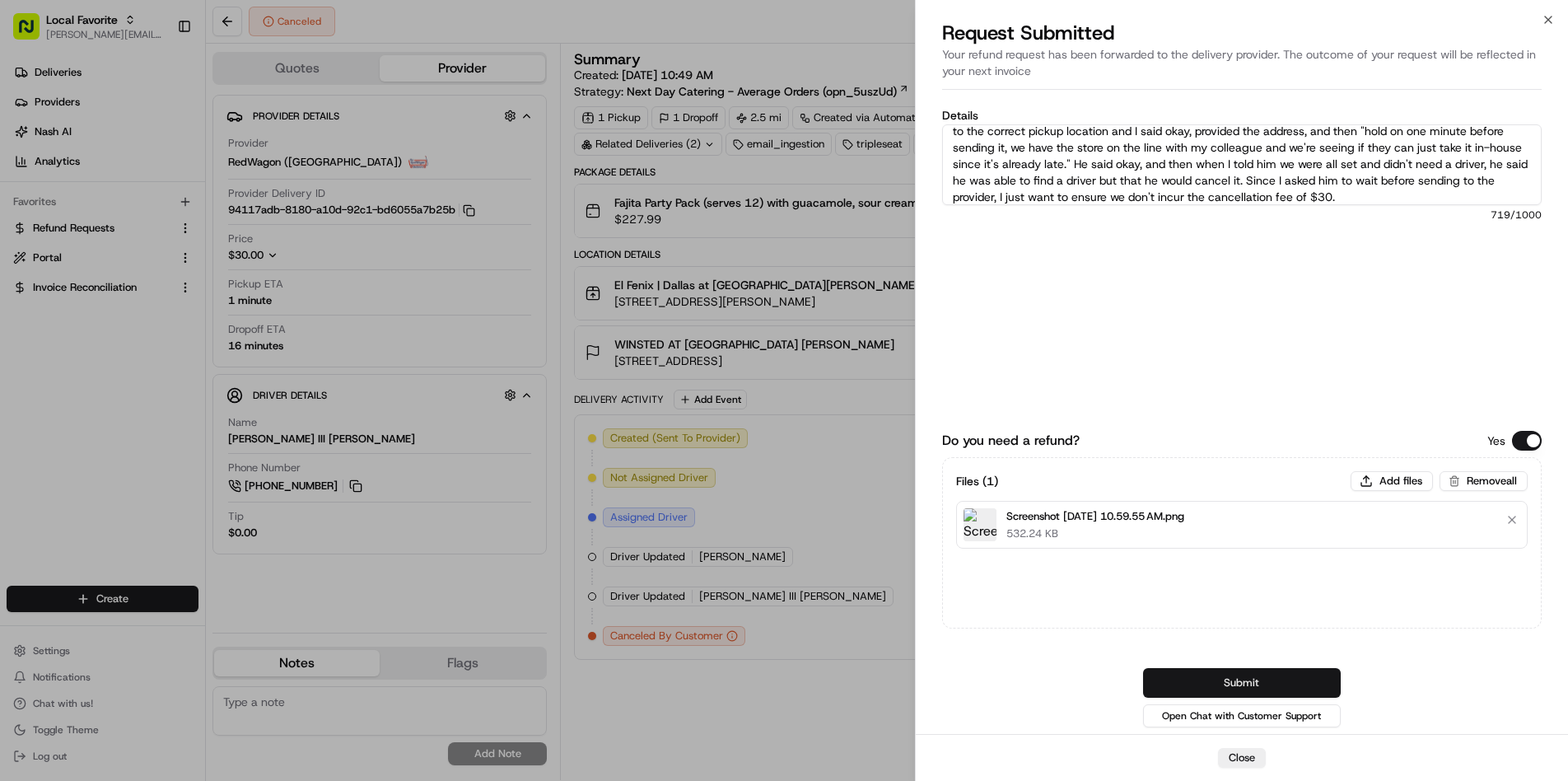
click at [1253, 686] on button "Submit" at bounding box center [1242, 683] width 198 height 30
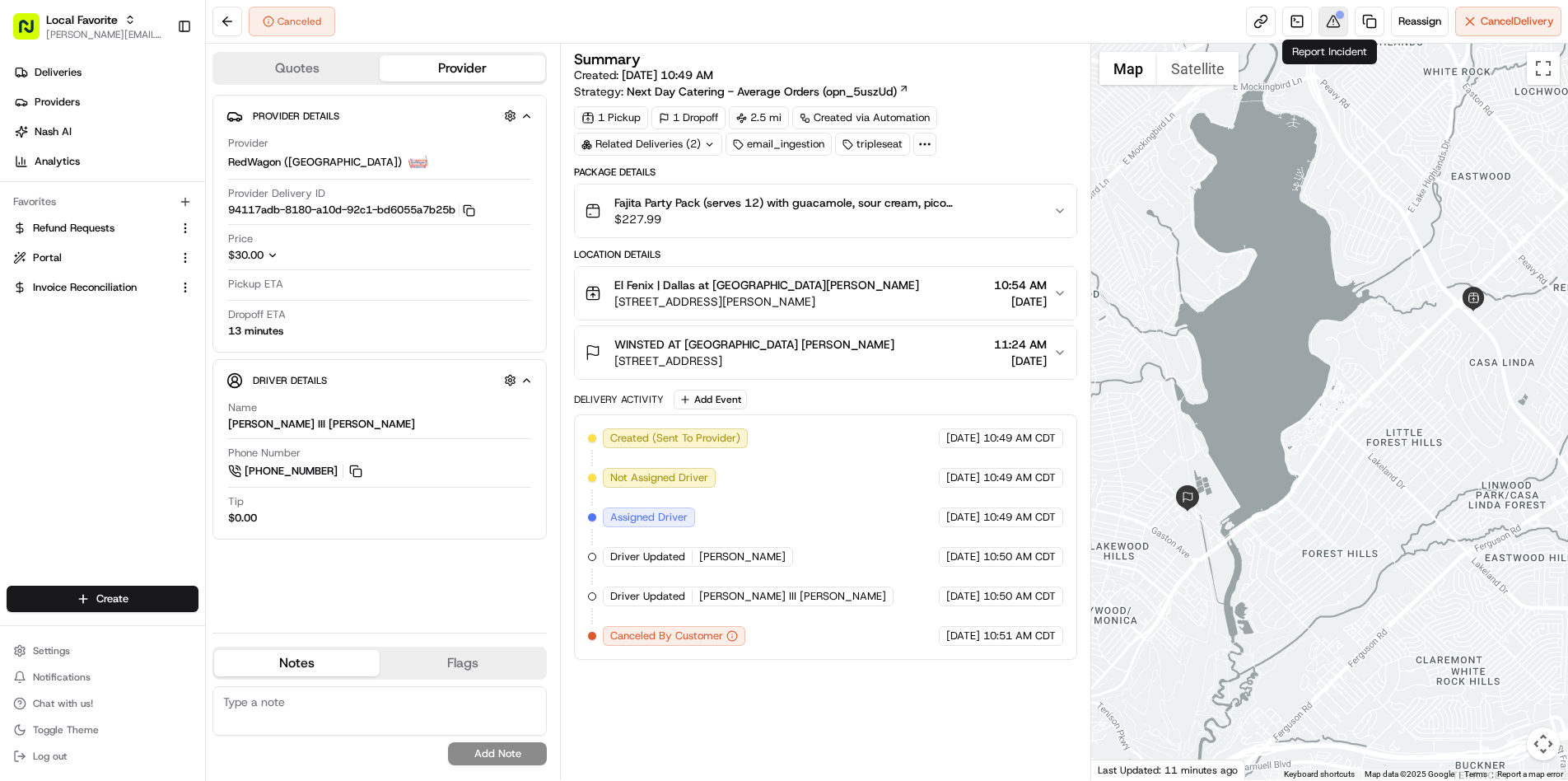
click at [1332, 24] on button at bounding box center [1333, 21] width 30 height 30
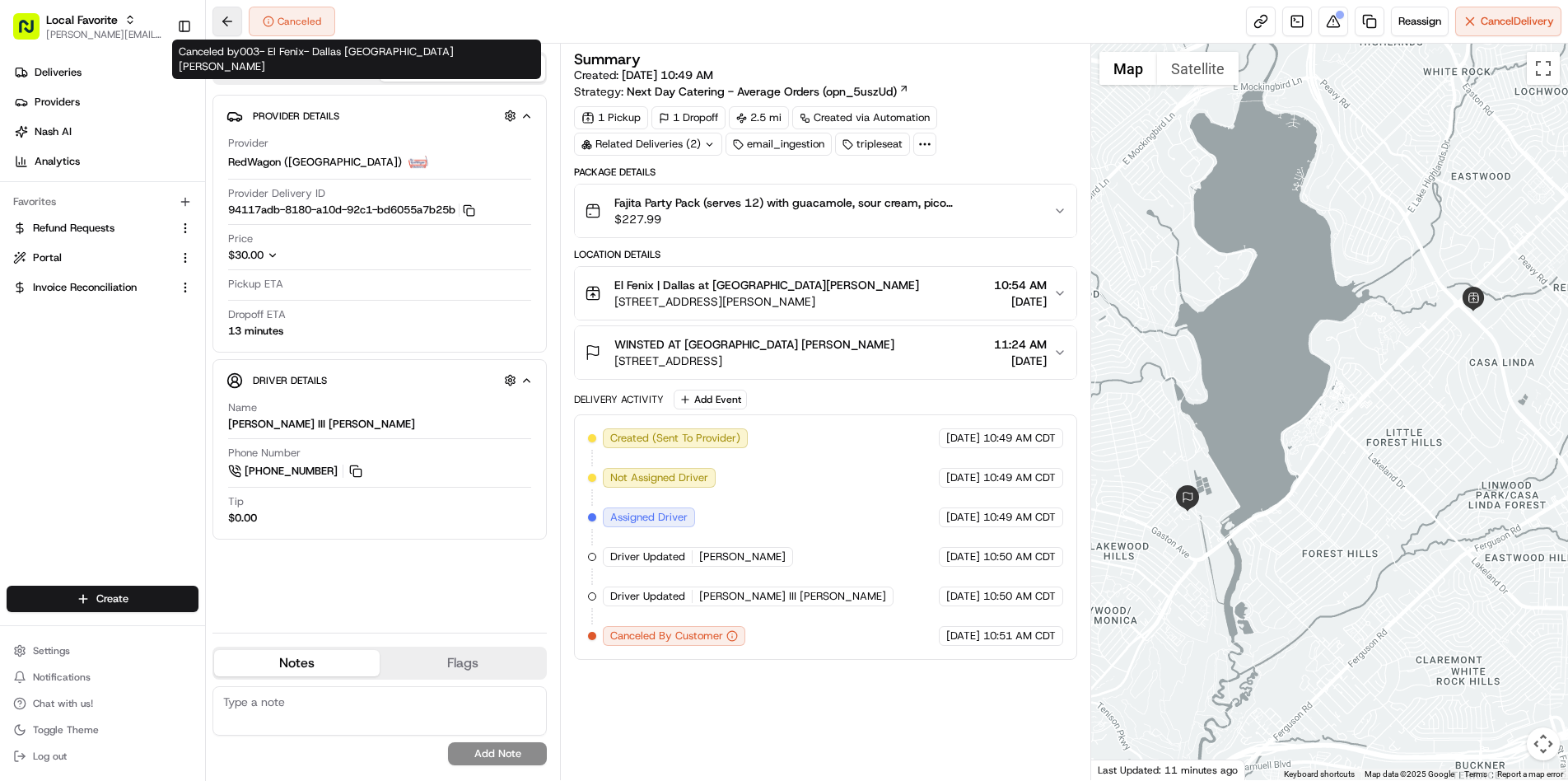
click at [227, 22] on button at bounding box center [227, 21] width 30 height 30
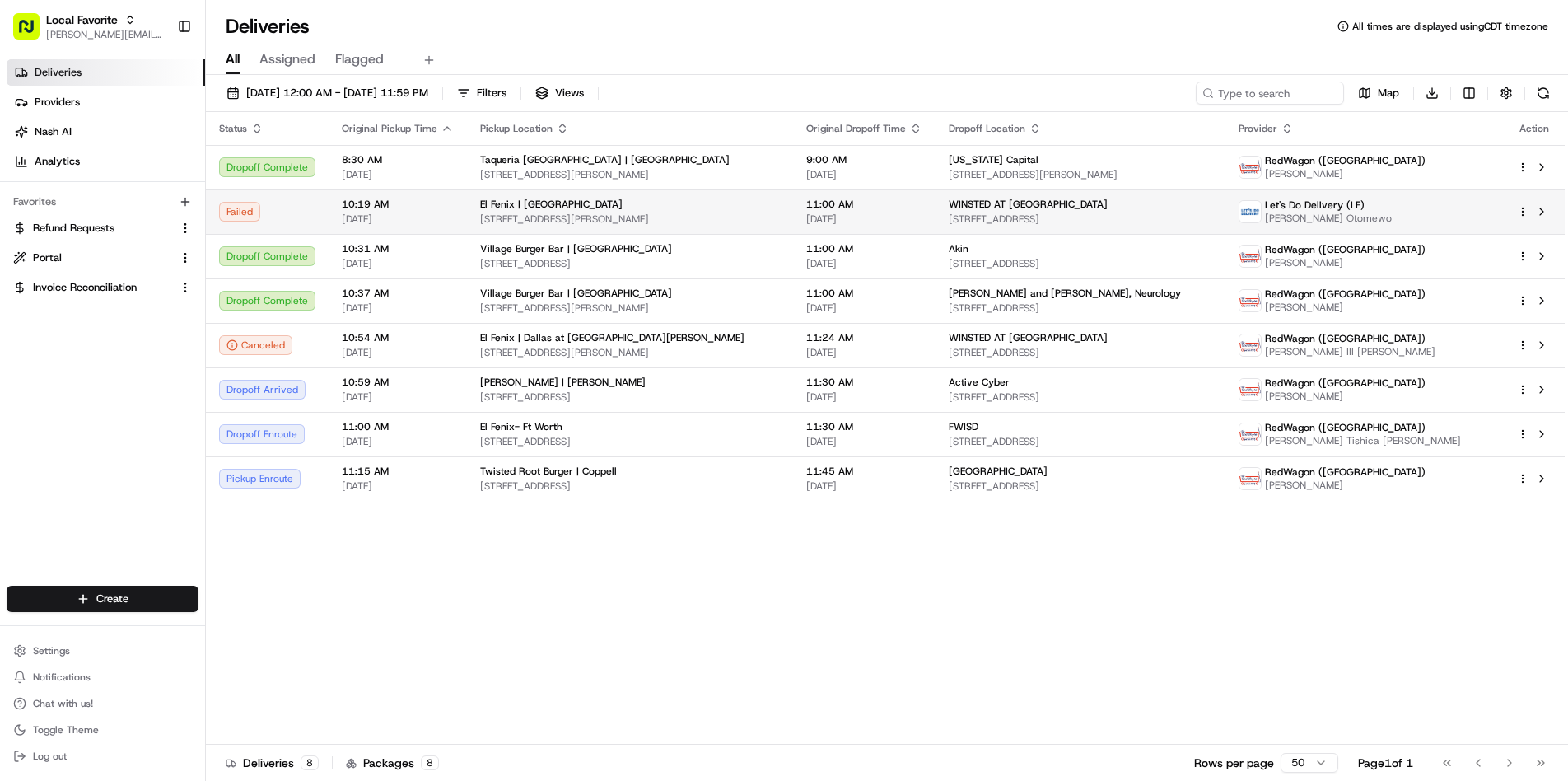
click at [863, 231] on td "11:00 AM 08/22/2025" at bounding box center [864, 212] width 142 height 45
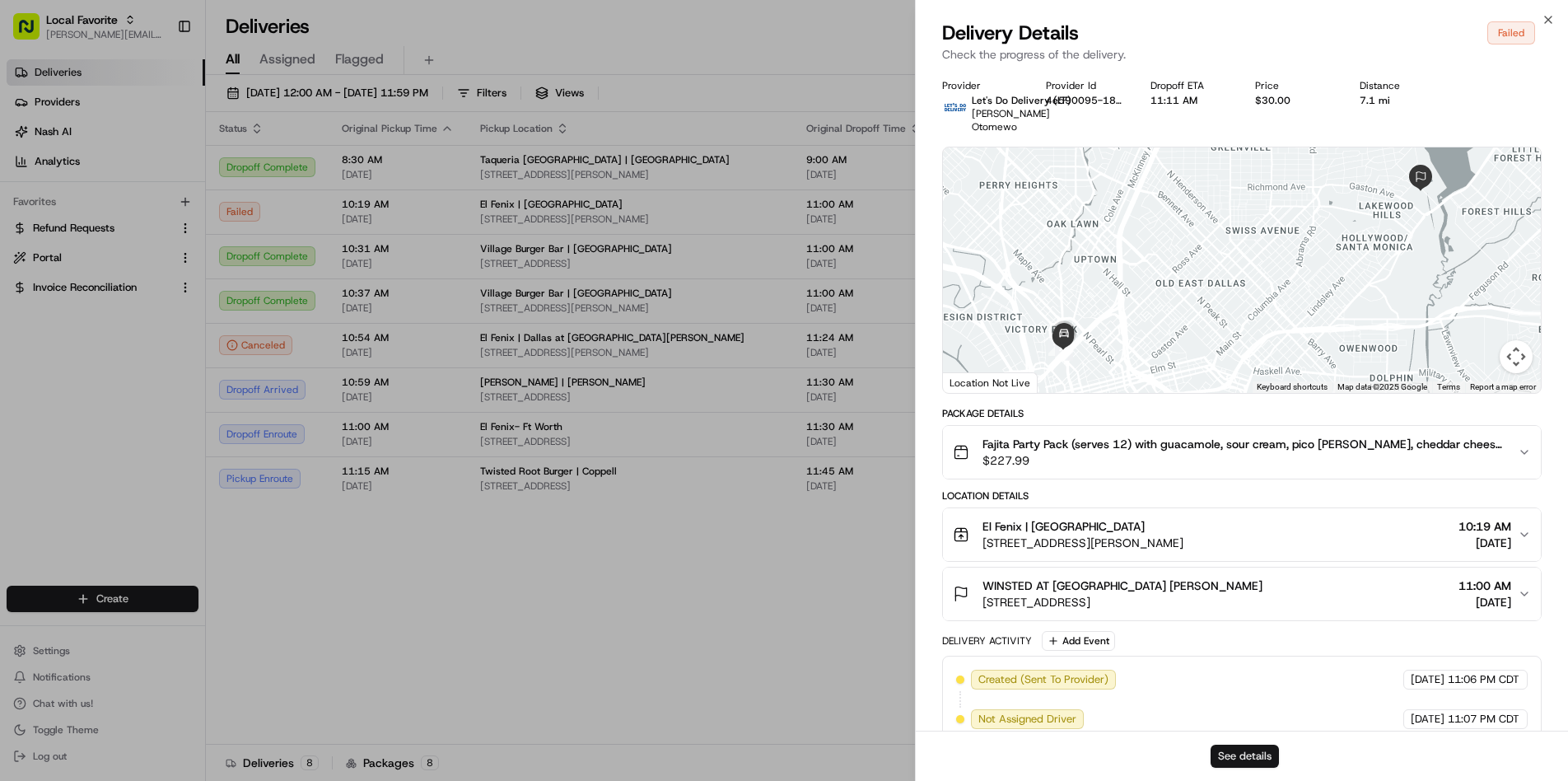
click at [1233, 751] on button "See details" at bounding box center [1245, 756] width 68 height 23
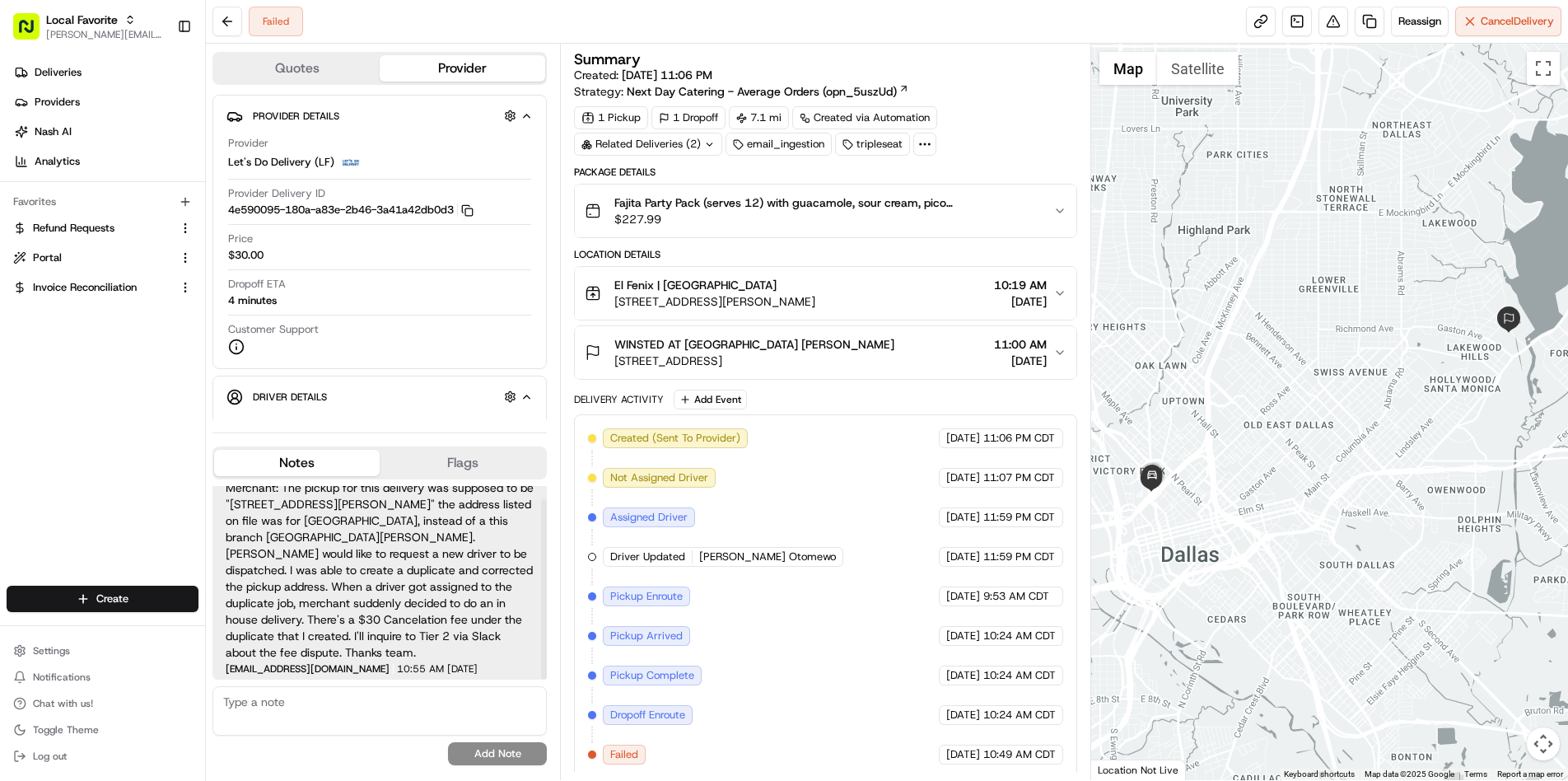
scroll to position [14, 0]
click at [321, 708] on textarea at bounding box center [379, 710] width 335 height 50
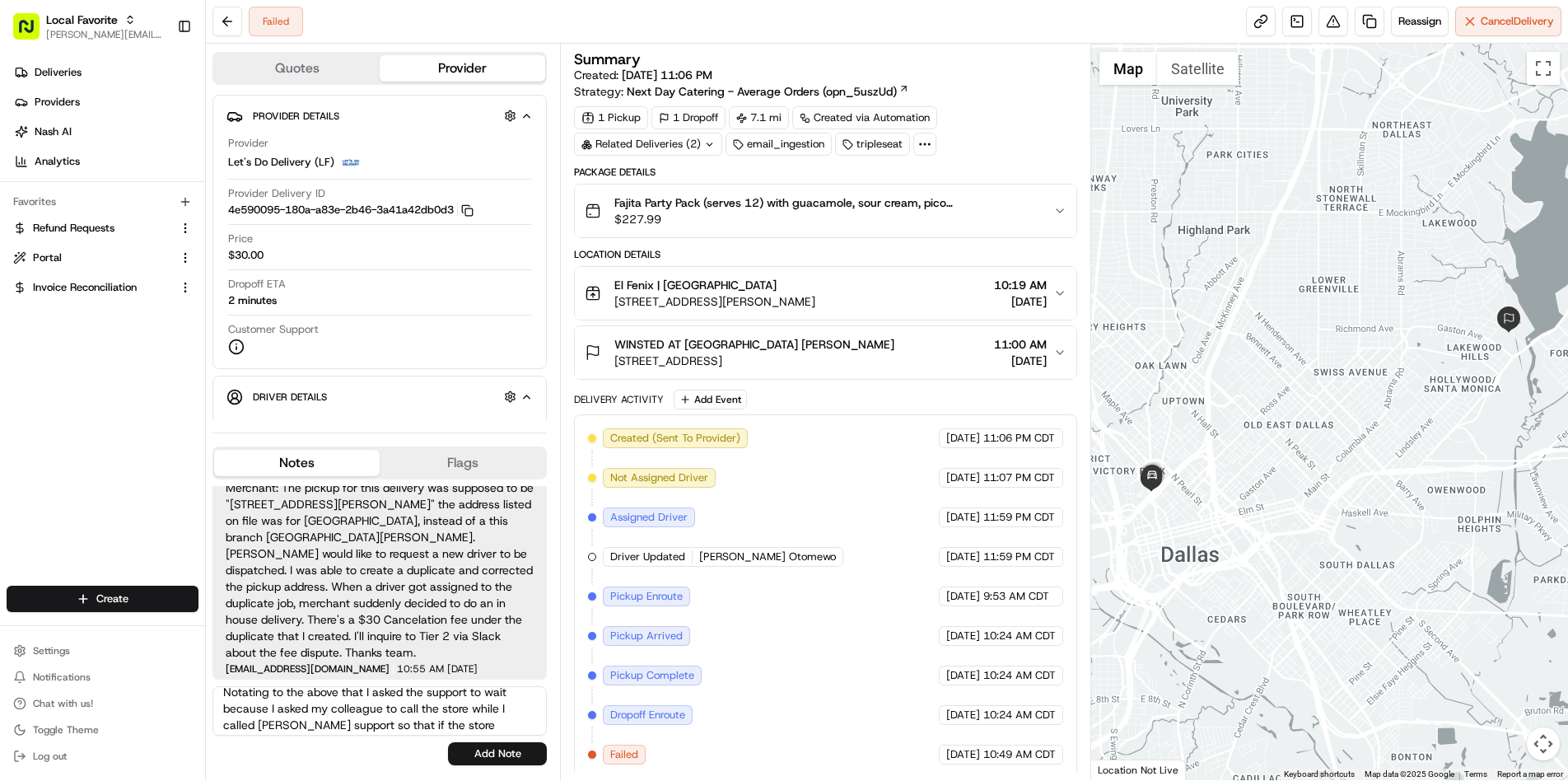
scroll to position [10, 0]
click at [518, 701] on textarea "Notating to the above that I asked the support to wait because I asked my colle…" at bounding box center [379, 710] width 335 height 50
click at [517, 694] on textarea "Notating to the above that I asked the support to wait because I asked my colle…" at bounding box center [379, 710] width 335 height 50
click at [445, 724] on textarea "Notating to the above that I asked the support to wait before assigning because…" at bounding box center [379, 710] width 335 height 50
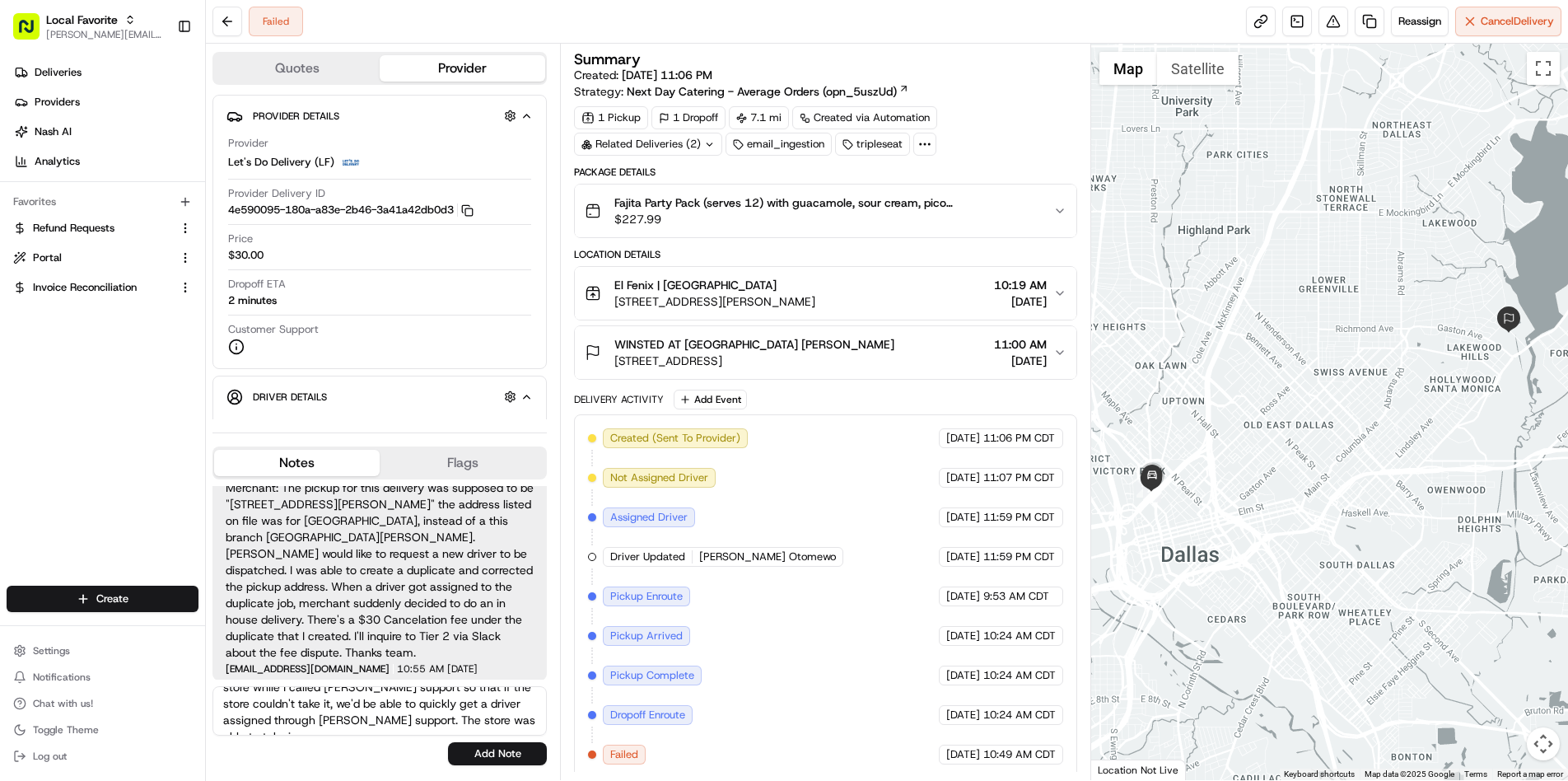
scroll to position [57, 0]
type textarea "Notating to the above that I asked the support to wait before assigning because…"
click at [488, 743] on button "Add Note" at bounding box center [497, 753] width 99 height 23
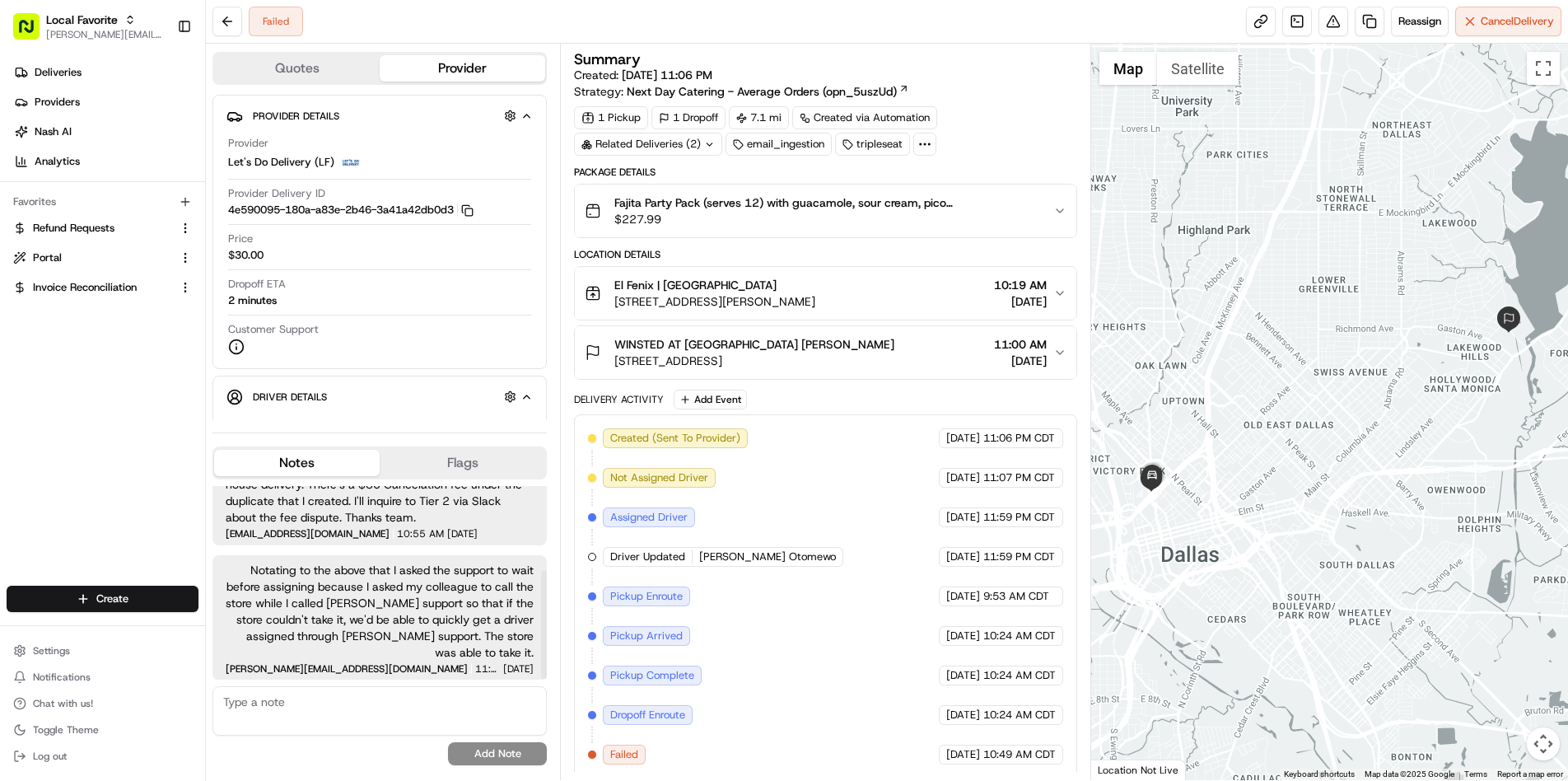
scroll to position [149, 0]
click at [1328, 31] on button at bounding box center [1333, 21] width 30 height 30
